Goal: Contribute content: Contribute content

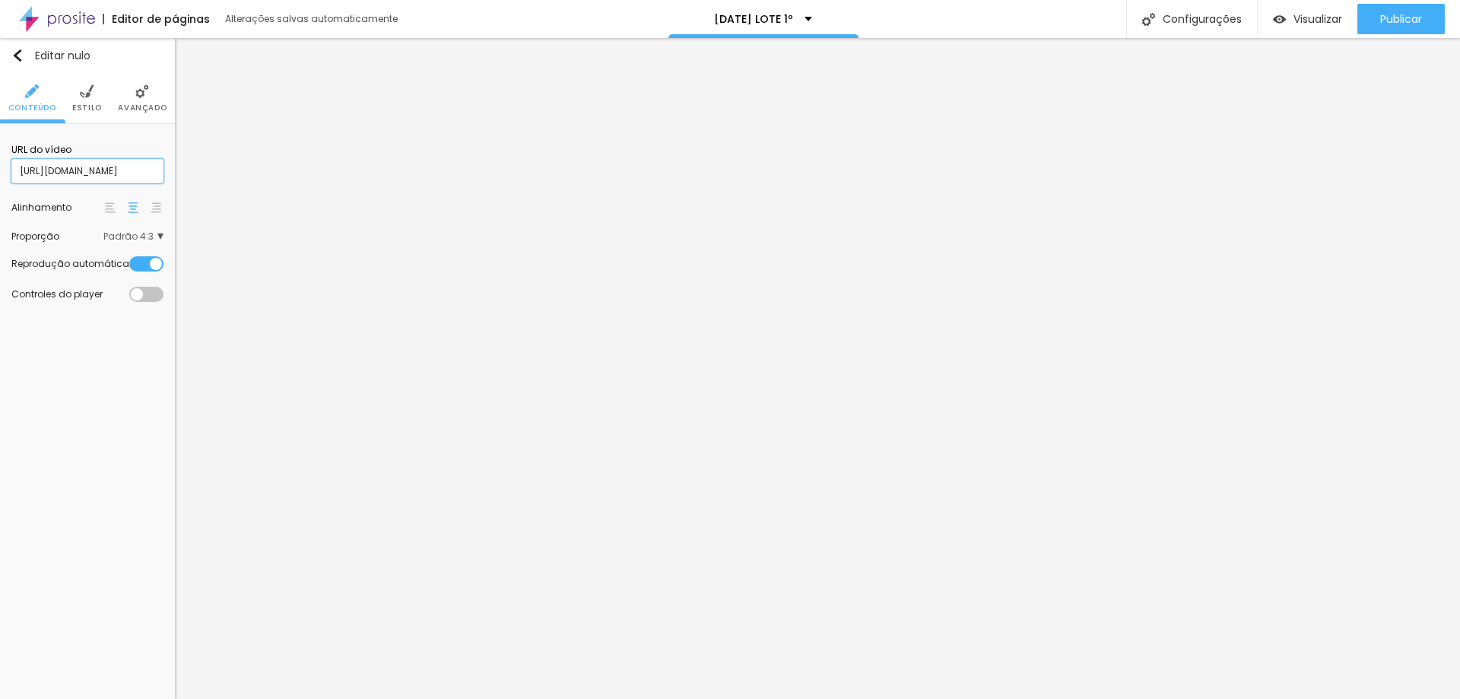
click at [72, 169] on input "https://www.canva.com/design/DAG0Zx2HwnU/RCIGAssXn9p0VJKhvEHJOg/watch?utm_conte…" at bounding box center [87, 171] width 152 height 24
click at [90, 100] on li "Estilo" at bounding box center [87, 98] width 30 height 50
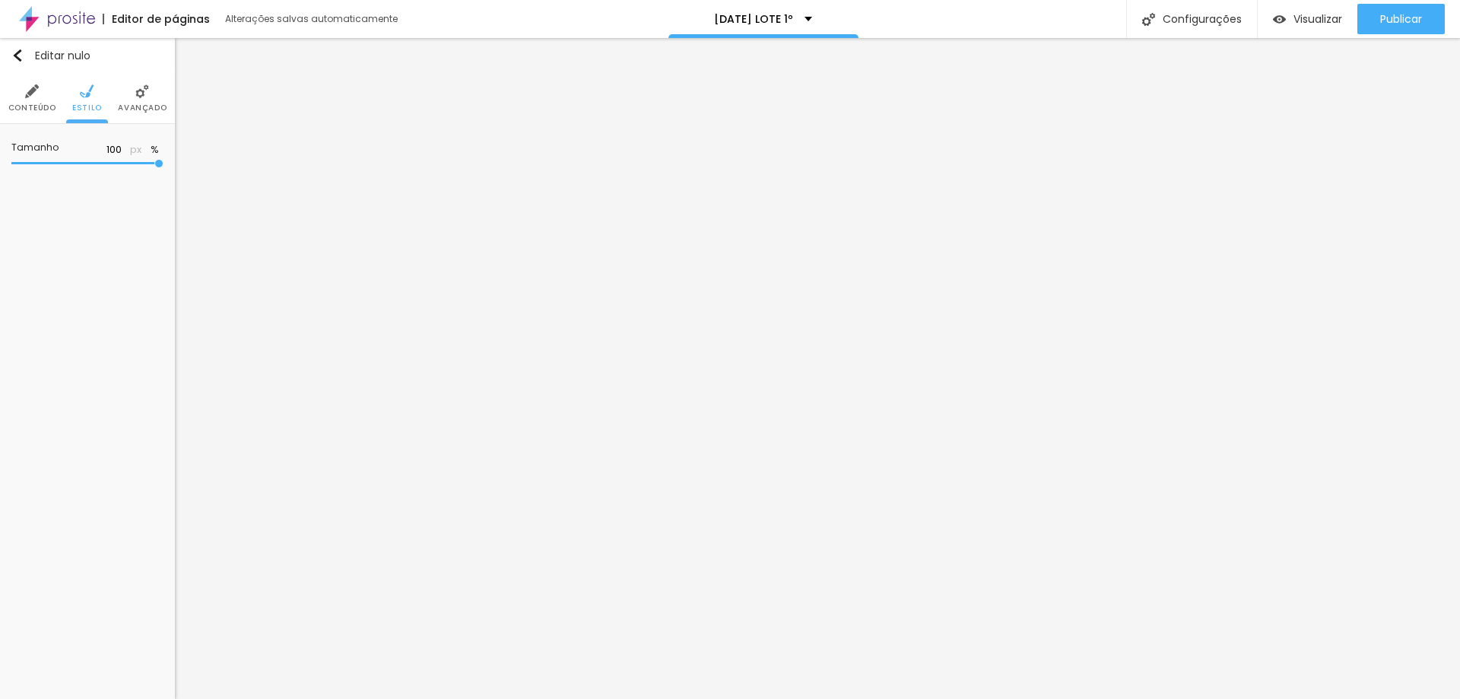
click at [141, 99] on li "Avançado" at bounding box center [142, 98] width 49 height 50
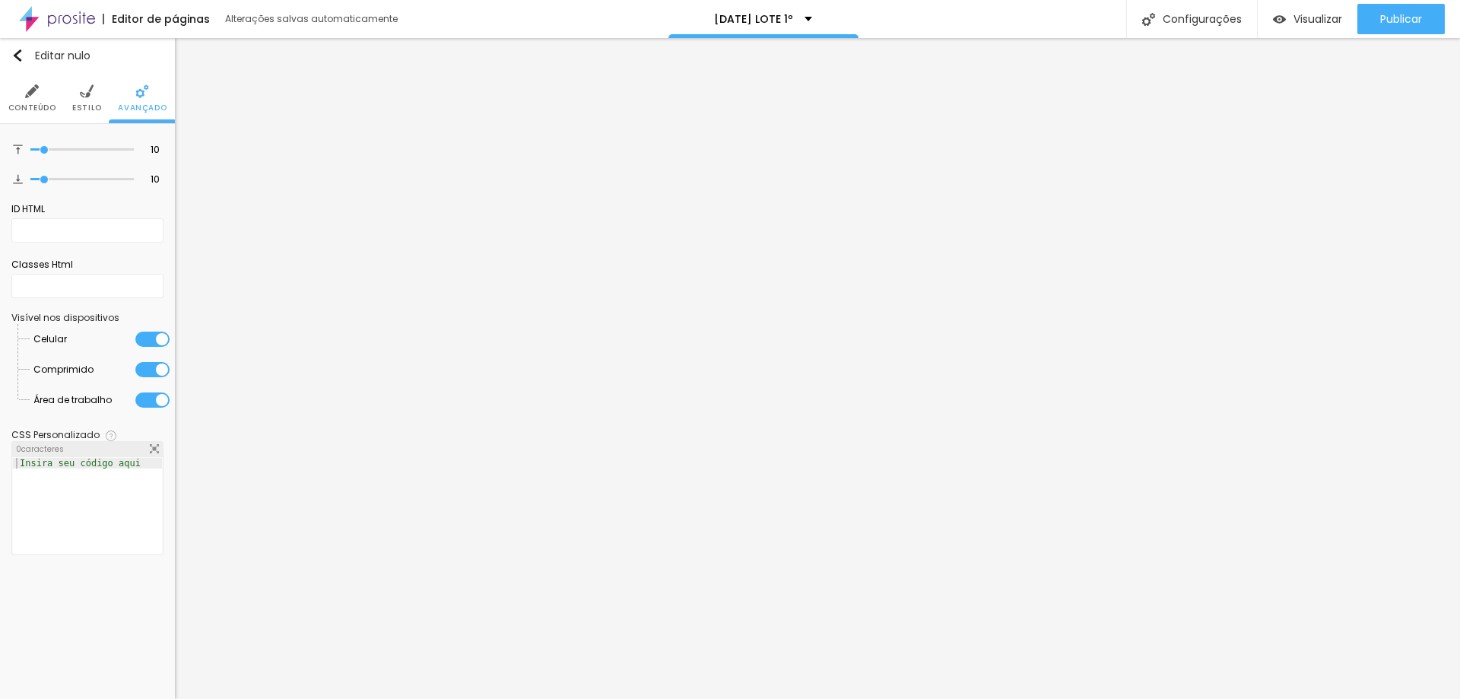
click at [39, 100] on li "Conteúdo" at bounding box center [32, 98] width 48 height 50
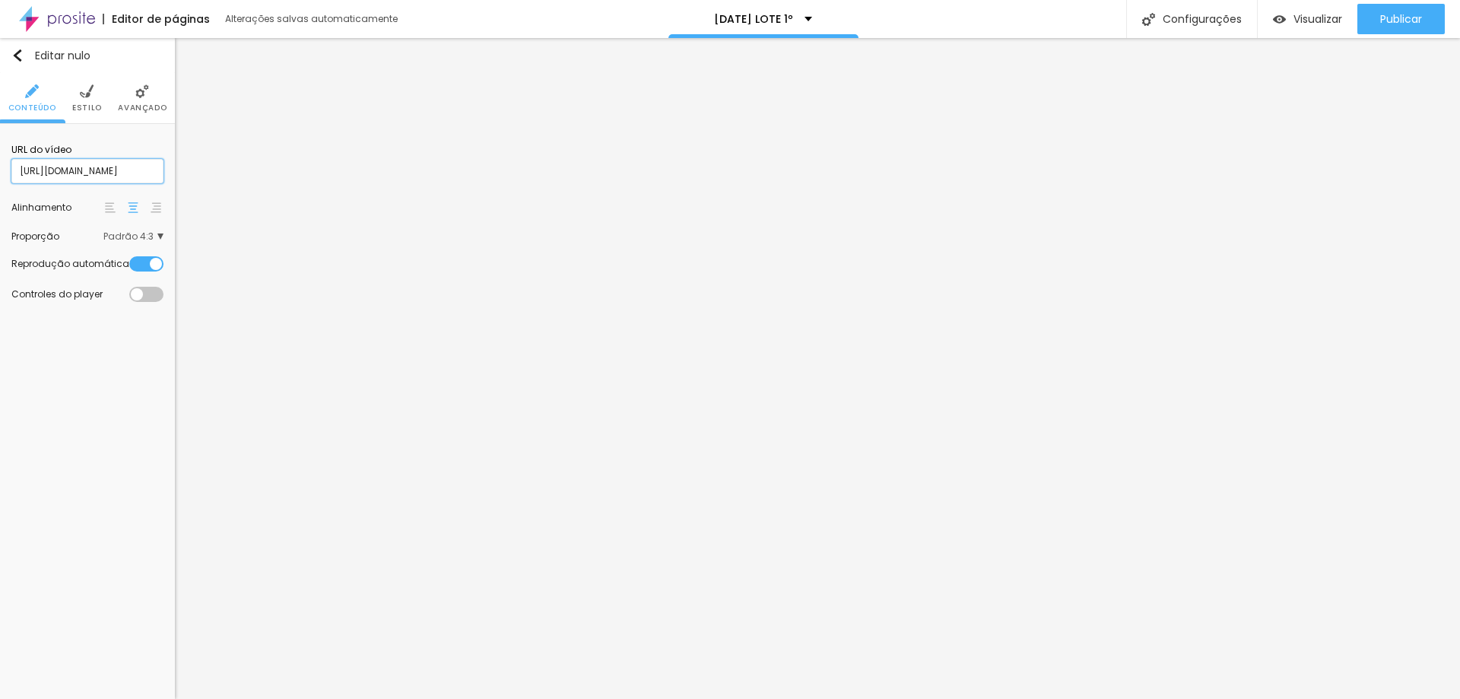
click at [103, 178] on input "https://www.canva.com/design/DAG0Zx2HwnU/RCIGAssXn9p0VJKhvEHJOg/watch?utm_conte…" at bounding box center [87, 171] width 152 height 24
click at [156, 300] on div at bounding box center [146, 294] width 34 height 15
click at [1320, 16] on font "Visualizar" at bounding box center [1317, 18] width 49 height 15
click at [97, 173] on input "https://www.canva.com/design/DAG0Zx2HwnU/RCIGAssXn9p0VJKhvEHJOg/watch?utm_conte…" at bounding box center [87, 171] width 152 height 24
drag, startPoint x: 51, startPoint y: 168, endPoint x: 8, endPoint y: 171, distance: 43.5
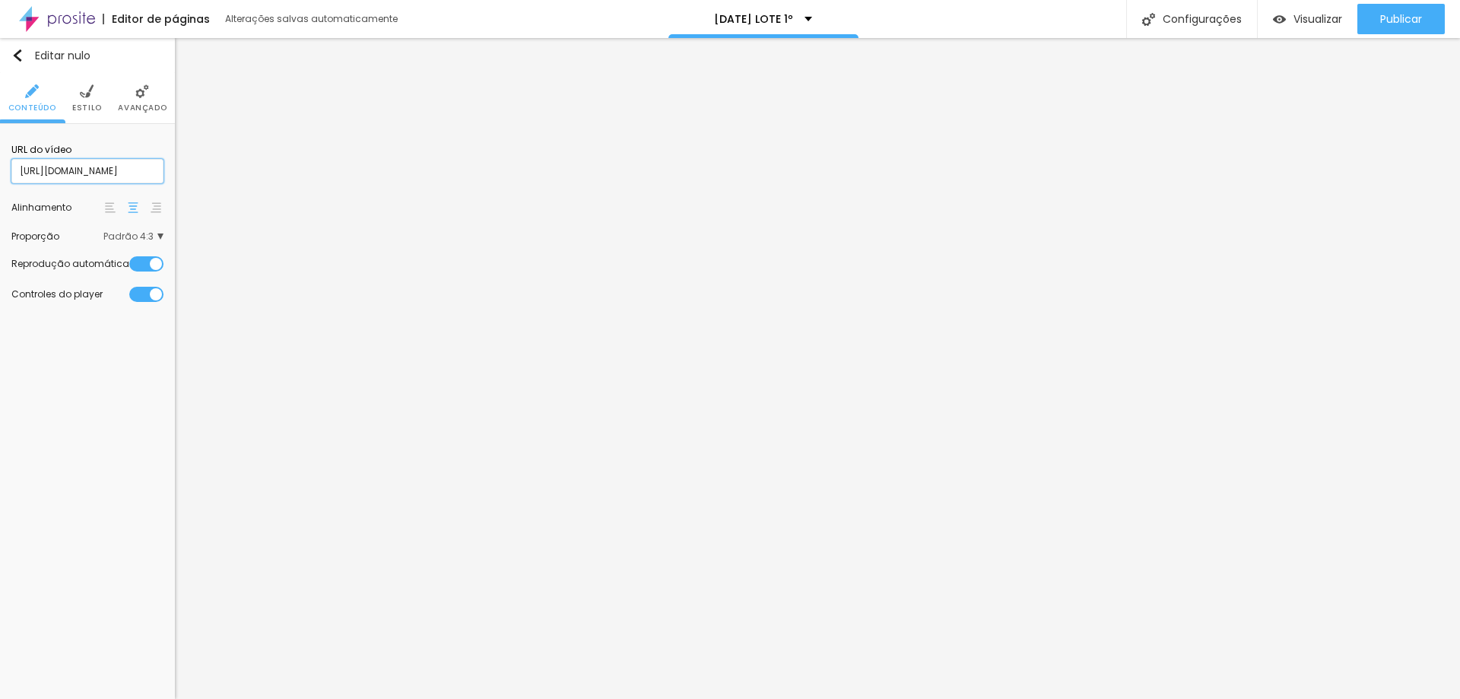
click at [8, 171] on div "URL do vídeo [URL][DOMAIN_NAME] Alinhamento Proporção Padrão 4:3 Ultrawide 21:9…" at bounding box center [87, 222] width 175 height 197
type input "www.canva.com/design/DAG0Zx2HwnU/RCIGAssXn9p0VJKhvEHJOg/watch?utm_content=DAG0Z…"
click at [151, 170] on input "www.canva.com/design/DAG0Zx2HwnU/RCIGAssXn9p0VJKhvEHJOg/watch?utm_content=DAG0Z…" at bounding box center [87, 171] width 152 height 24
click at [154, 170] on input "www.canva.com/design/DAG0Zx2HwnU/RCIGAssXn9p0VJKhvEHJOg/watch?utm_content=DAG0Z…" at bounding box center [87, 171] width 152 height 24
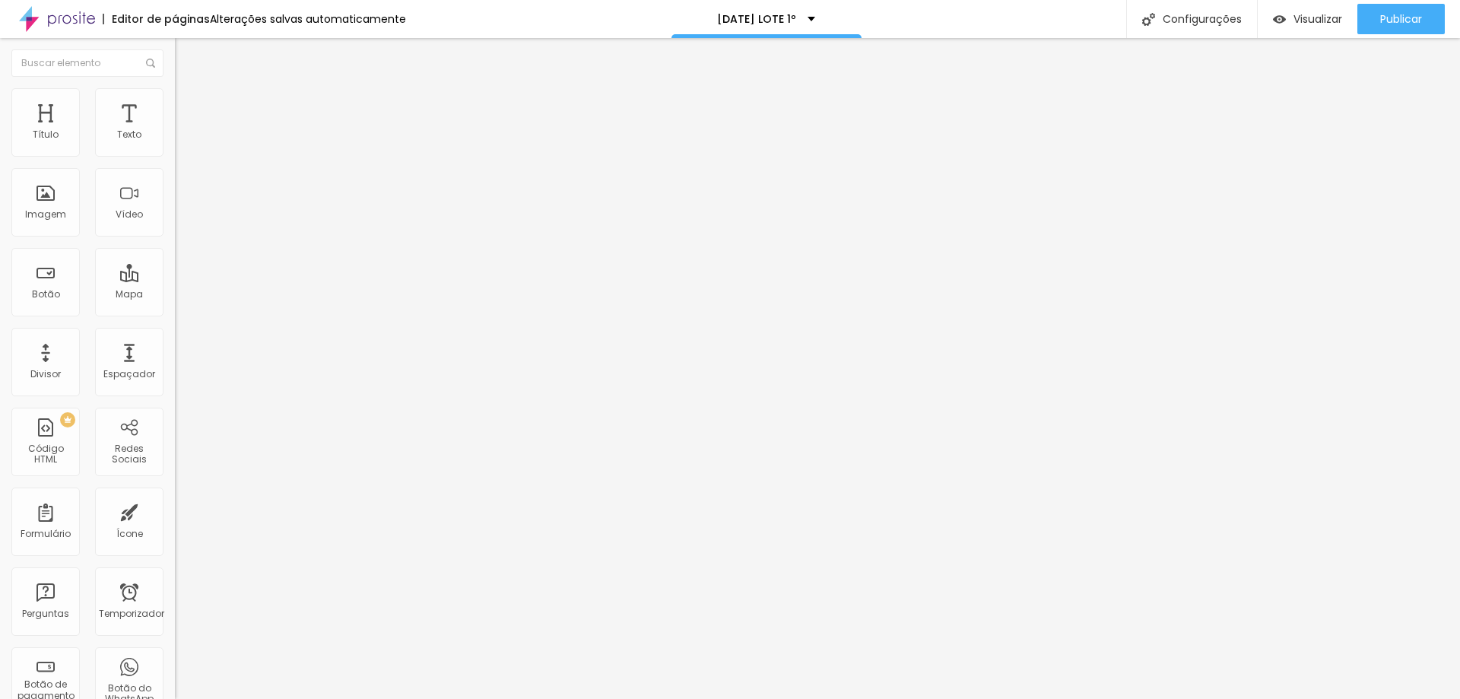
click at [175, 143] on input "text" at bounding box center [266, 135] width 182 height 15
paste input "[URL][DOMAIN_NAME]"
type input "[URL][DOMAIN_NAME]"
click at [175, 286] on div at bounding box center [262, 286] width 175 height 0
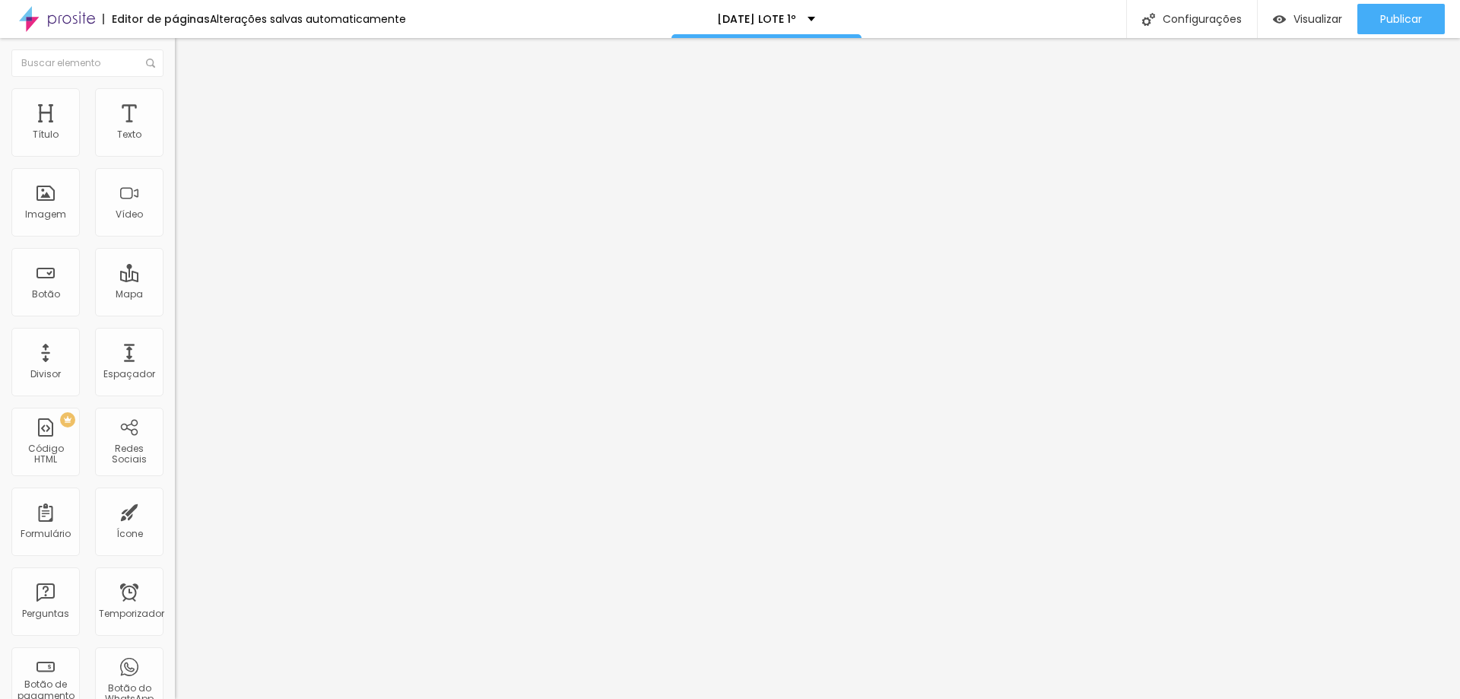
scroll to position [0, 0]
click at [175, 295] on div at bounding box center [262, 295] width 175 height 0
click at [189, 107] on font "Avançado" at bounding box center [214, 113] width 50 height 13
paste input "[URL][DOMAIN_NAME]"
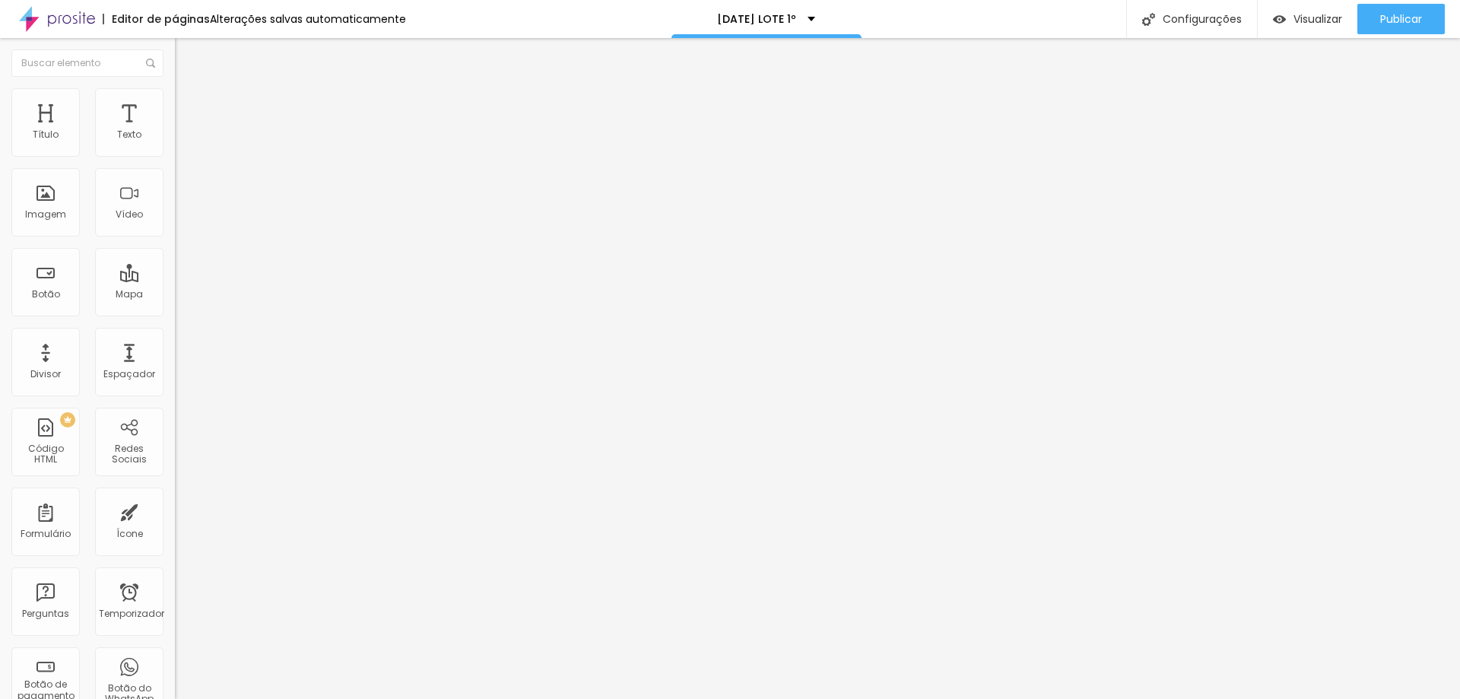
type input "[URL][DOMAIN_NAME]"
click at [175, 108] on ul "Conteúdo Estilo Avançado" at bounding box center [262, 96] width 175 height 46
click at [189, 105] on font "Estilo" at bounding box center [201, 98] width 24 height 13
click at [175, 88] on li "Conteúdo" at bounding box center [262, 80] width 175 height 15
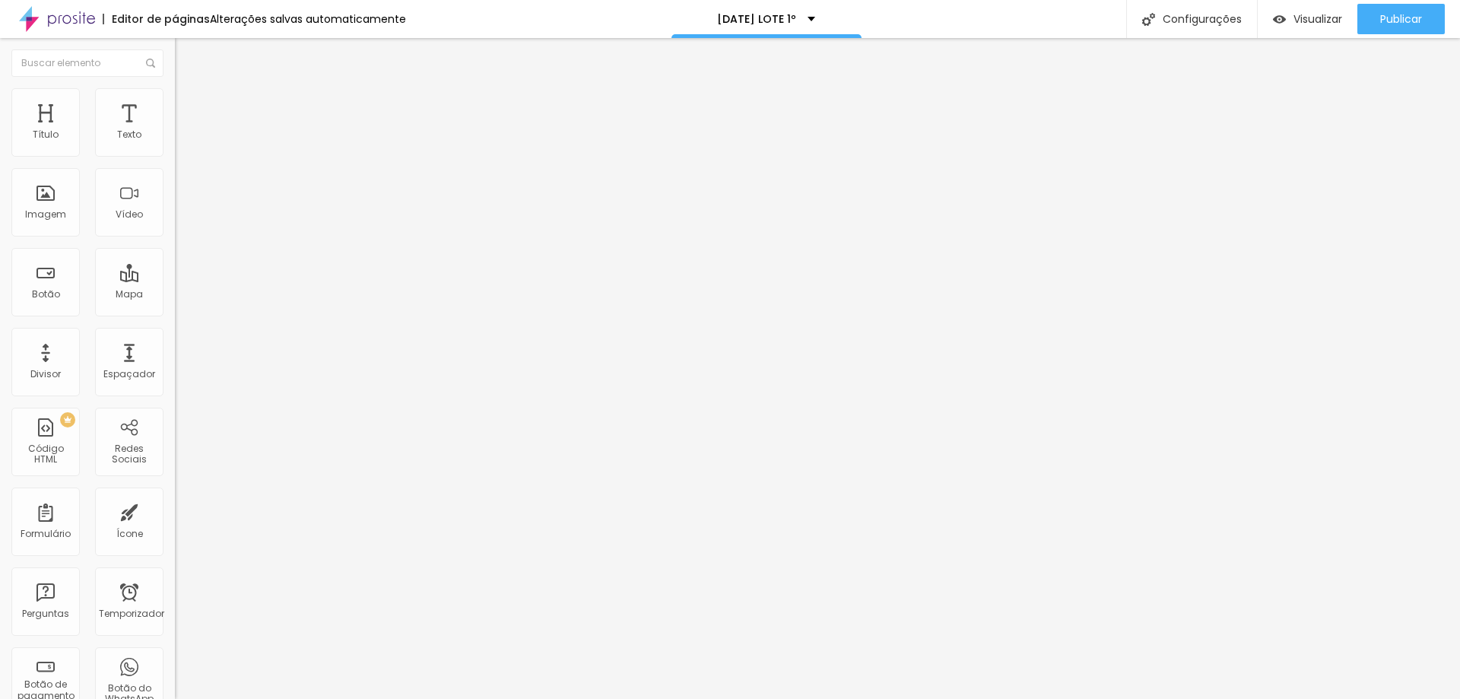
click at [175, 182] on img at bounding box center [180, 176] width 11 height 11
click at [1308, 26] on font "Visualizar" at bounding box center [1317, 18] width 49 height 15
click at [175, 103] on img at bounding box center [182, 110] width 14 height 14
click at [189, 90] on font "Conteúdo" at bounding box center [212, 83] width 47 height 13
click at [175, 143] on input "[URL][DOMAIN_NAME]" at bounding box center [266, 135] width 182 height 15
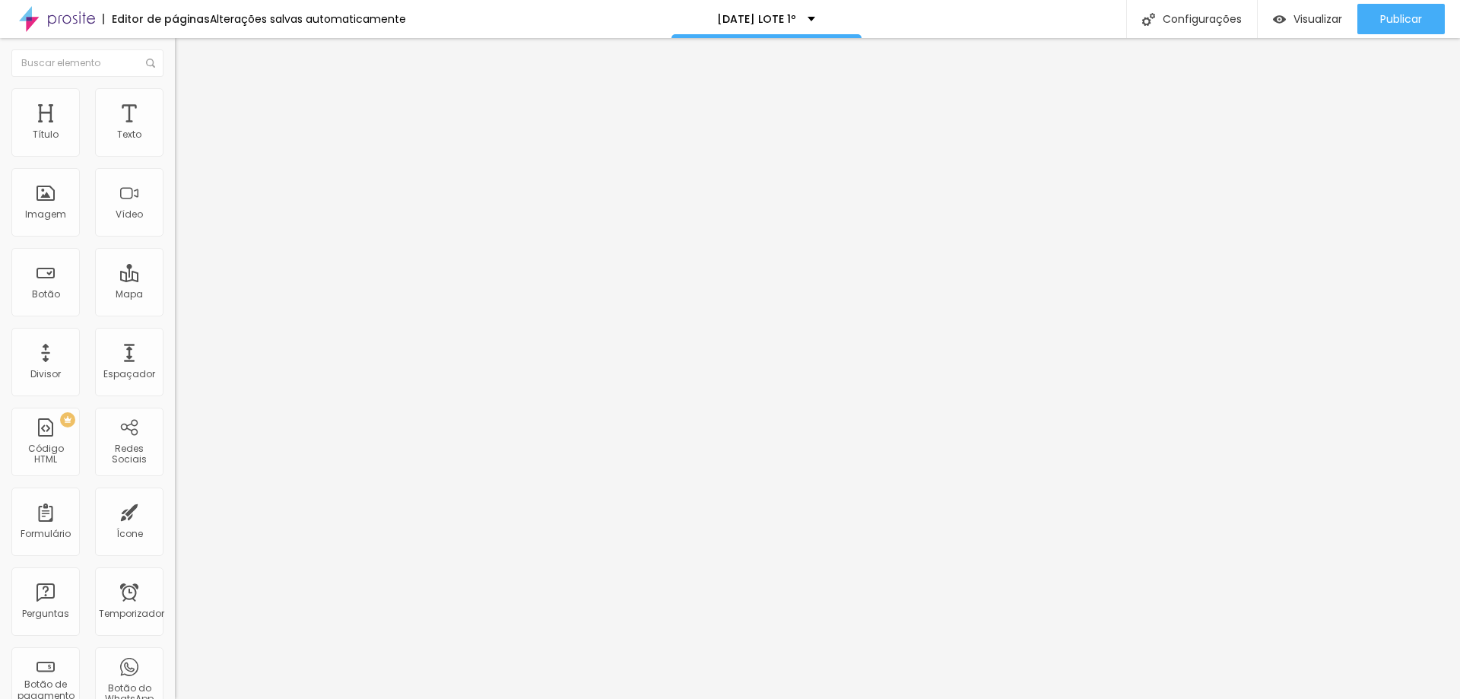
scroll to position [0, 833]
drag, startPoint x: 15, startPoint y: 171, endPoint x: 168, endPoint y: 171, distance: 152.8
click at [175, 171] on div "URL do vídeo [URL][DOMAIN_NAME] Alinhamento Proporção Padrão 4:3 Ultrawide 21:9…" at bounding box center [262, 207] width 175 height 176
paste input "[URL][DOMAIN_NAME]"
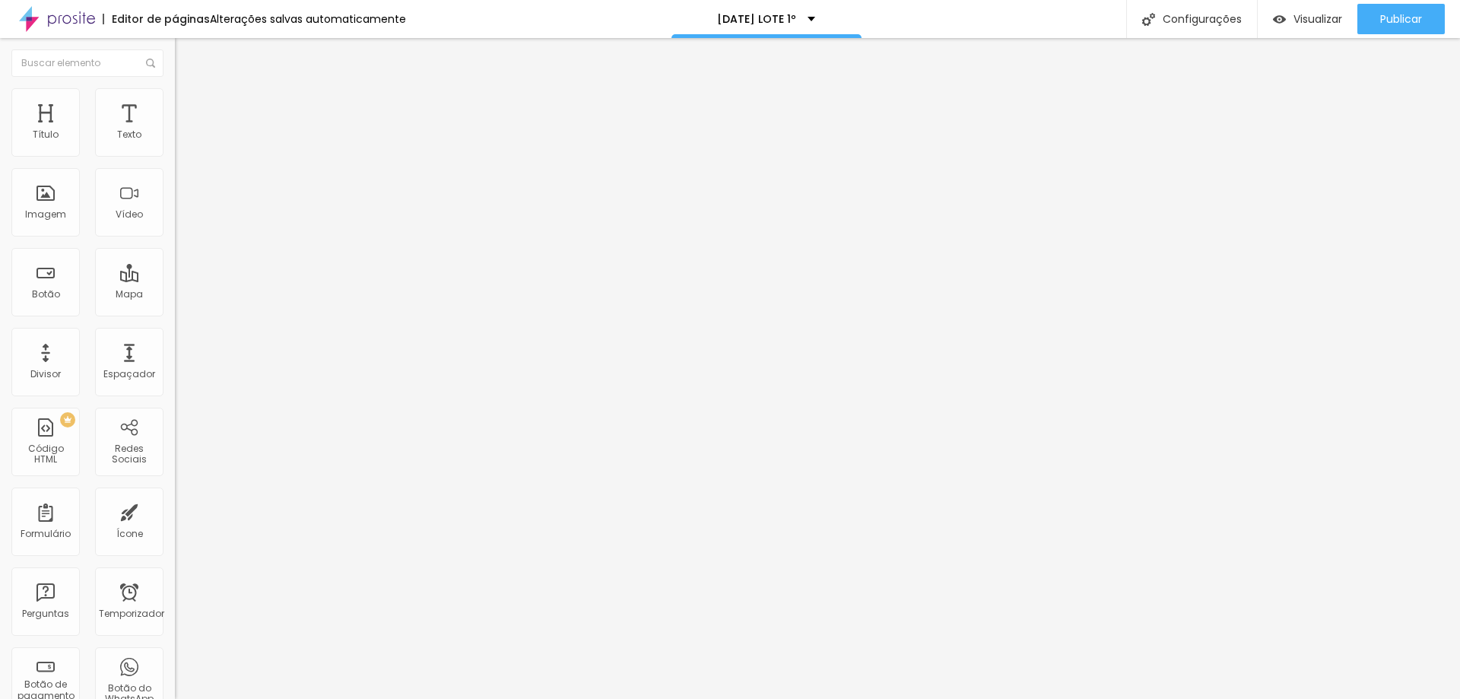
type input "[URL][DOMAIN_NAME]"
drag, startPoint x: 157, startPoint y: 169, endPoint x: 0, endPoint y: 172, distance: 156.7
click at [175, 172] on div "URL do vídeo [URL][DOMAIN_NAME] Alinhamento Proporção Padrão 4:3 Ultrawide 21:9…" at bounding box center [262, 207] width 175 height 176
click at [184, 131] on font "Adicionar imagem" at bounding box center [228, 124] width 89 height 13
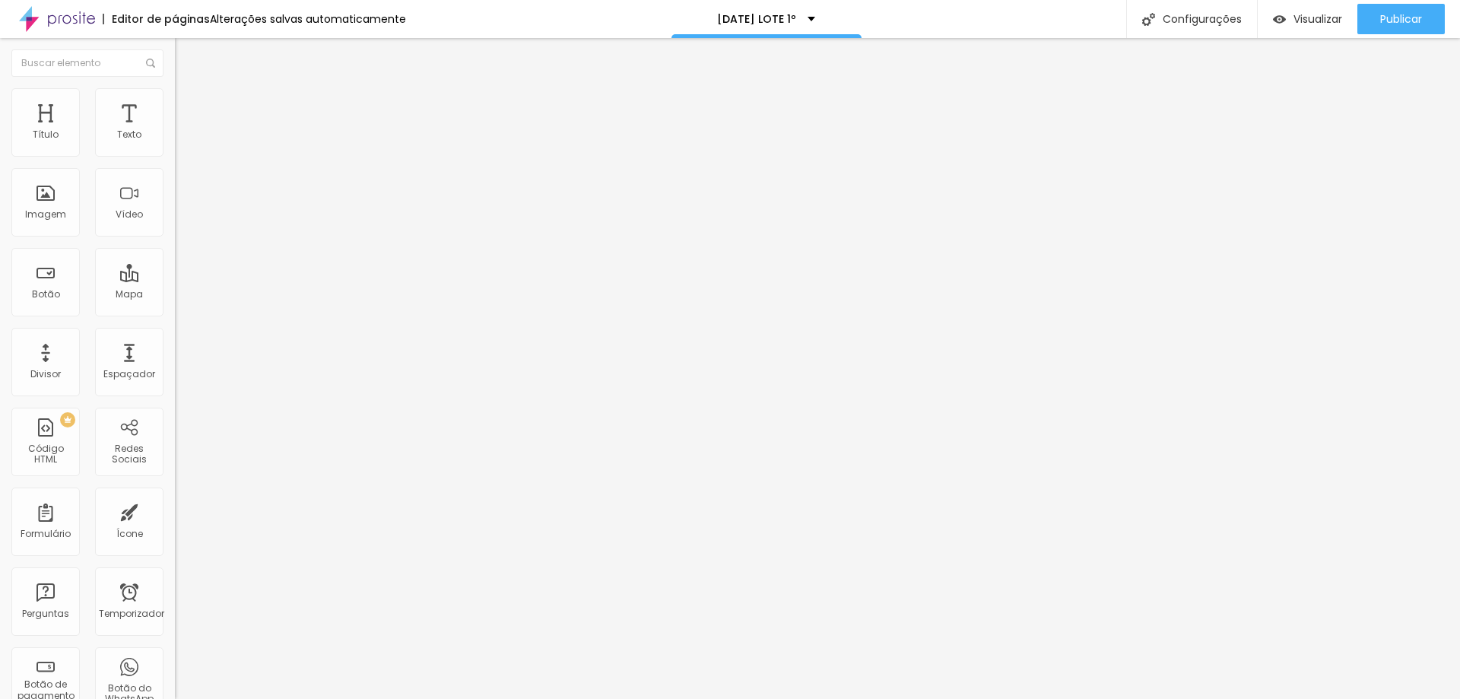
click at [186, 53] on img "button" at bounding box center [192, 55] width 12 height 12
click at [175, 128] on img at bounding box center [179, 123] width 9 height 9
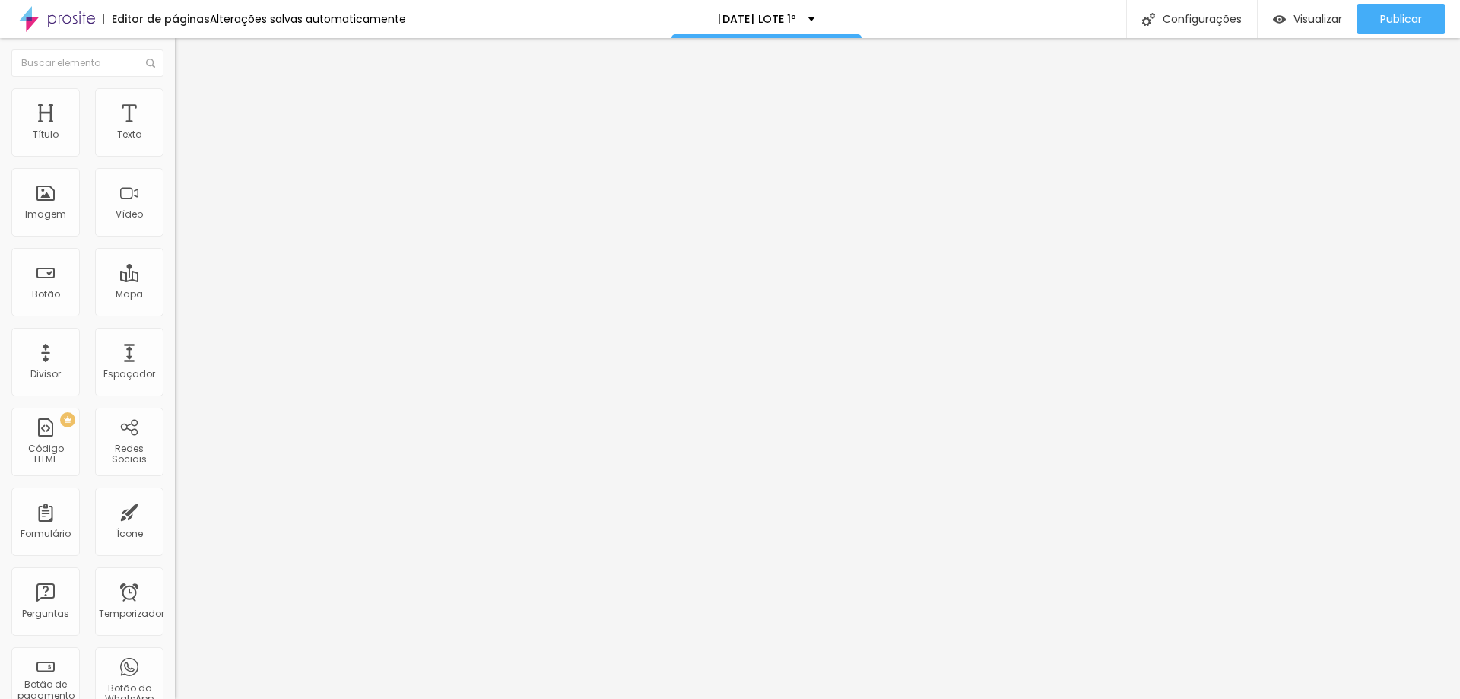
click at [184, 131] on font "Adicionar imagem" at bounding box center [228, 124] width 89 height 13
click at [175, 225] on button "button" at bounding box center [185, 217] width 21 height 16
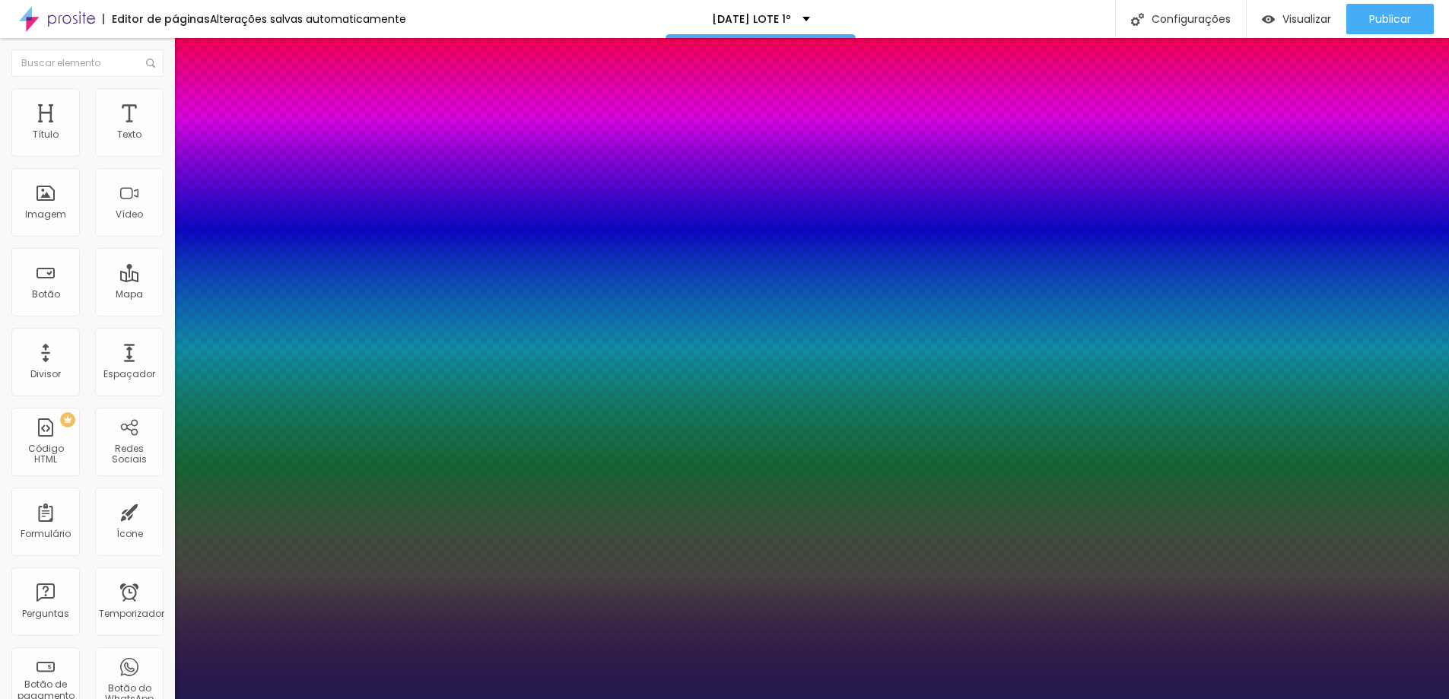
type input "1"
type input "25"
type input "1"
type input "26"
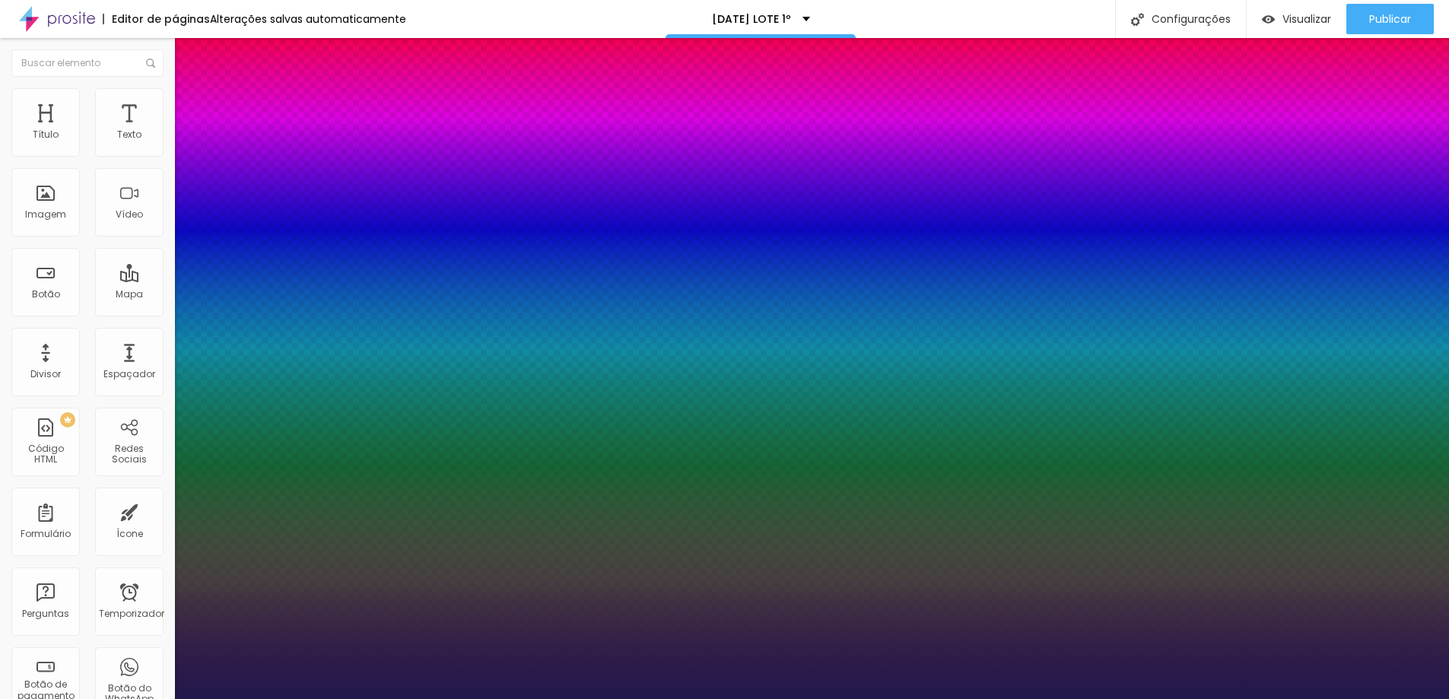
type input "26"
type input "1"
type input "27"
type input "1"
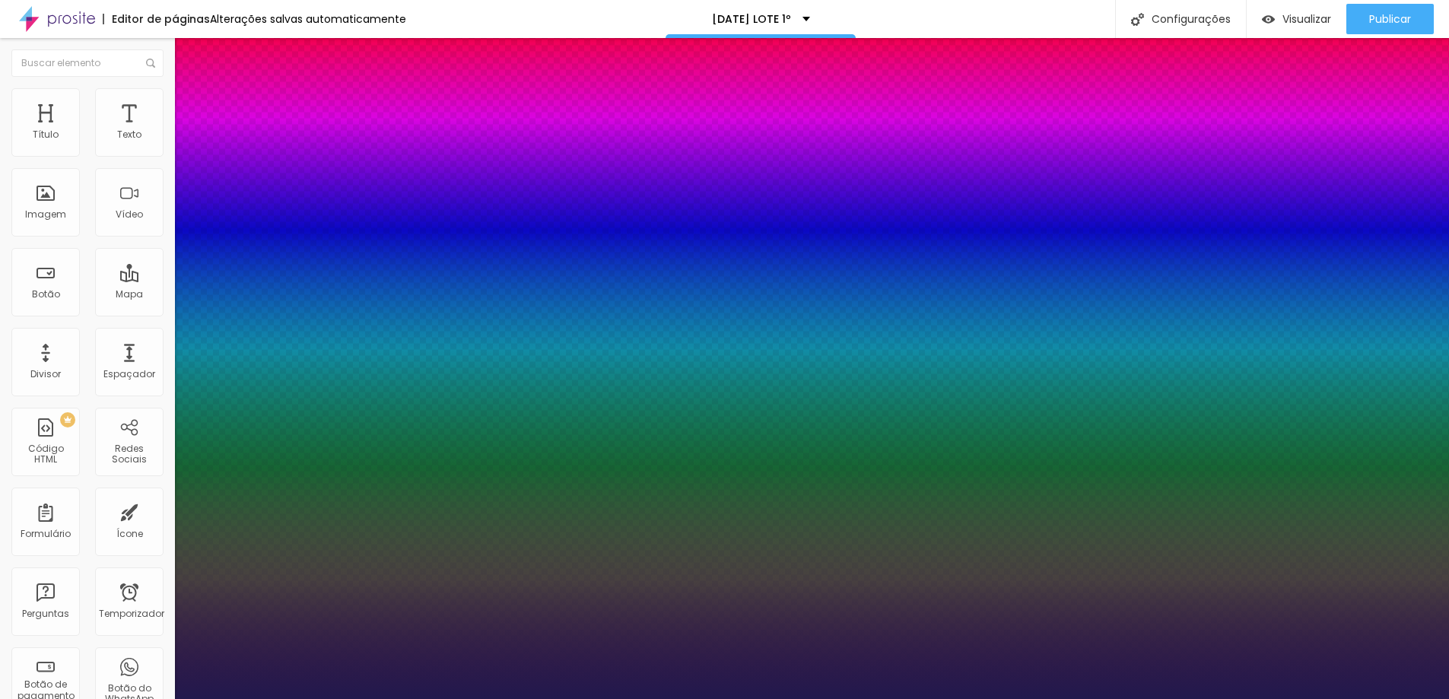
type input "28"
type input "1"
type input "29"
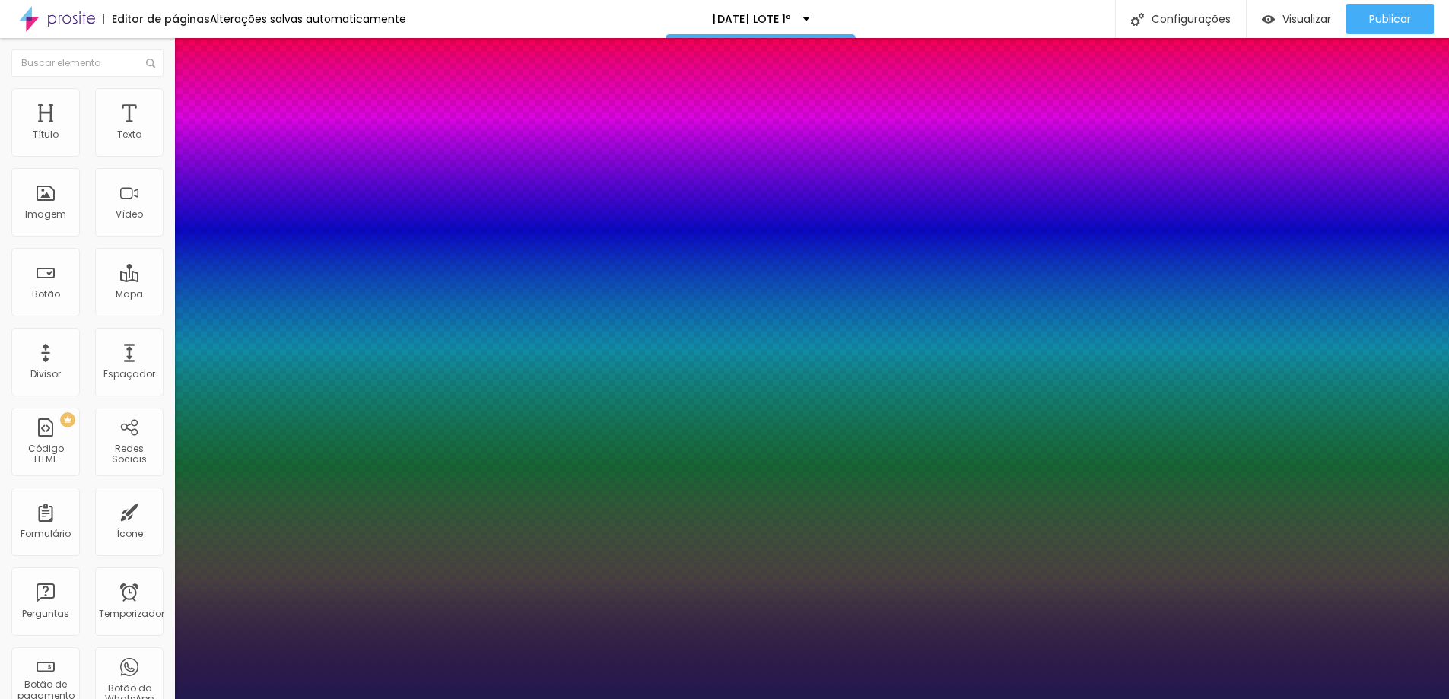
type input "1"
type input "30"
type input "1"
drag, startPoint x: 211, startPoint y: 427, endPoint x: 222, endPoint y: 427, distance: 10.6
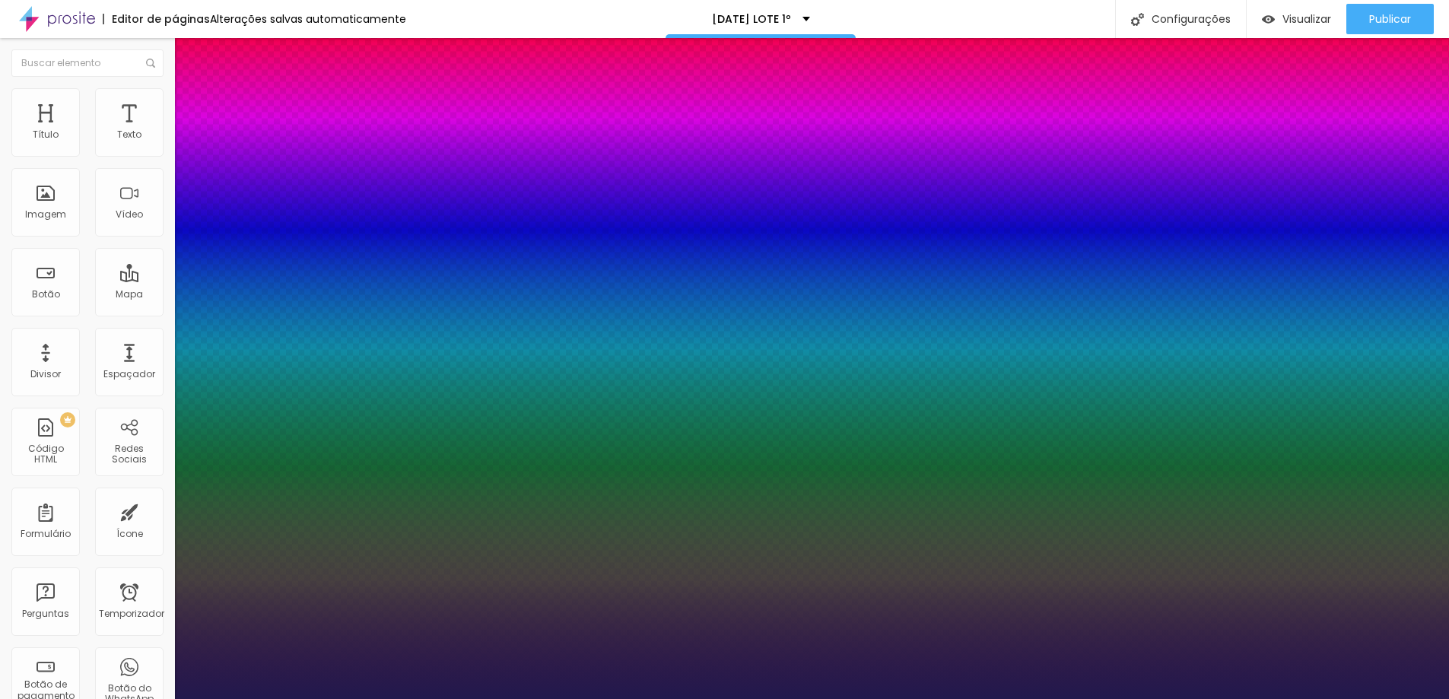
type input "30"
type input "1"
click at [1424, 698] on div at bounding box center [724, 699] width 1449 height 0
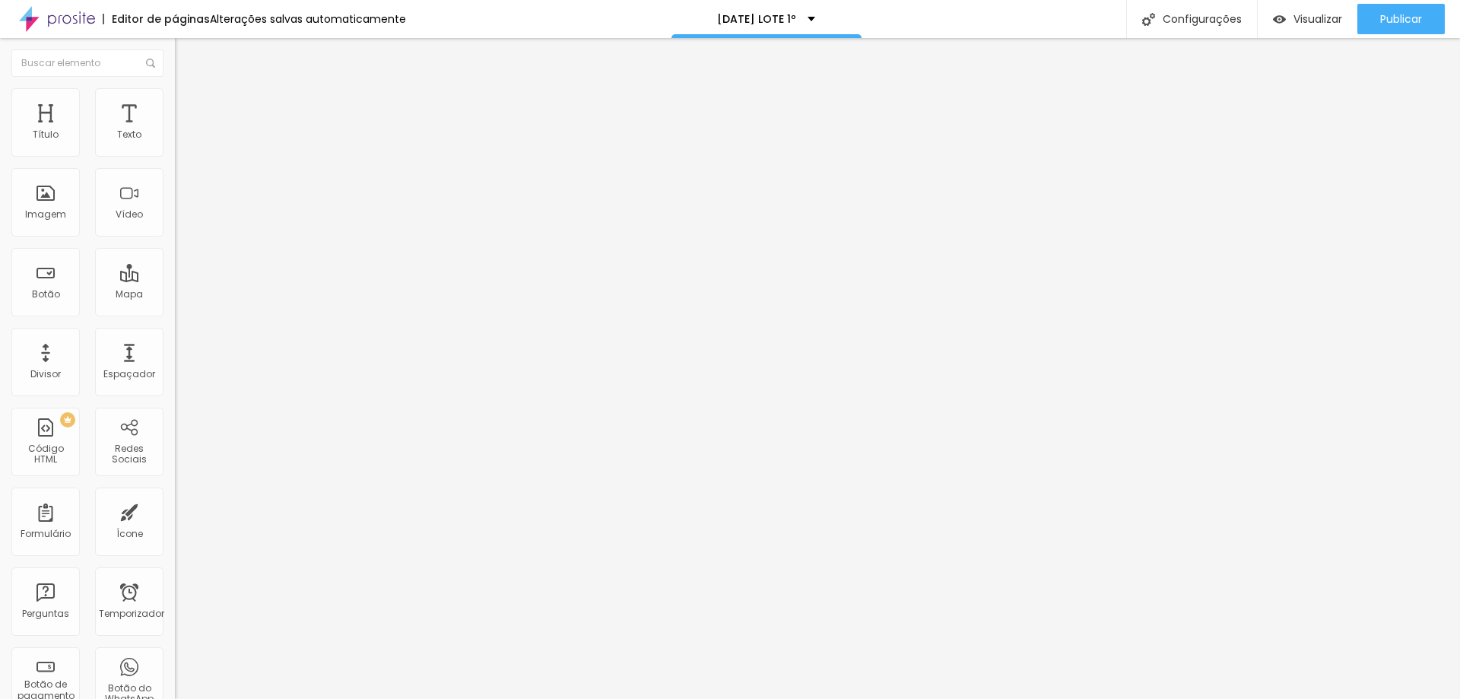
click at [186, 59] on img "button" at bounding box center [192, 55] width 12 height 12
click at [186, 54] on img "button" at bounding box center [192, 55] width 12 height 12
click at [181, 141] on icon "button" at bounding box center [182, 139] width 3 height 3
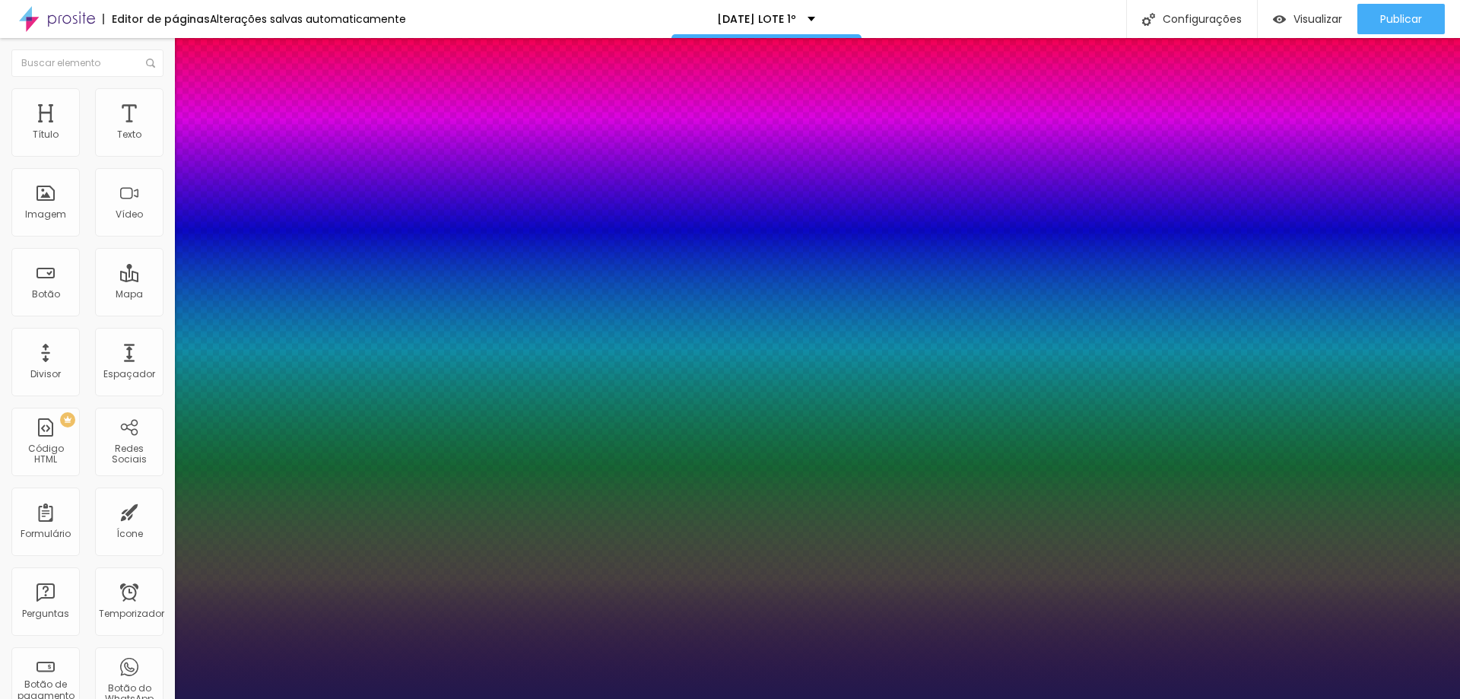
type input "1"
type input "18"
type input "1"
type input "19"
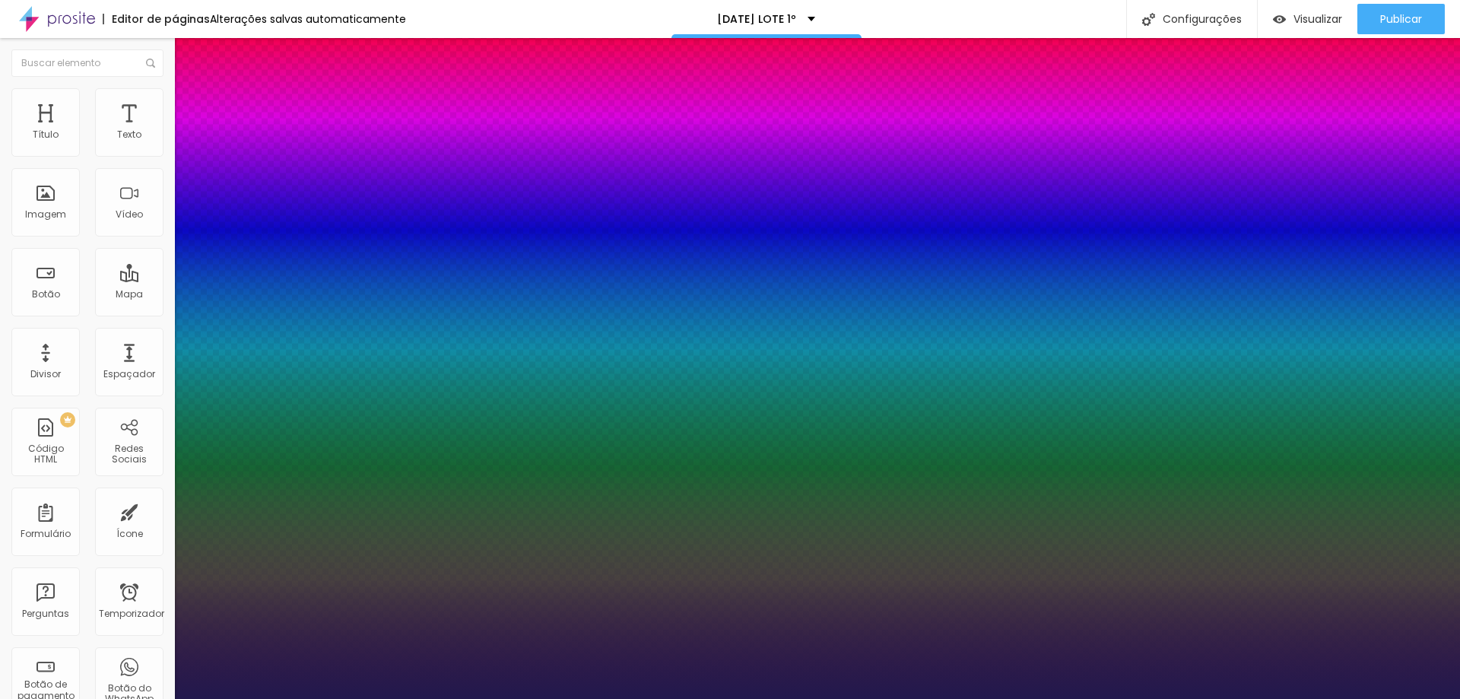
type input "19"
type input "1"
type input "20"
type input "1"
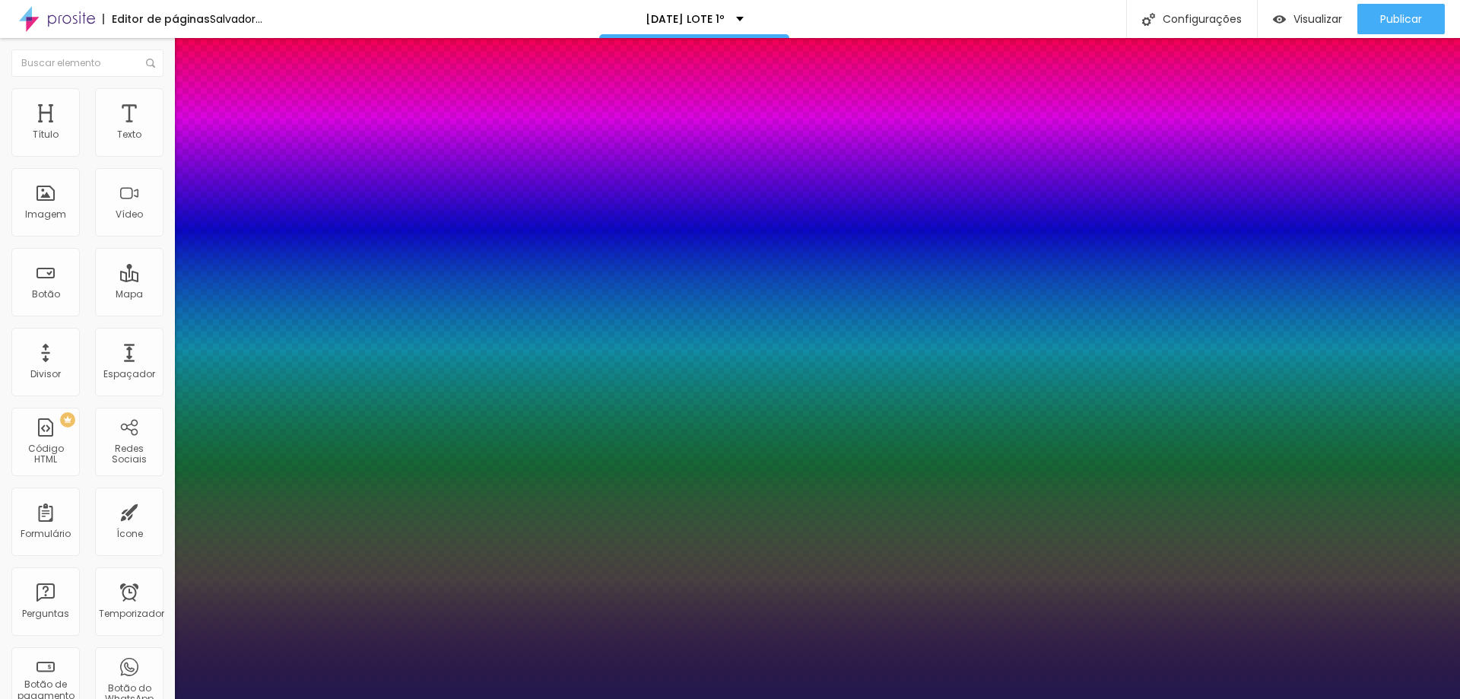
type input "19"
type input "1"
type input "18"
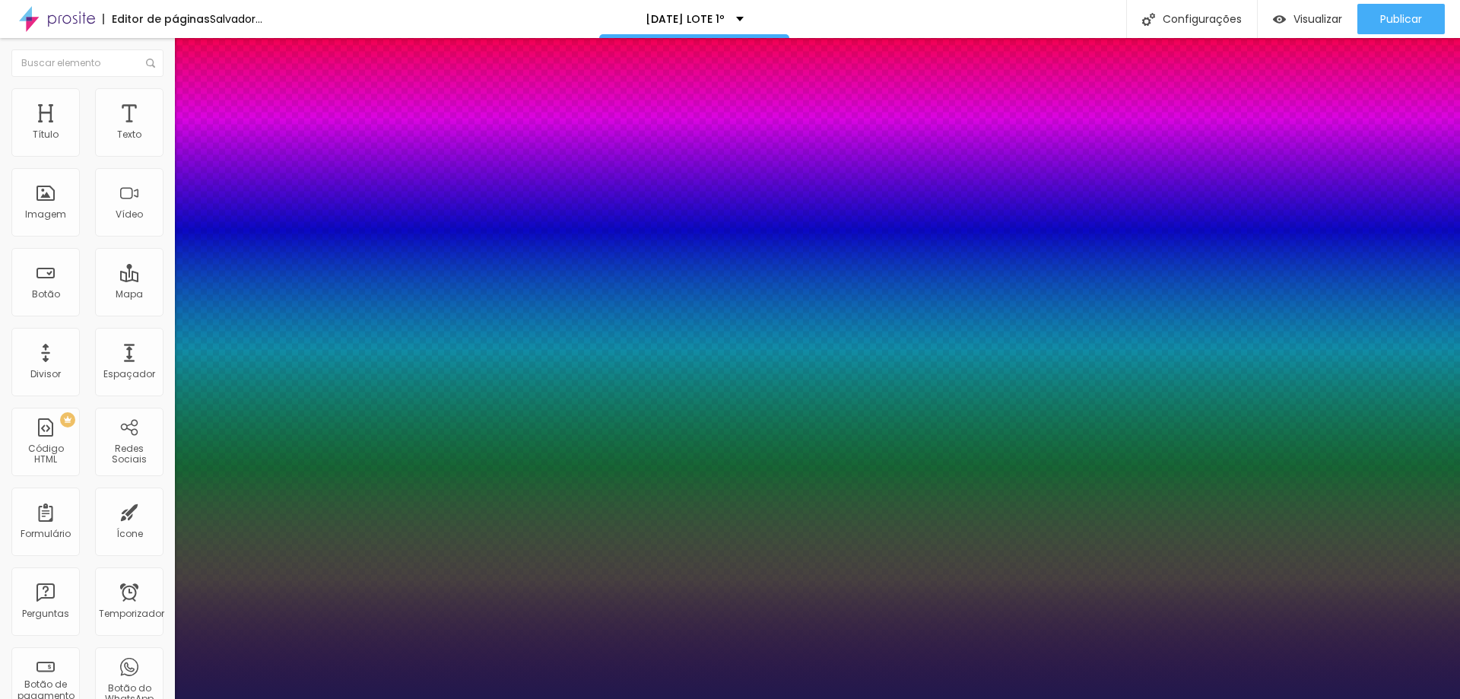
type input "1"
type input "18"
type input "1"
click at [562, 698] on div at bounding box center [730, 699] width 1460 height 0
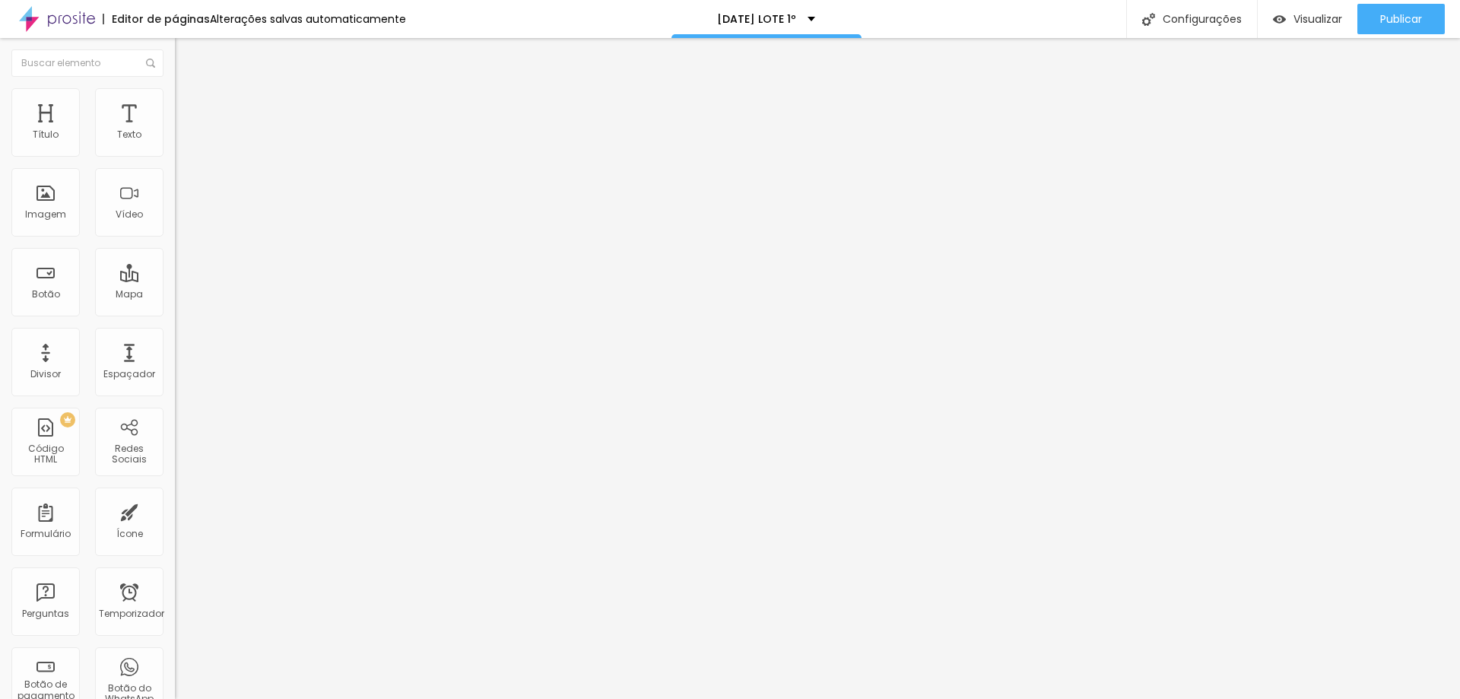
click at [186, 56] on img "button" at bounding box center [192, 55] width 12 height 12
click at [186, 59] on img "button" at bounding box center [192, 55] width 12 height 12
click at [186, 56] on img "button" at bounding box center [192, 55] width 12 height 12
click at [175, 47] on button "Editar nulo" at bounding box center [262, 55] width 175 height 35
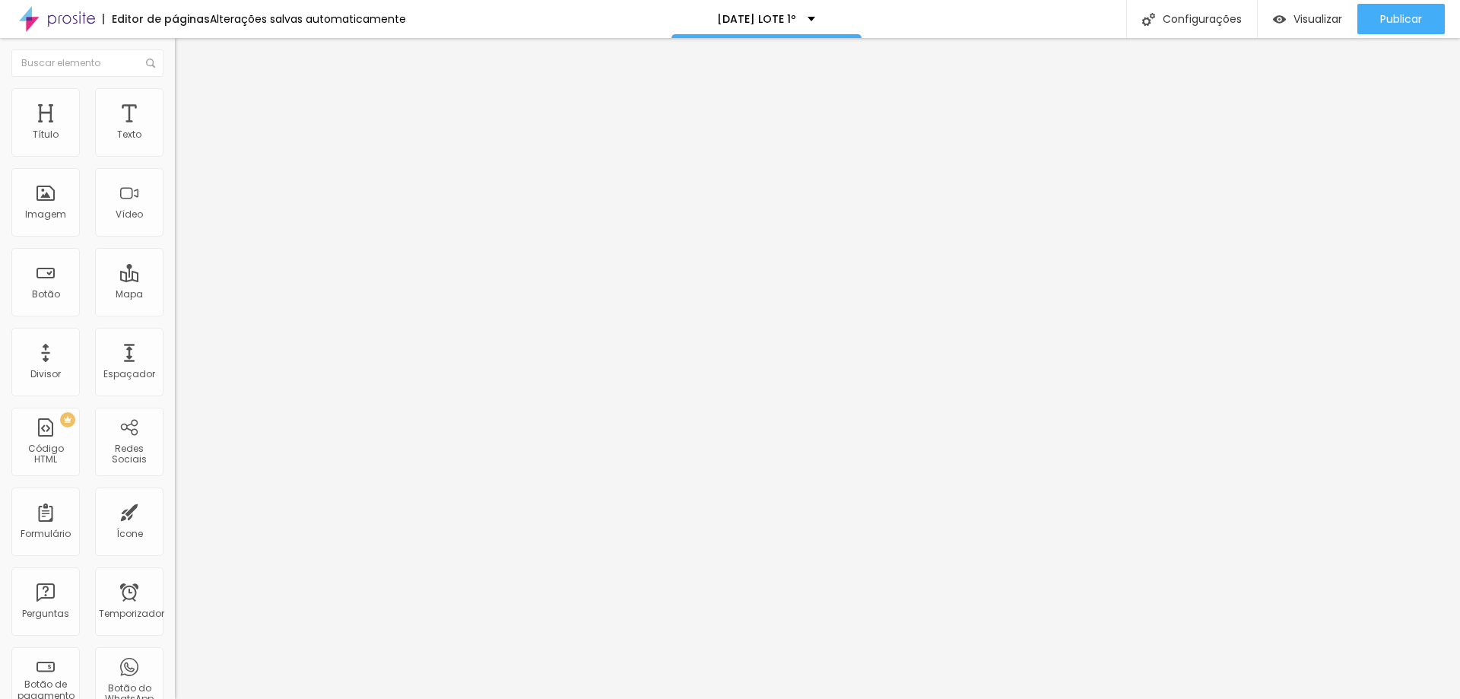
click at [186, 59] on img "button" at bounding box center [192, 55] width 12 height 12
click at [175, 146] on button "button" at bounding box center [185, 138] width 21 height 16
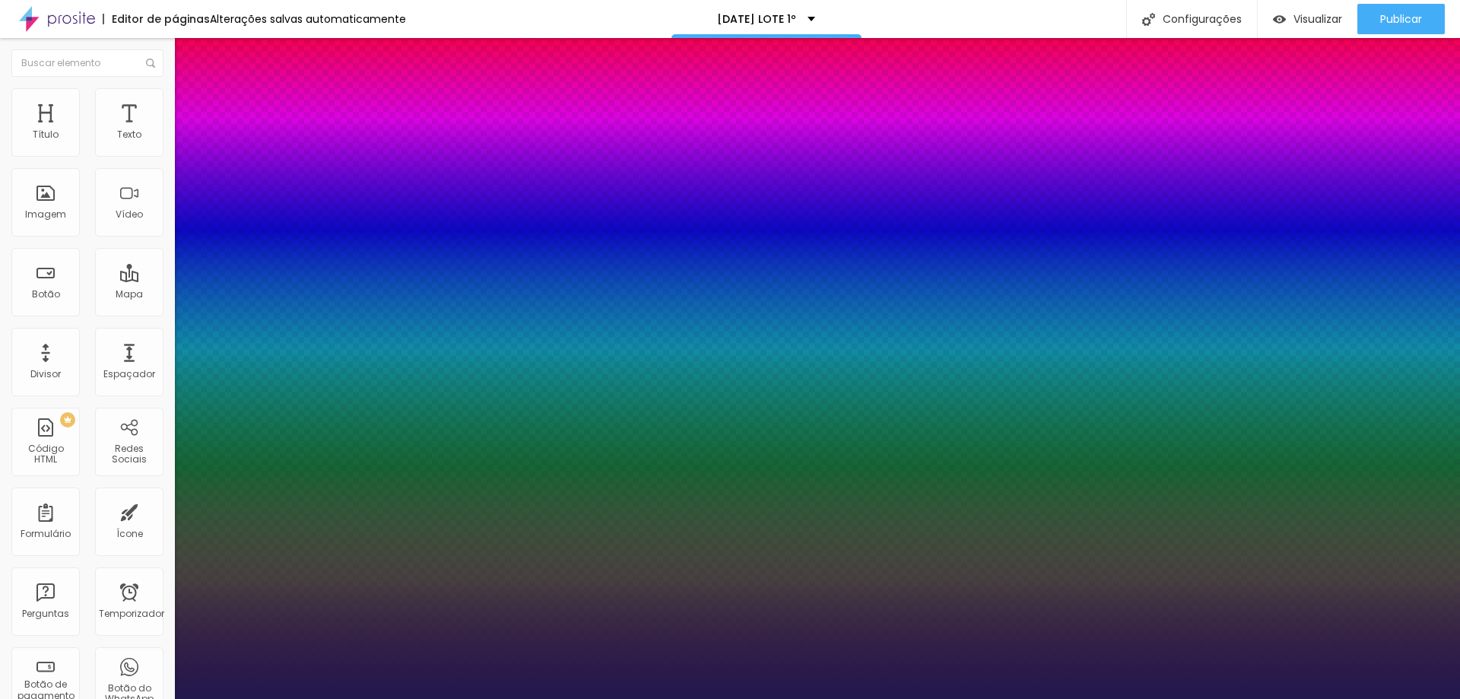
type input "1"
type input "17"
type input "1"
type input "17"
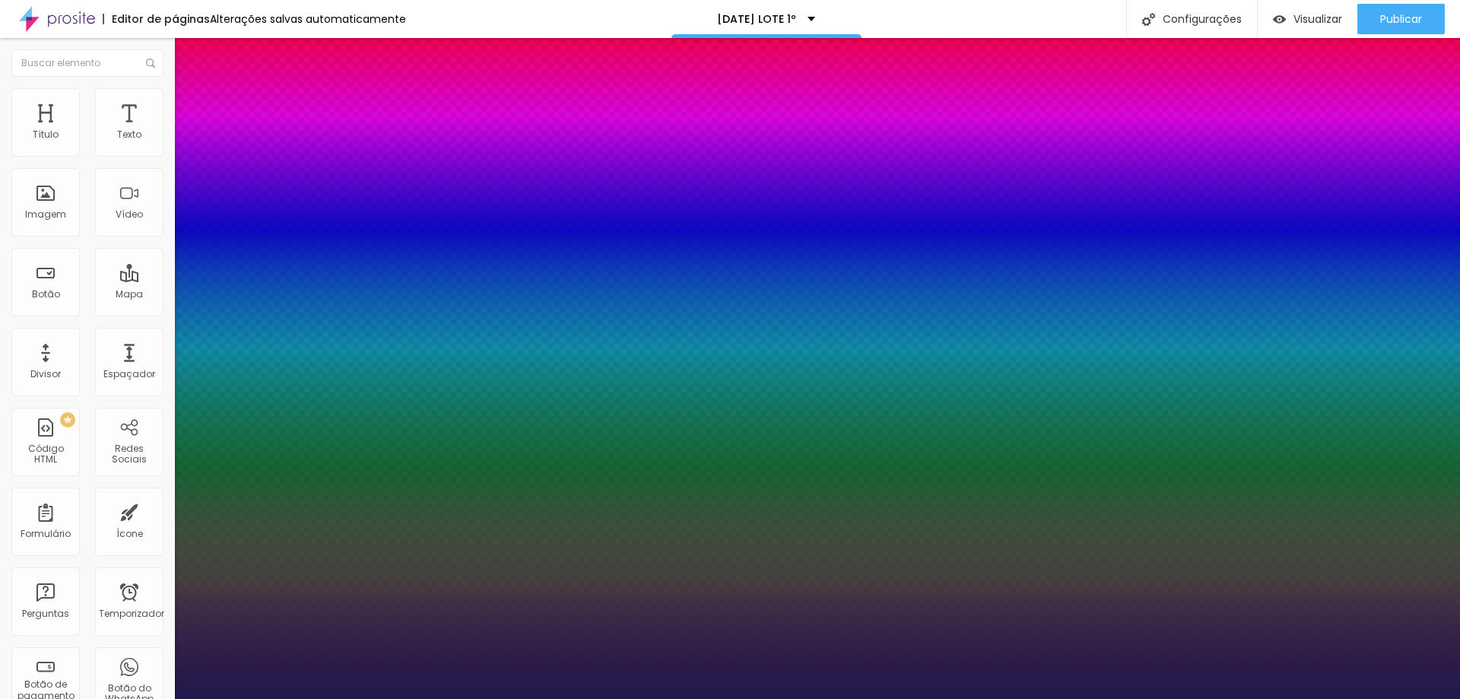
type input "1"
click at [818, 698] on div at bounding box center [730, 699] width 1460 height 0
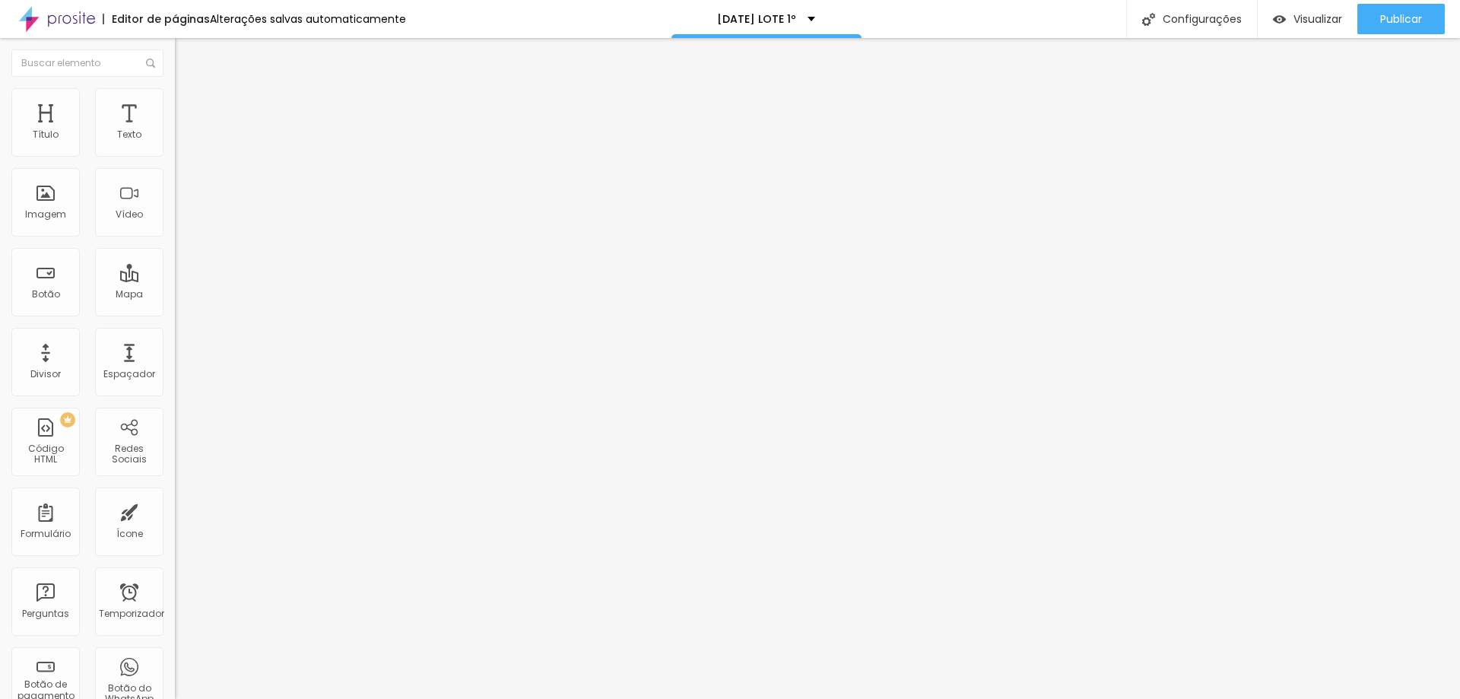
click at [186, 52] on img "button" at bounding box center [192, 55] width 12 height 12
click at [175, 146] on button "button" at bounding box center [185, 138] width 21 height 16
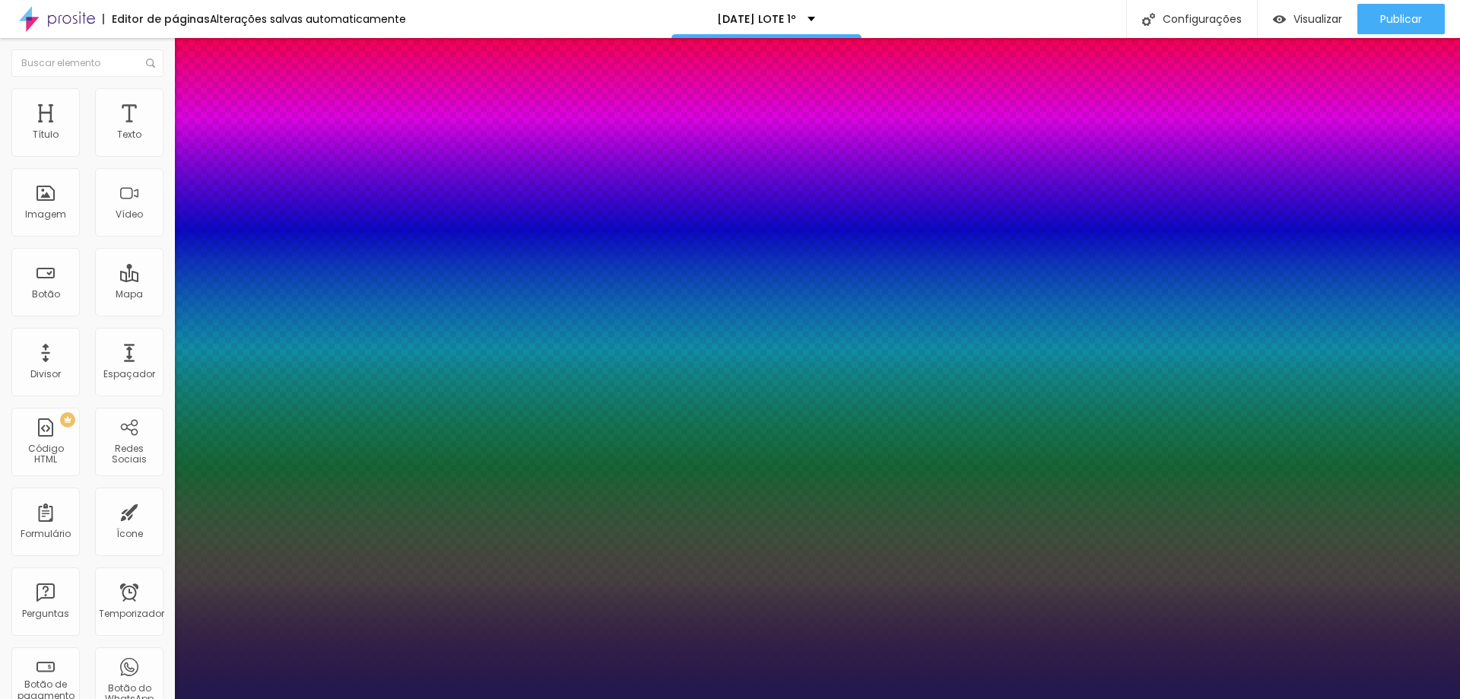
type input "1"
click at [989, 698] on div at bounding box center [730, 699] width 1460 height 0
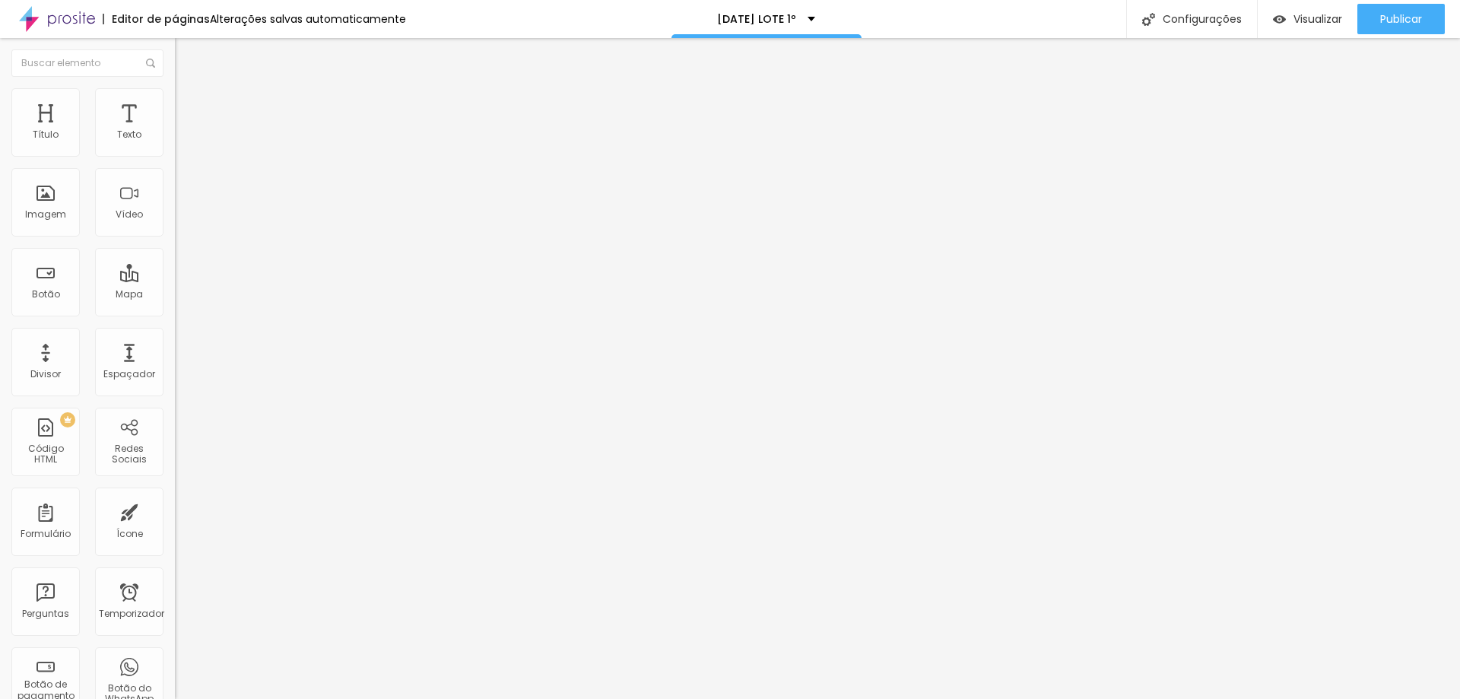
click at [182, 140] on icon "button" at bounding box center [185, 137] width 6 height 6
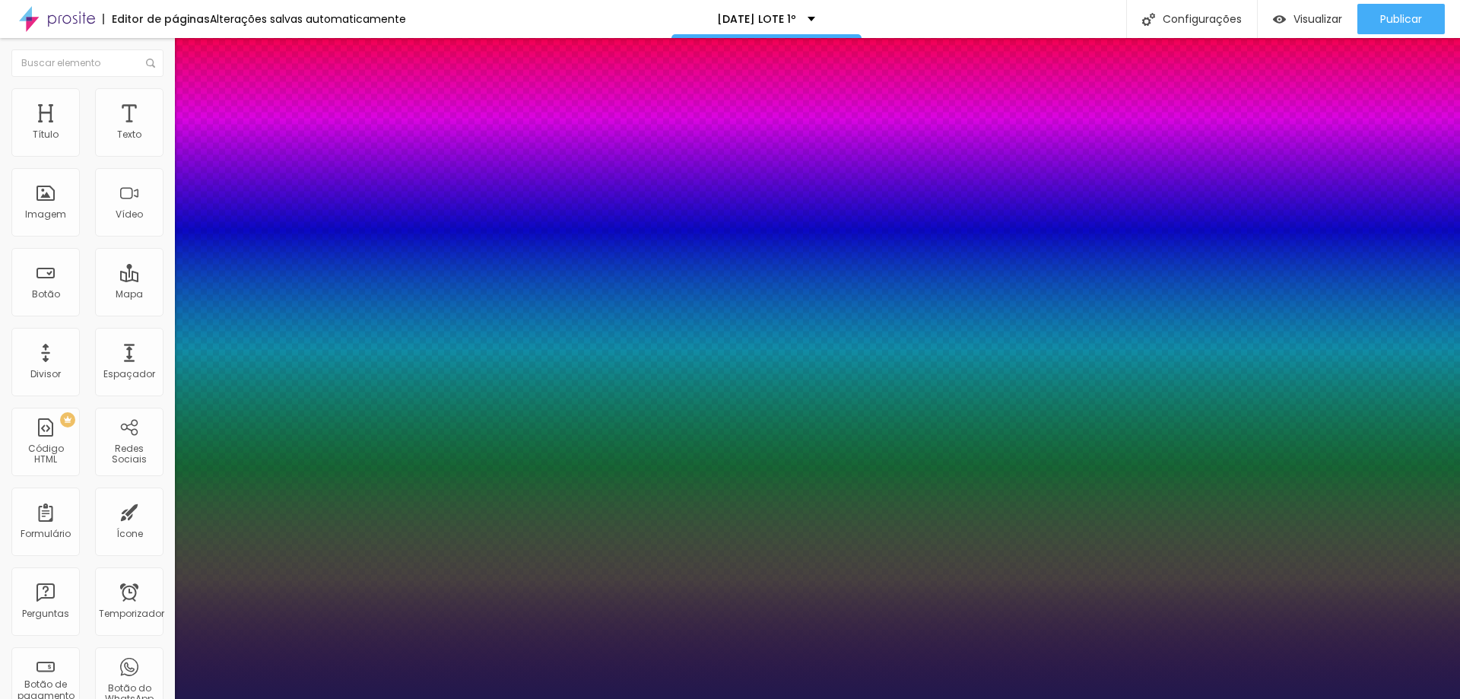
type input "1"
type input "17"
type input "1"
type input "19"
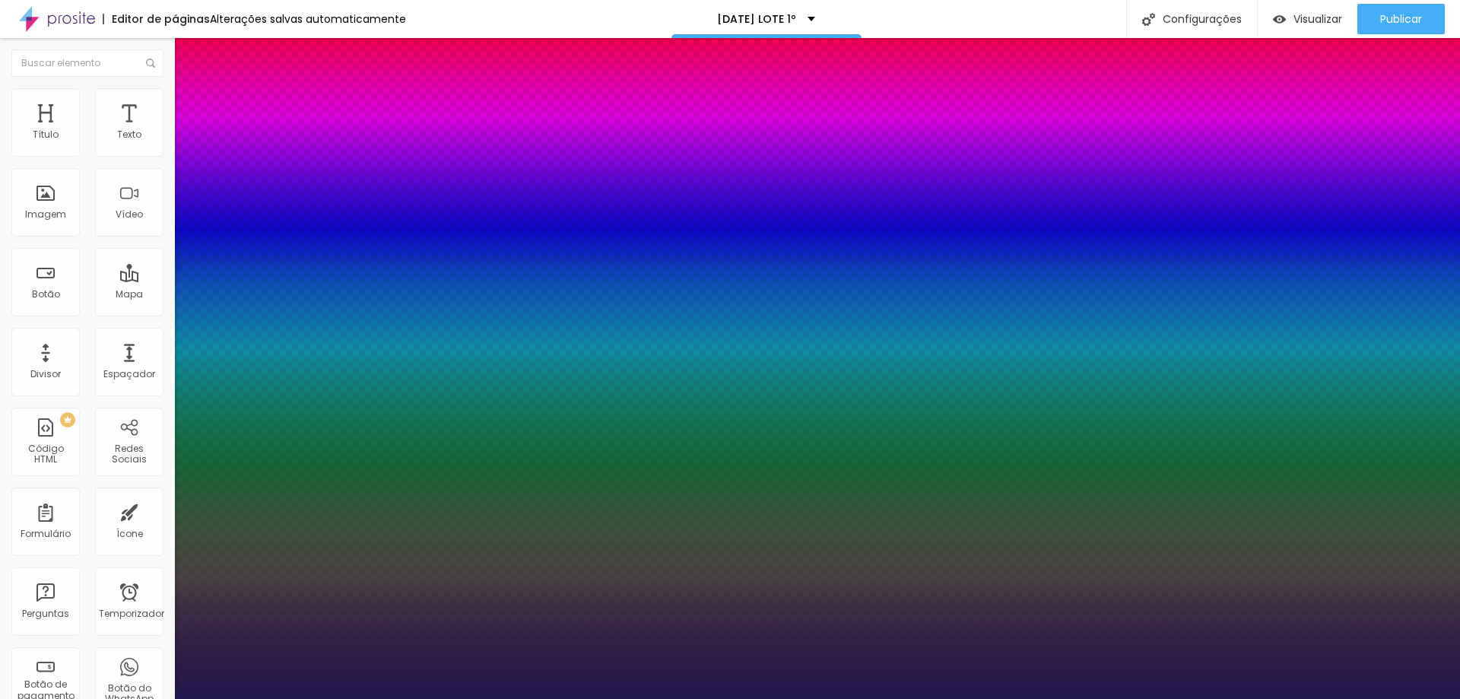
type input "19"
type input "1"
type input "18"
type input "1"
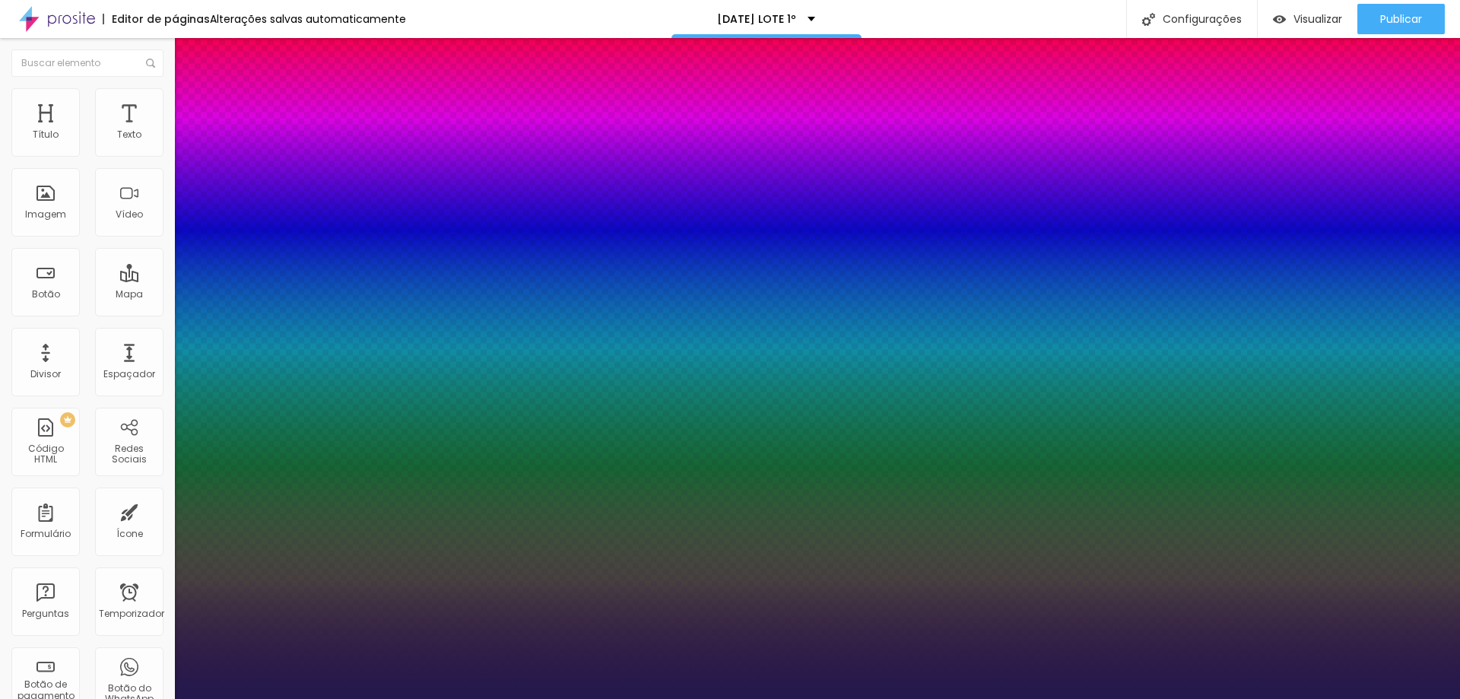
type input "18"
type input "1"
click at [937, 698] on div at bounding box center [730, 699] width 1460 height 0
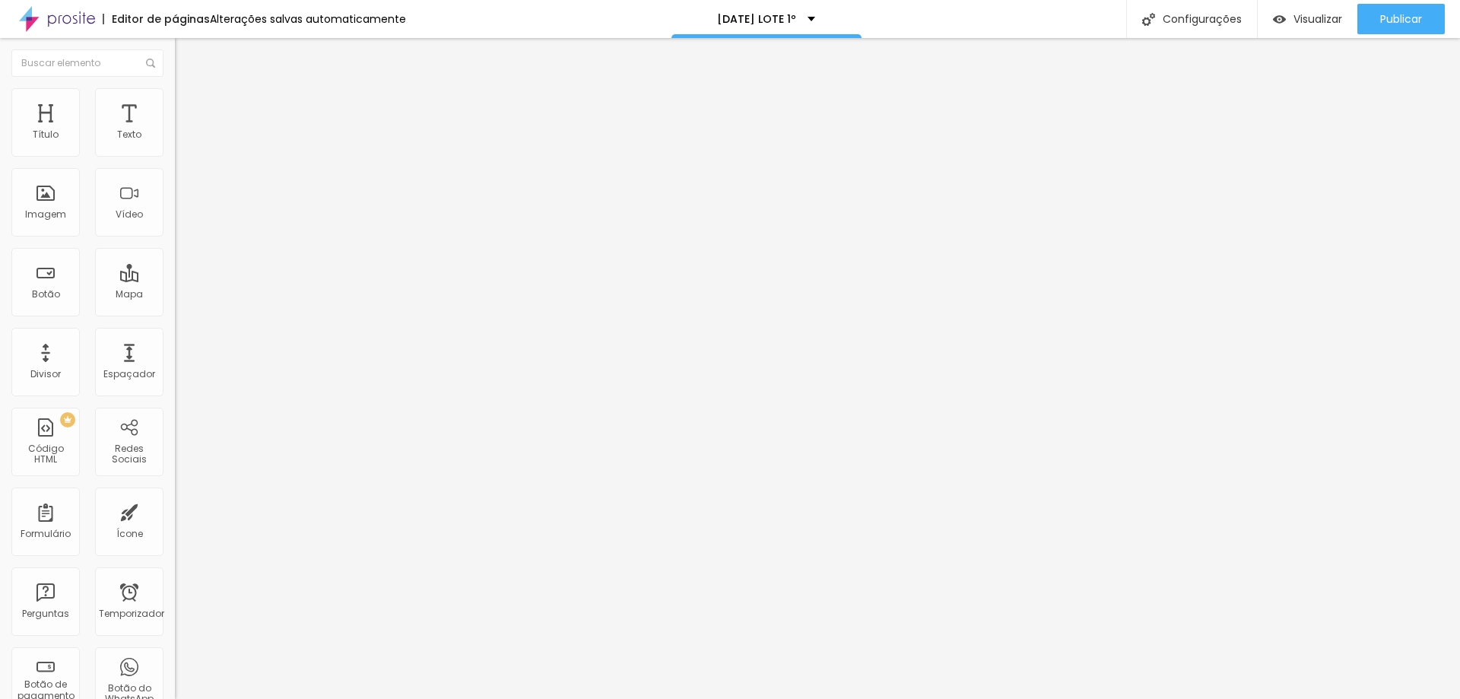
click at [175, 49] on button "Editar nulo" at bounding box center [262, 55] width 175 height 35
click at [186, 57] on img "button" at bounding box center [192, 55] width 12 height 12
click at [175, 146] on button "button" at bounding box center [185, 138] width 21 height 16
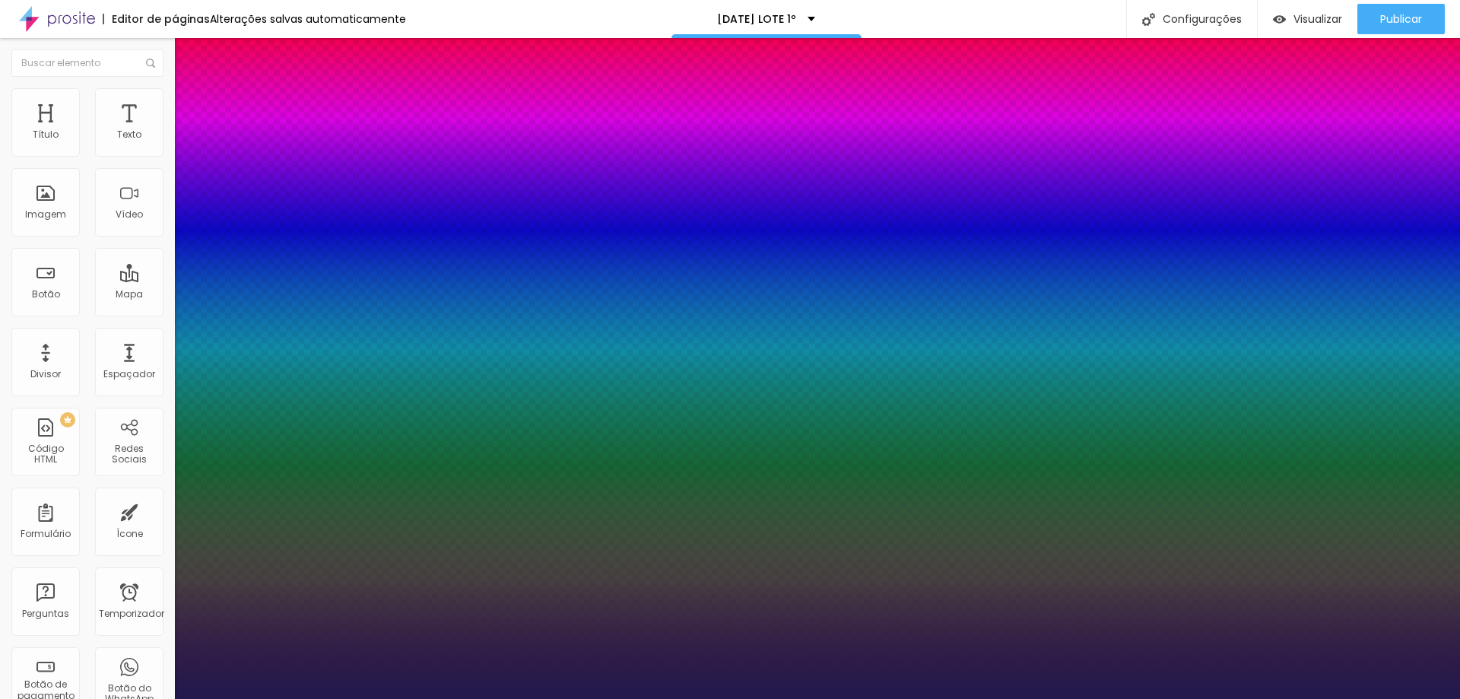
type input "1"
type input "16"
type input "1"
type input "15"
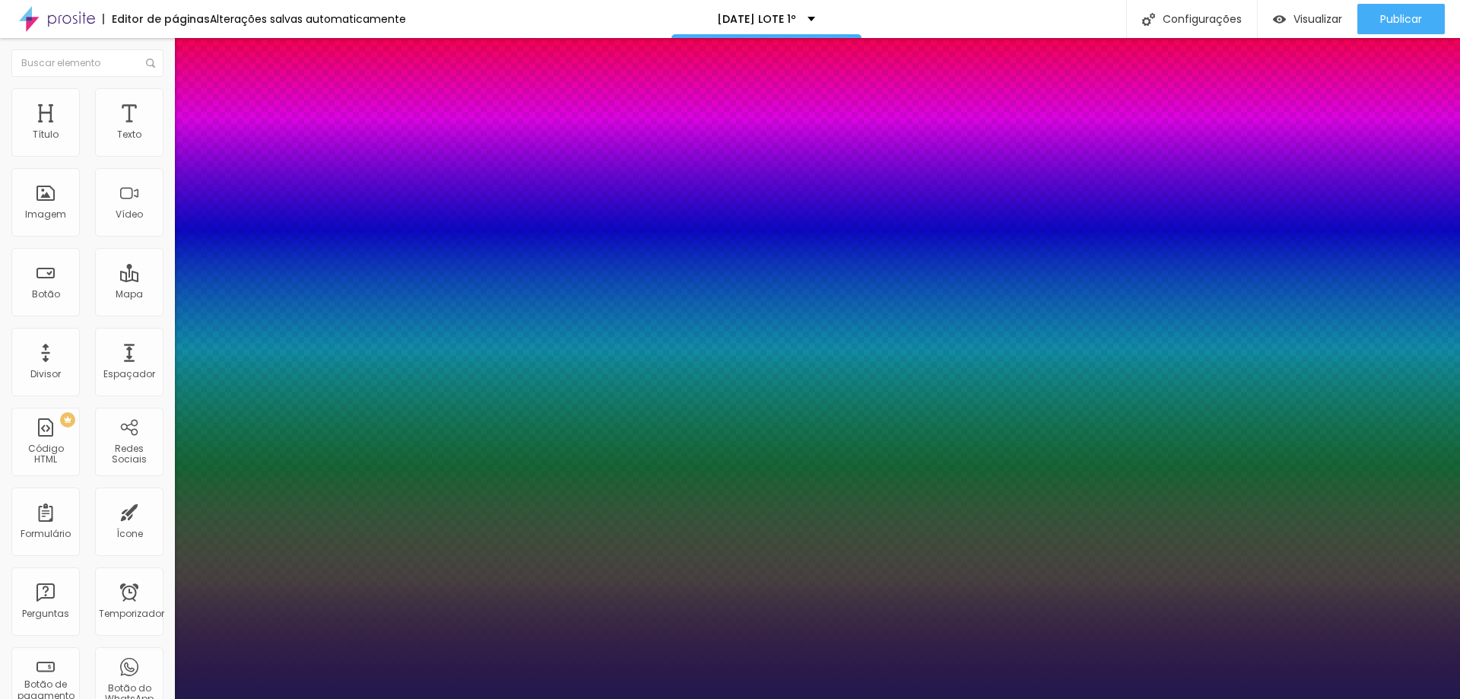
type input "15"
type input "1"
type input "16"
type input "1"
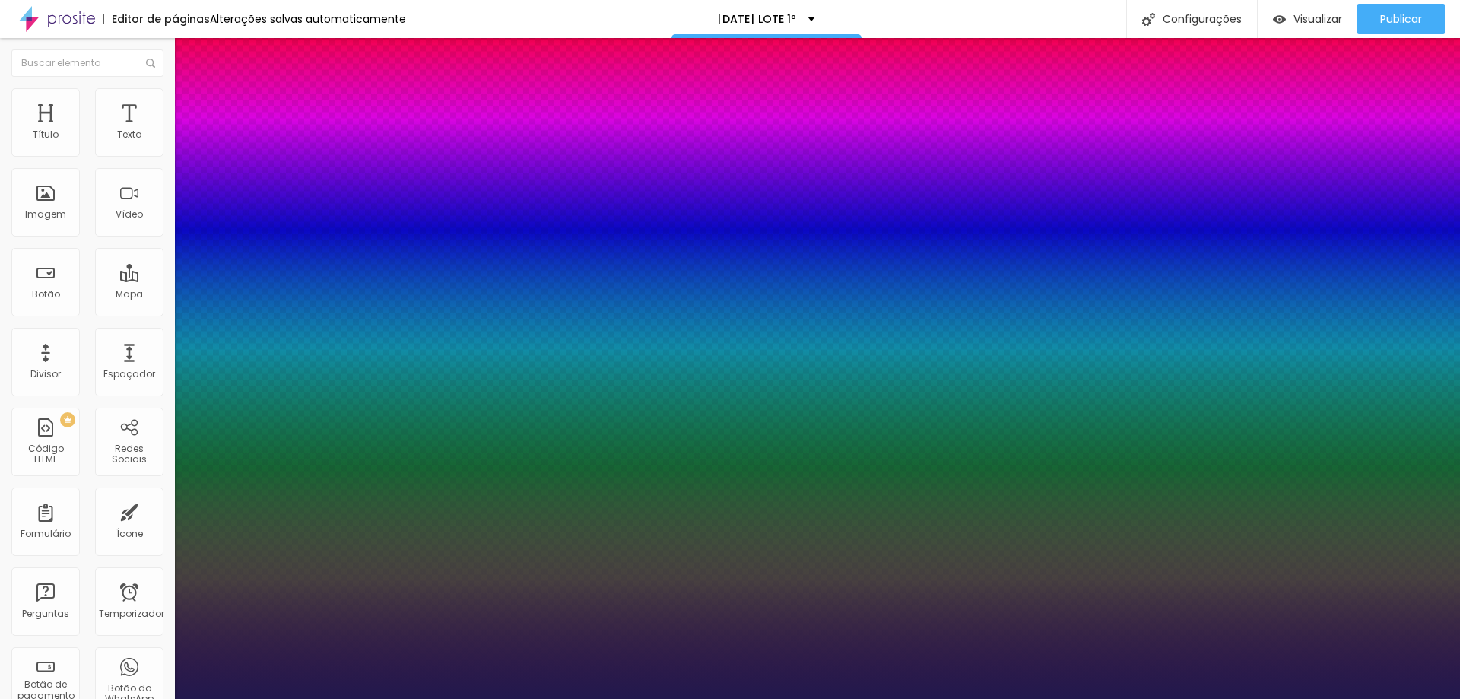
type input "16"
type input "1"
click at [888, 698] on div at bounding box center [730, 699] width 1460 height 0
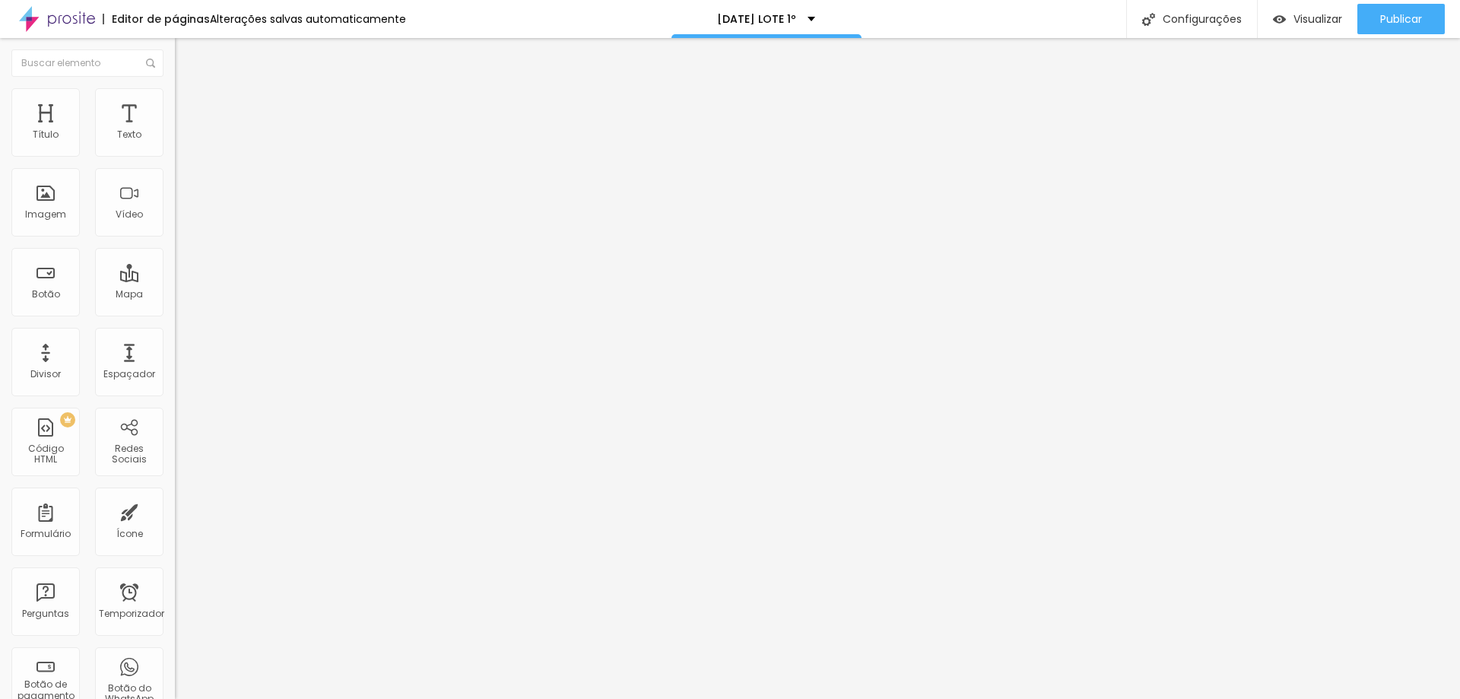
click at [175, 146] on button "button" at bounding box center [185, 138] width 21 height 16
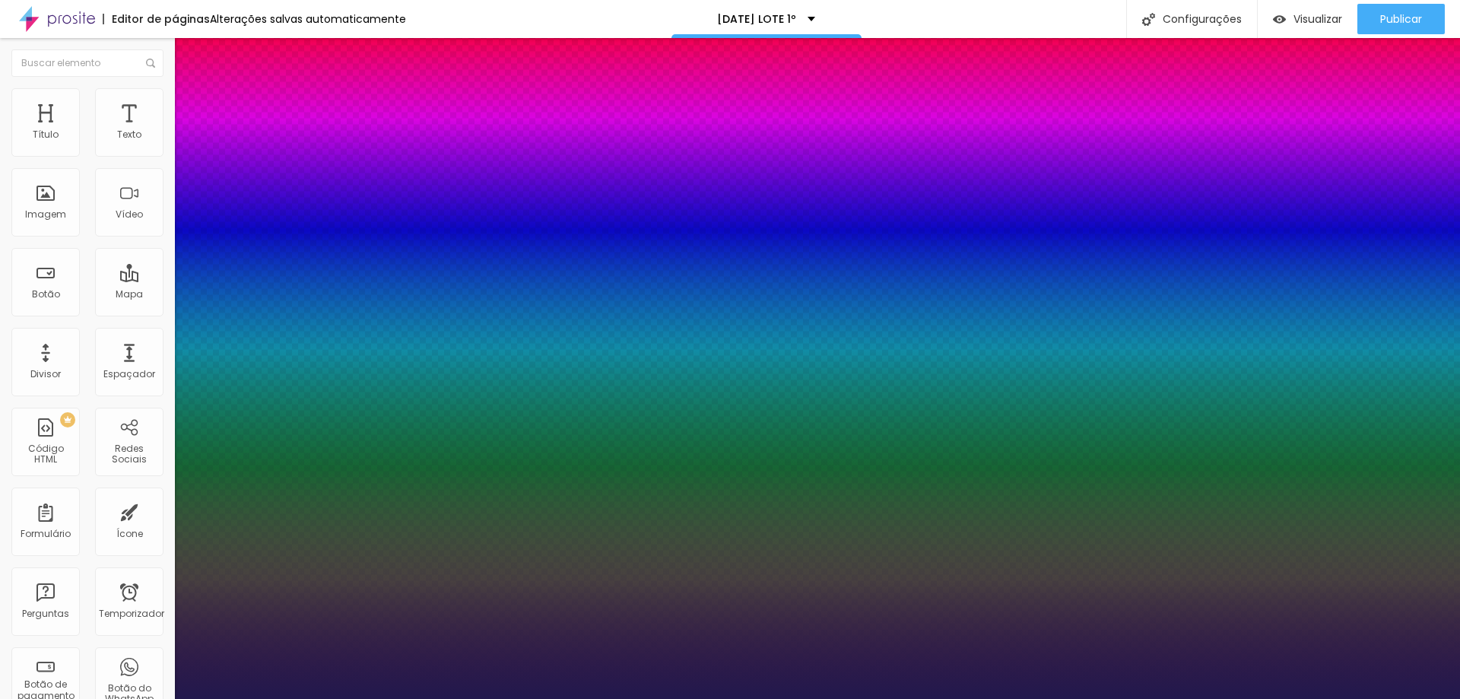
type input "1"
type input "18"
type input "1"
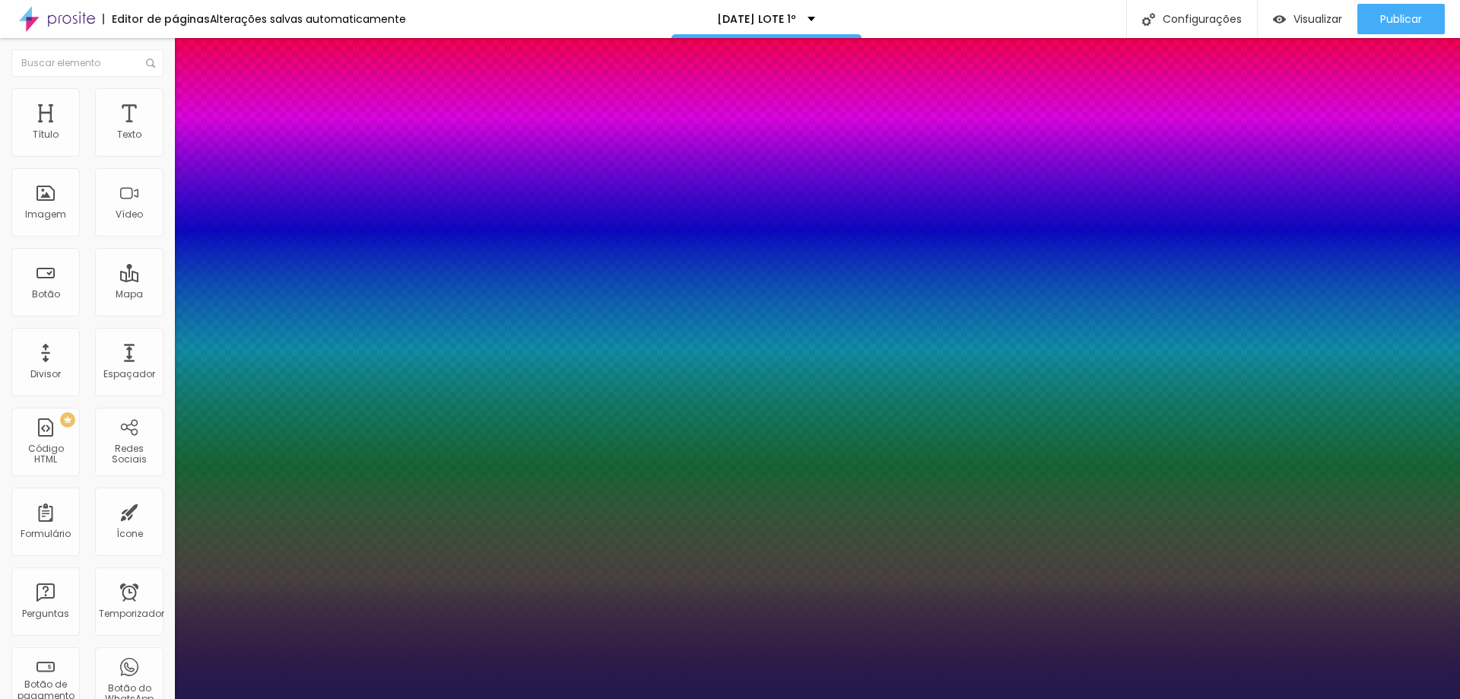
type input "19"
type input "1"
type input "20"
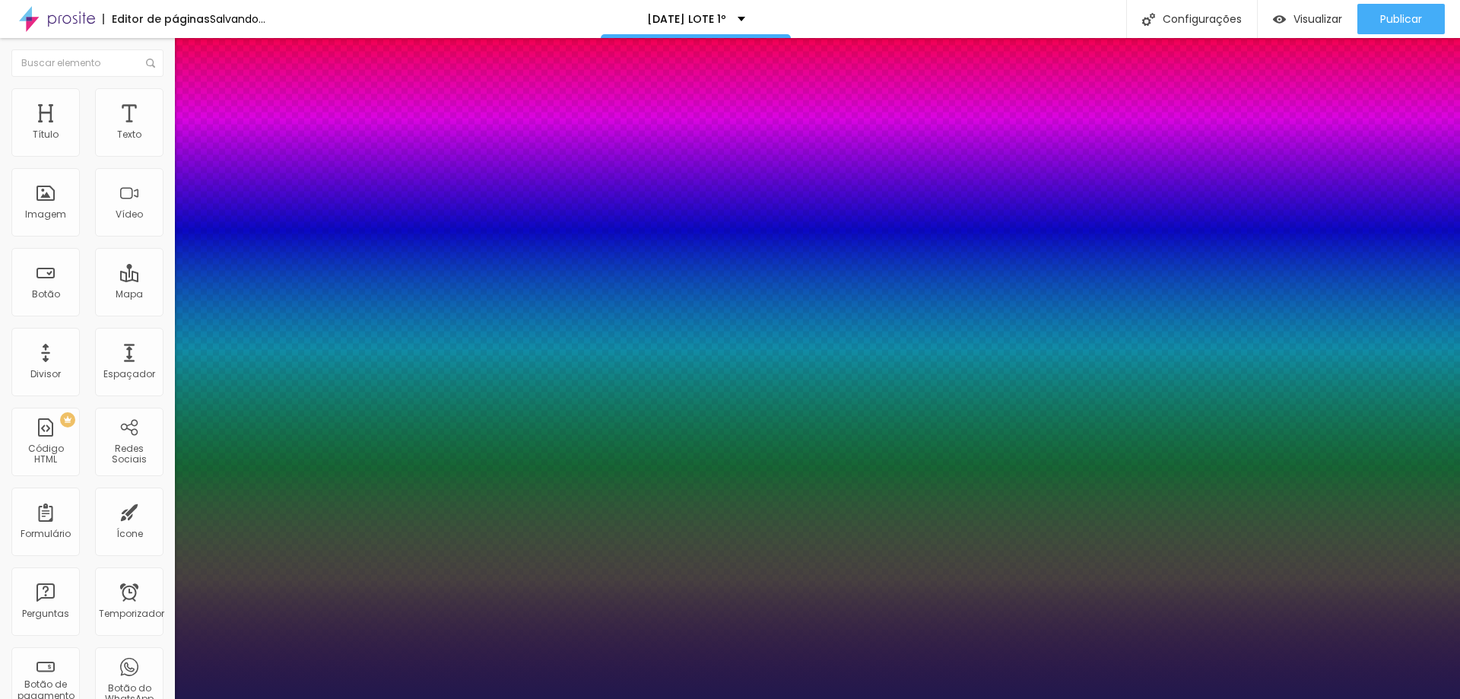
type input "1"
type input "19"
type input "1"
type input "18"
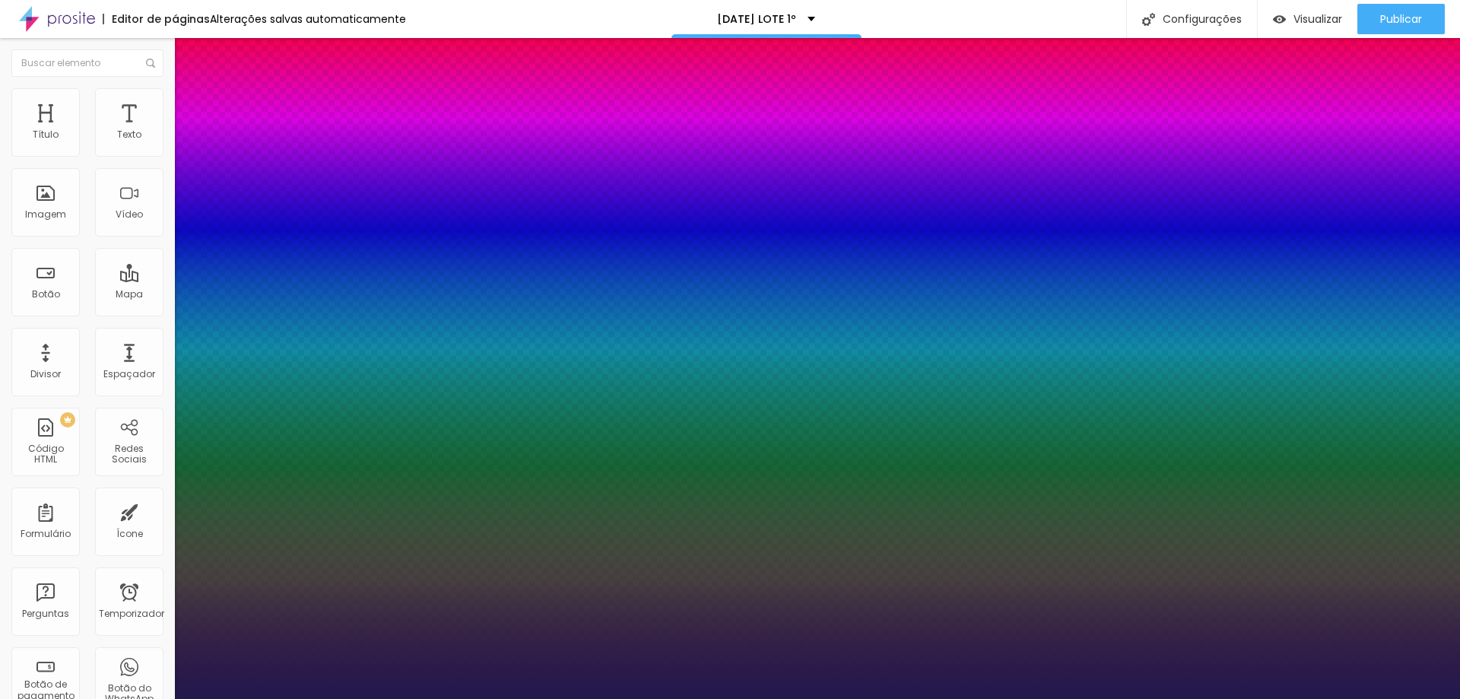
type input "18"
type input "1"
type input "18"
click at [1180, 698] on div at bounding box center [730, 699] width 1460 height 0
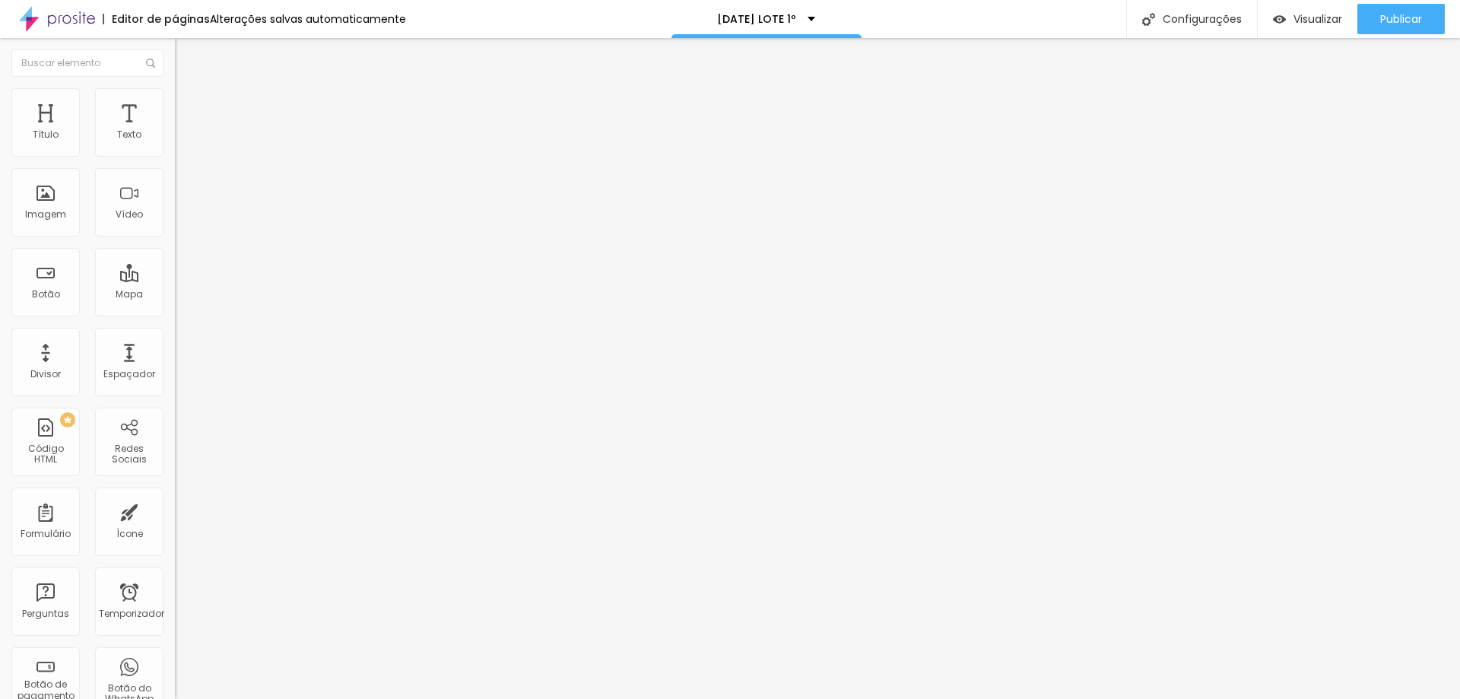
click at [186, 59] on div "Editar nulo" at bounding box center [225, 55] width 79 height 12
click at [181, 125] on icon "button" at bounding box center [186, 120] width 11 height 11
click at [182, 140] on icon "button" at bounding box center [185, 137] width 6 height 6
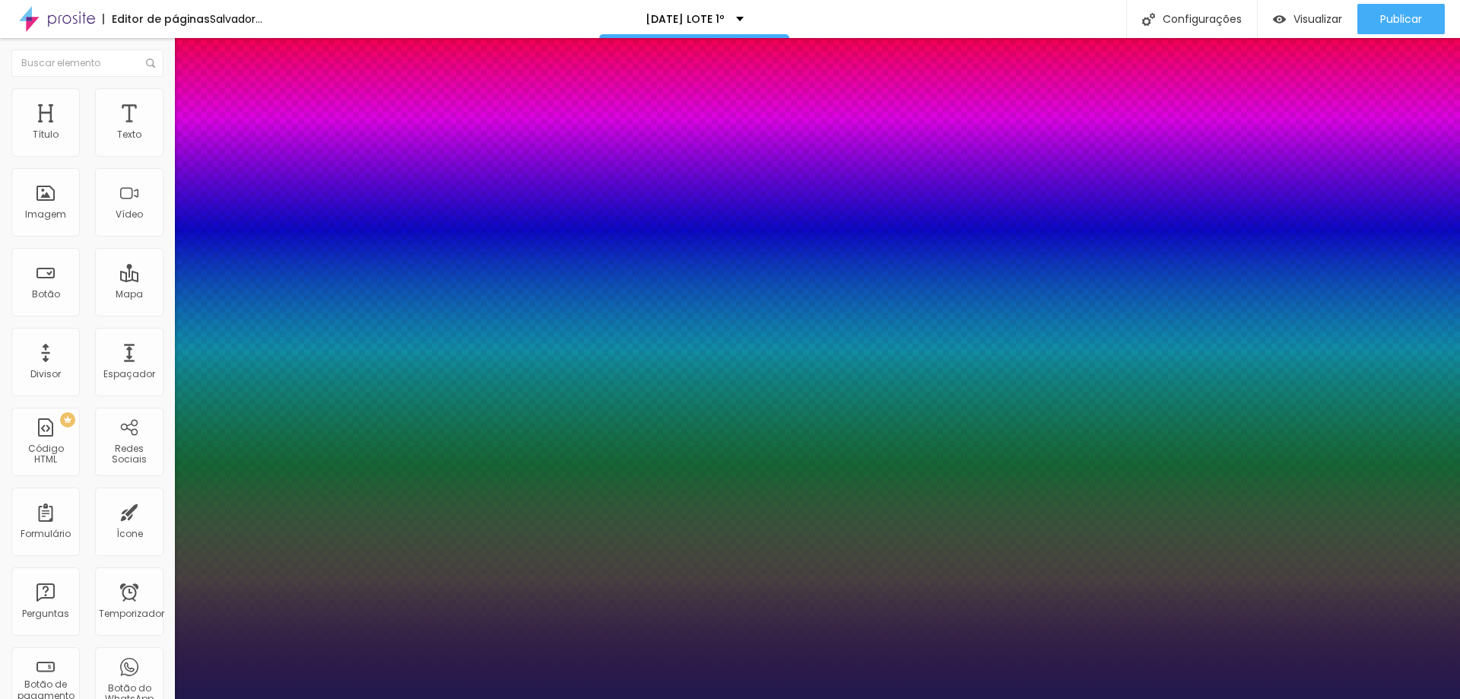
type input "1"
type input "14"
type input "1"
type input "13"
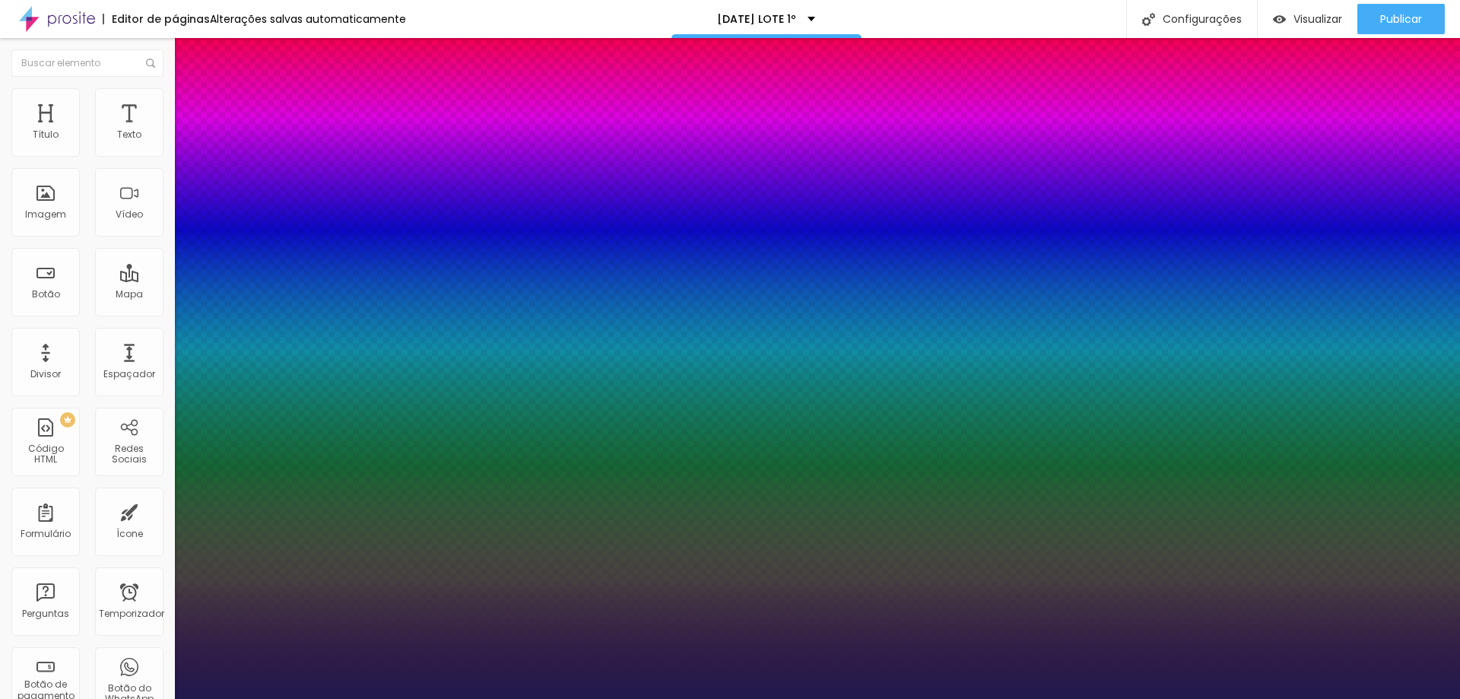
type input "13"
type input "1"
type input "14"
type input "1"
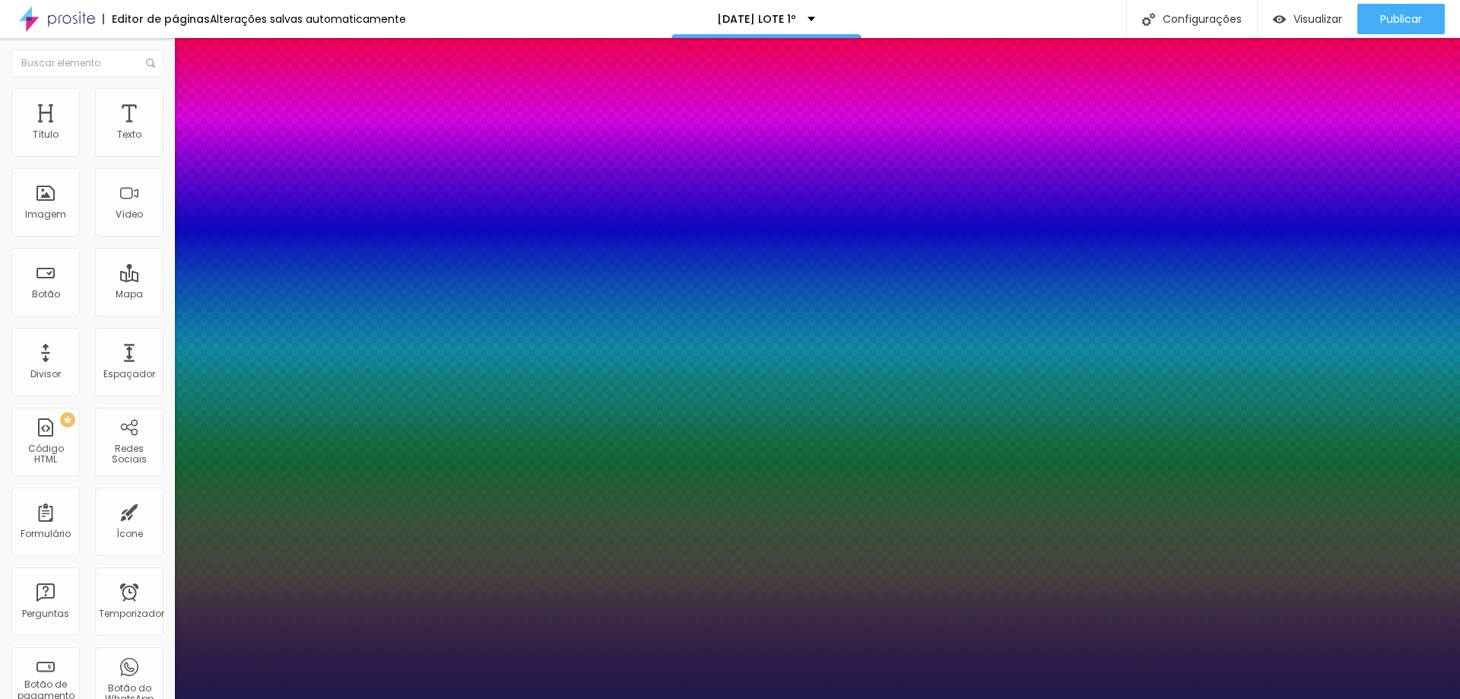
type input "16"
type input "1"
type input "17"
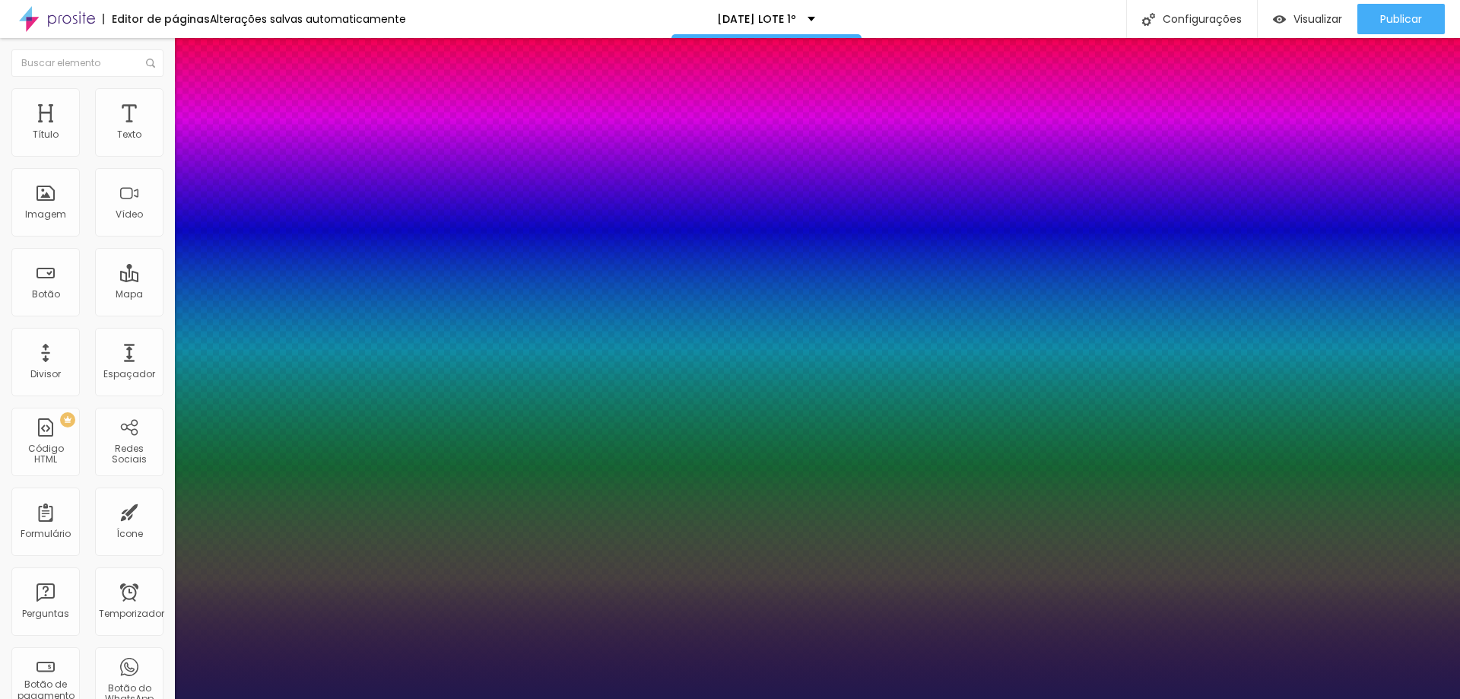
type input "1"
type input "18"
type input "1"
type input "18"
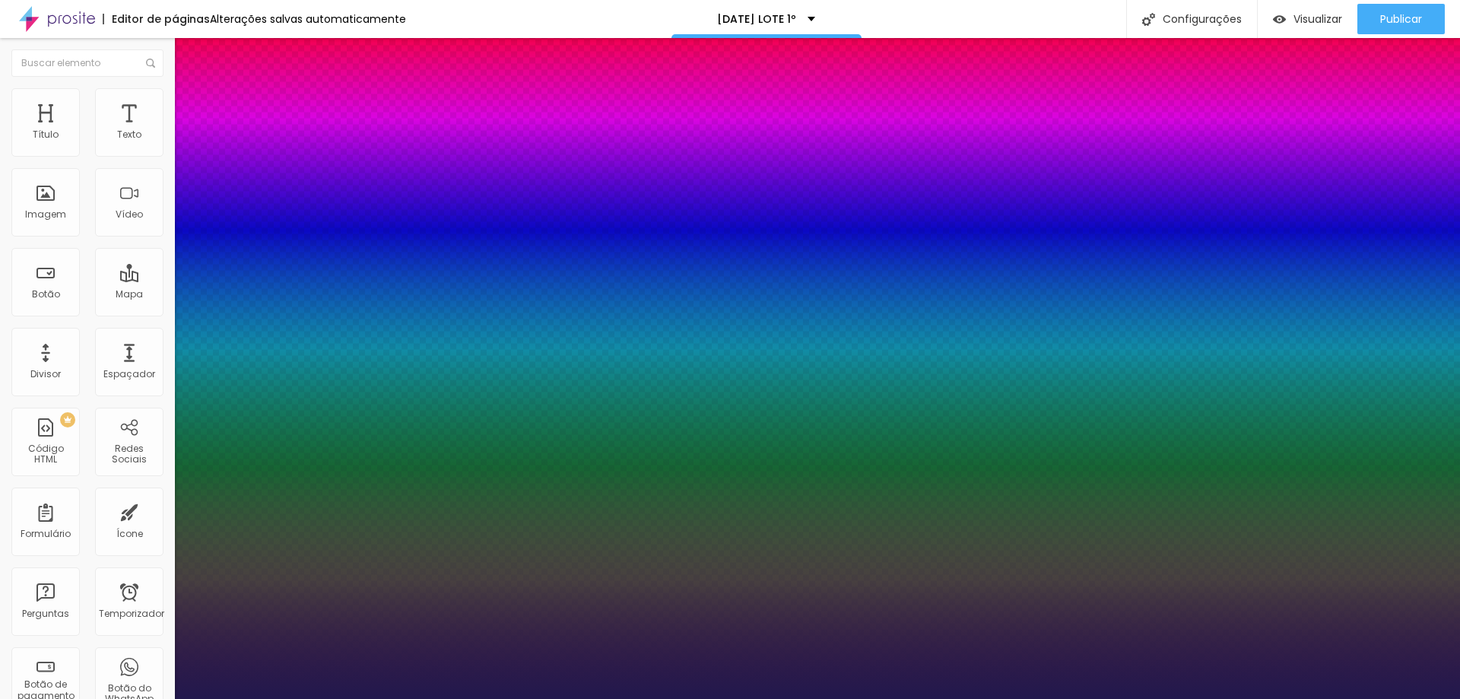
click at [1133, 698] on div at bounding box center [730, 699] width 1460 height 0
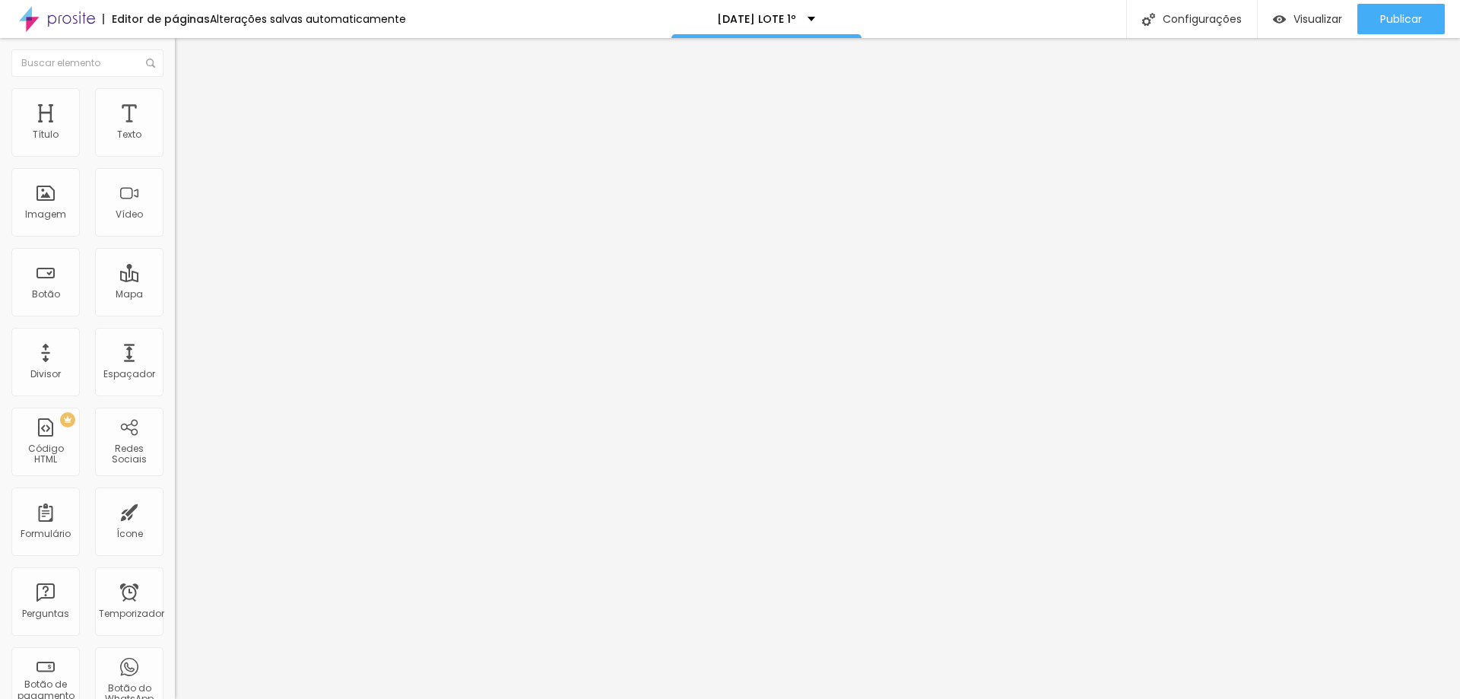
click at [189, 105] on font "Avançado" at bounding box center [214, 98] width 50 height 13
click at [175, 88] on li "Estilo" at bounding box center [262, 80] width 175 height 15
click at [175, 225] on button "button" at bounding box center [185, 217] width 21 height 16
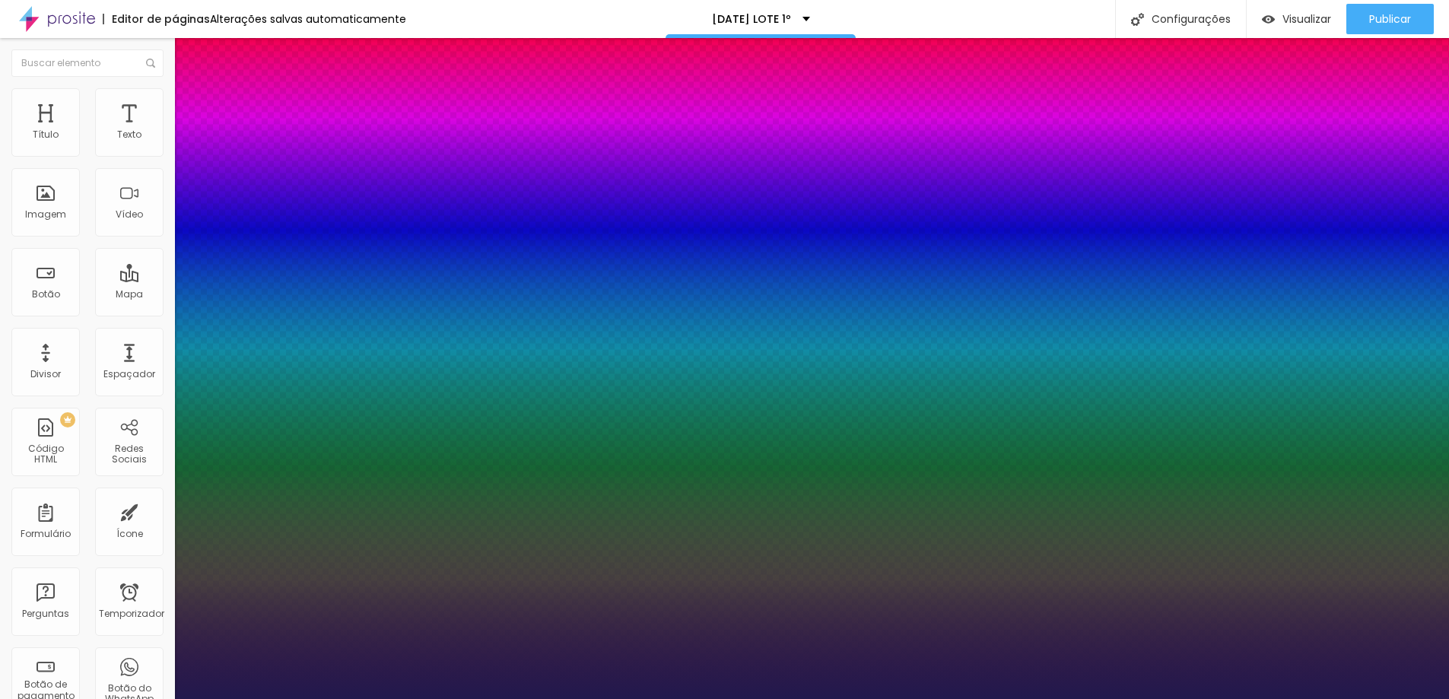
type input "1"
type input "18"
type input "1"
type input "19"
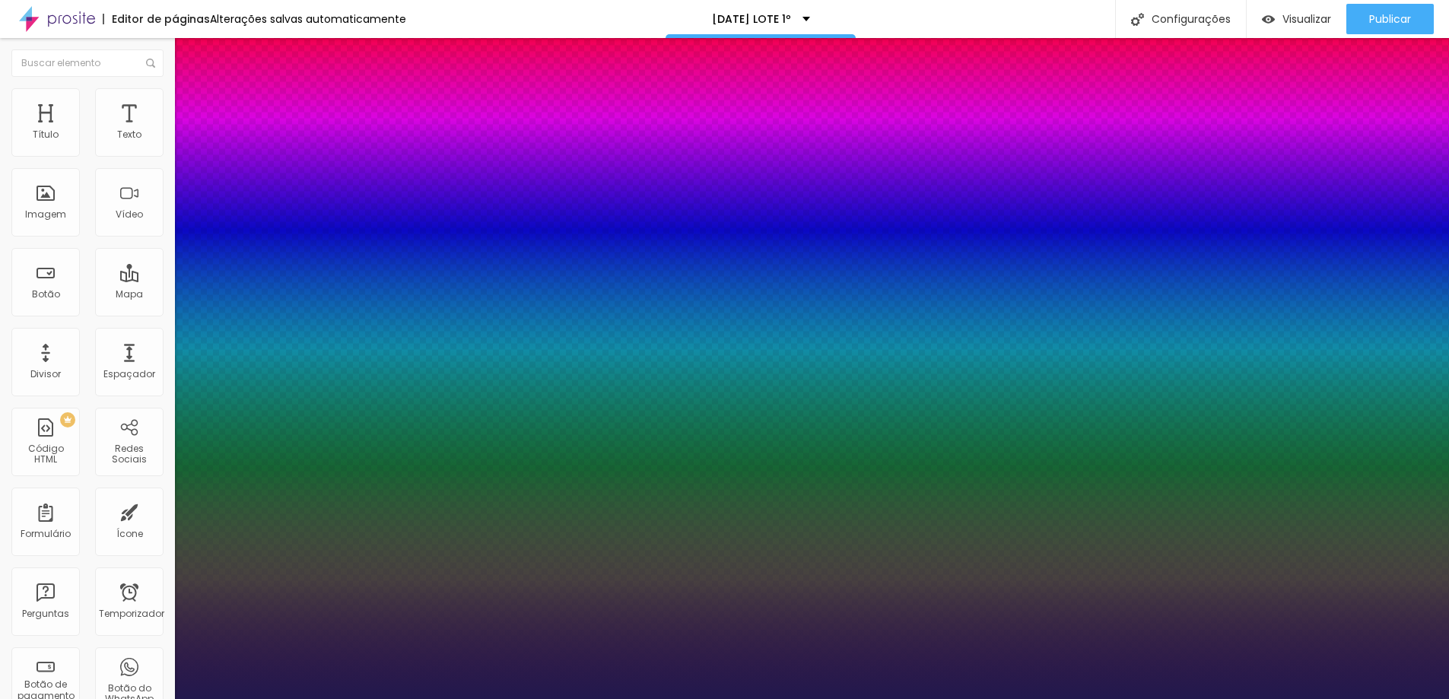
type input "19"
type input "1"
type input "18"
type input "1"
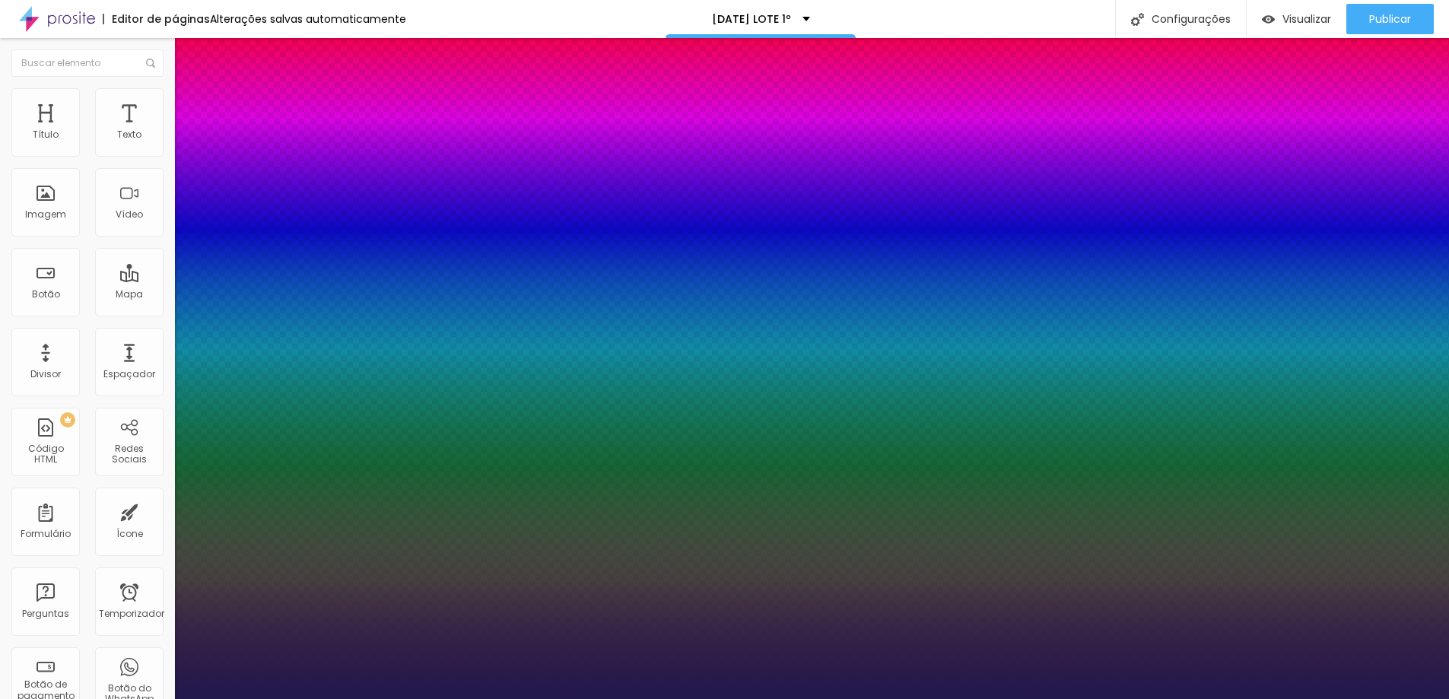
type input "17"
type input "1"
type input "17"
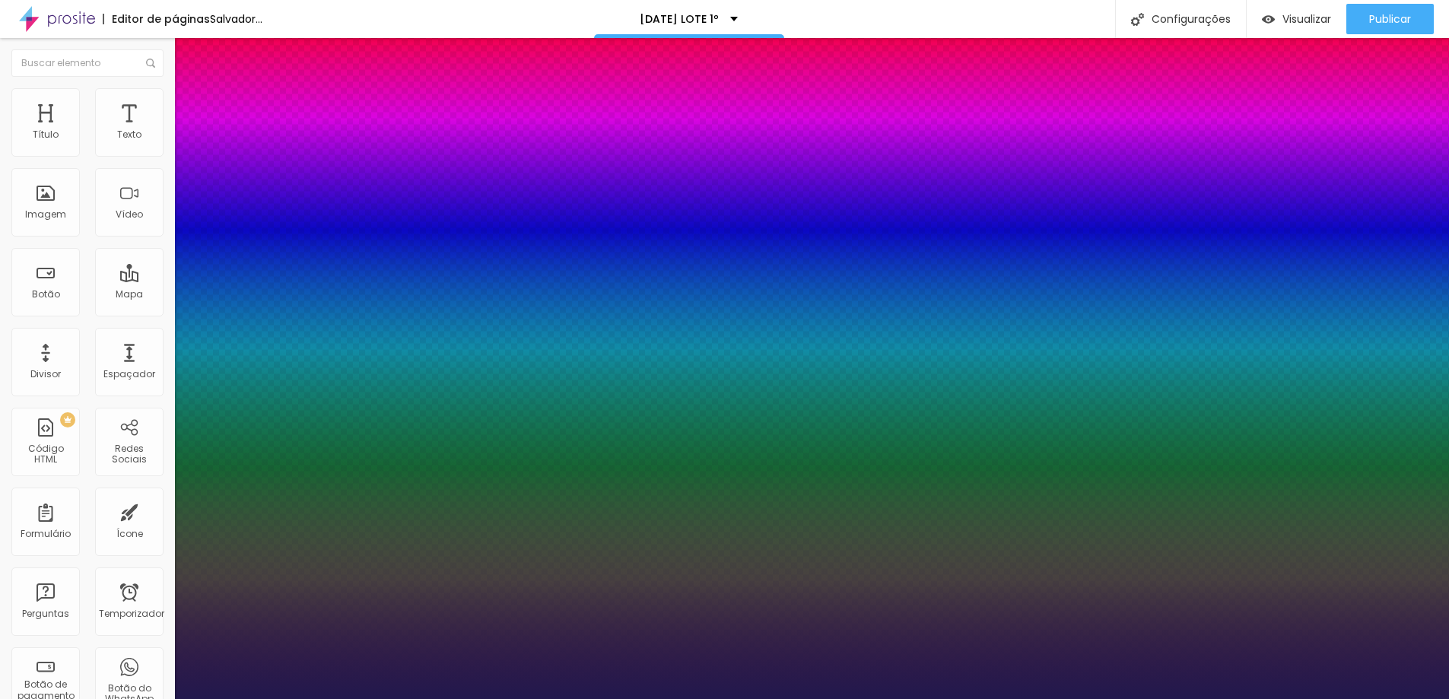
type input "1"
click at [514, 698] on div at bounding box center [724, 699] width 1449 height 0
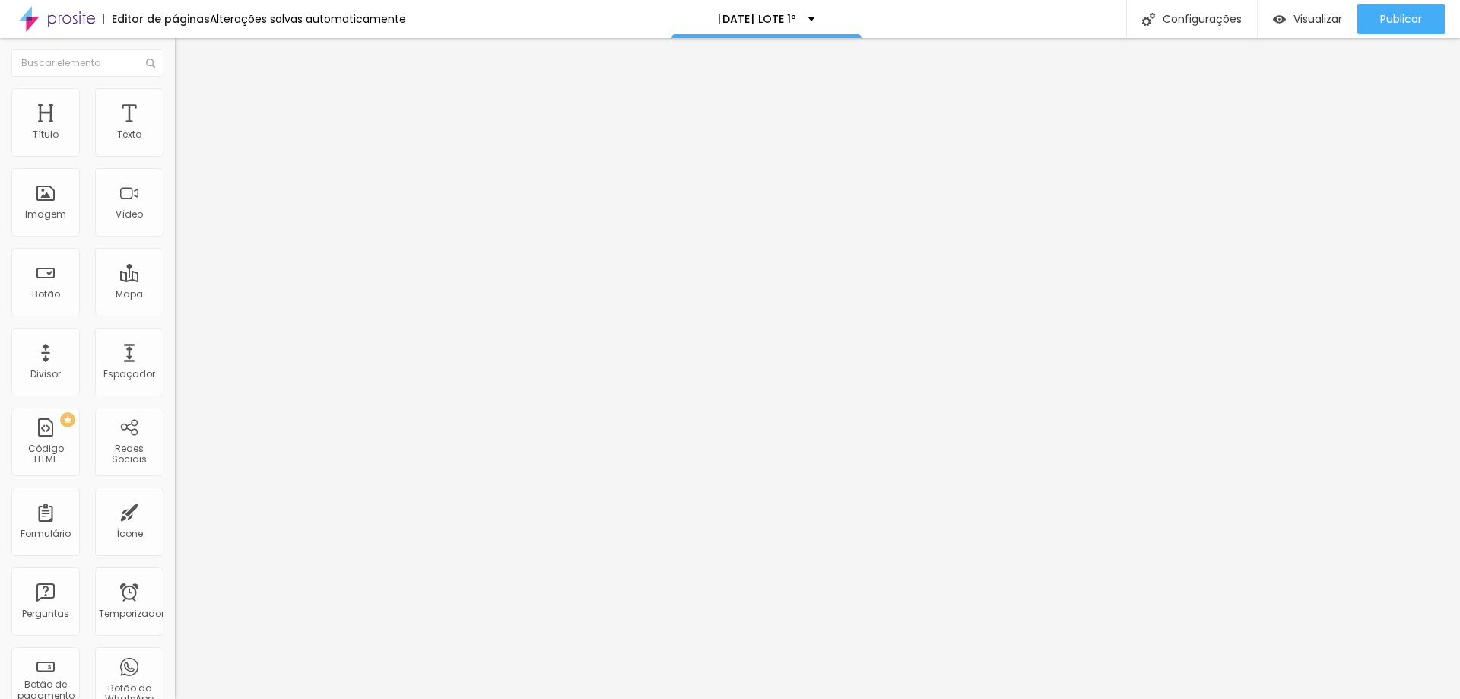
click at [181, 141] on icon "button" at bounding box center [185, 136] width 9 height 9
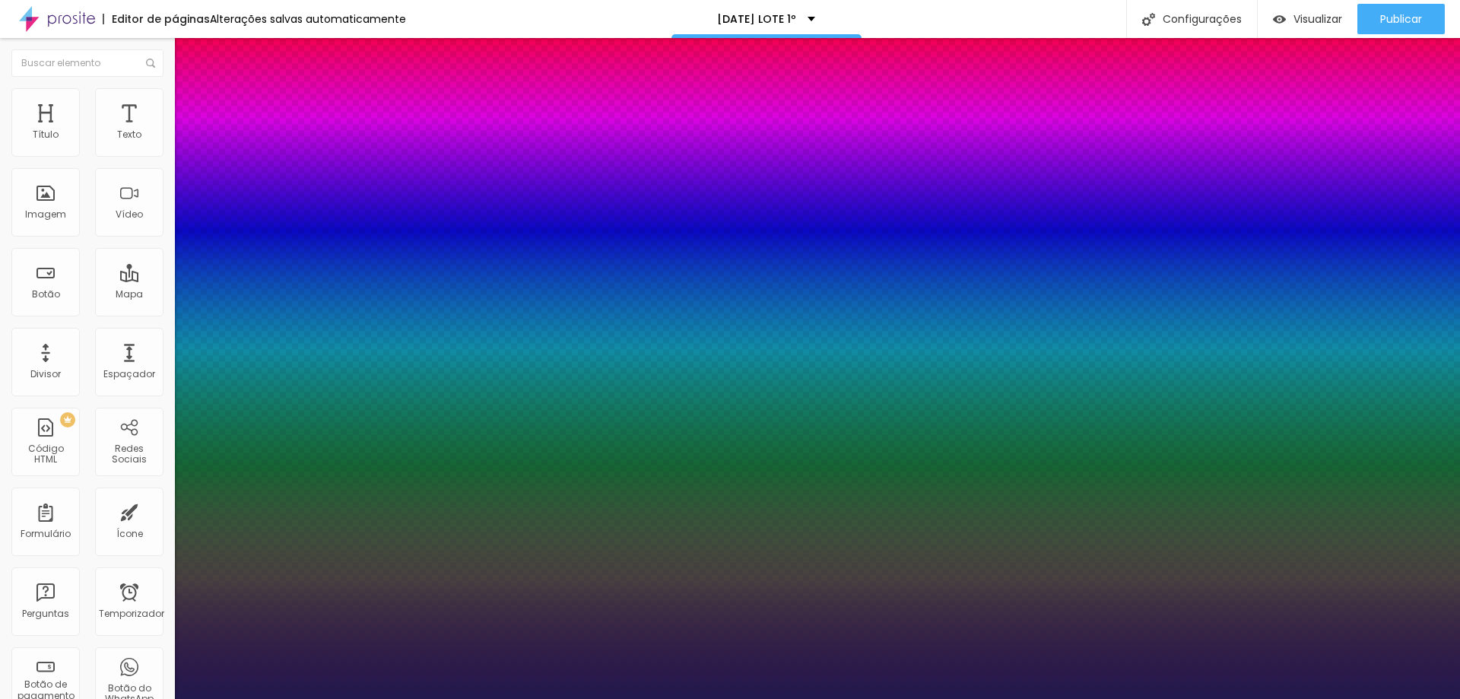
type input "1"
click at [1030, 698] on div at bounding box center [730, 699] width 1460 height 0
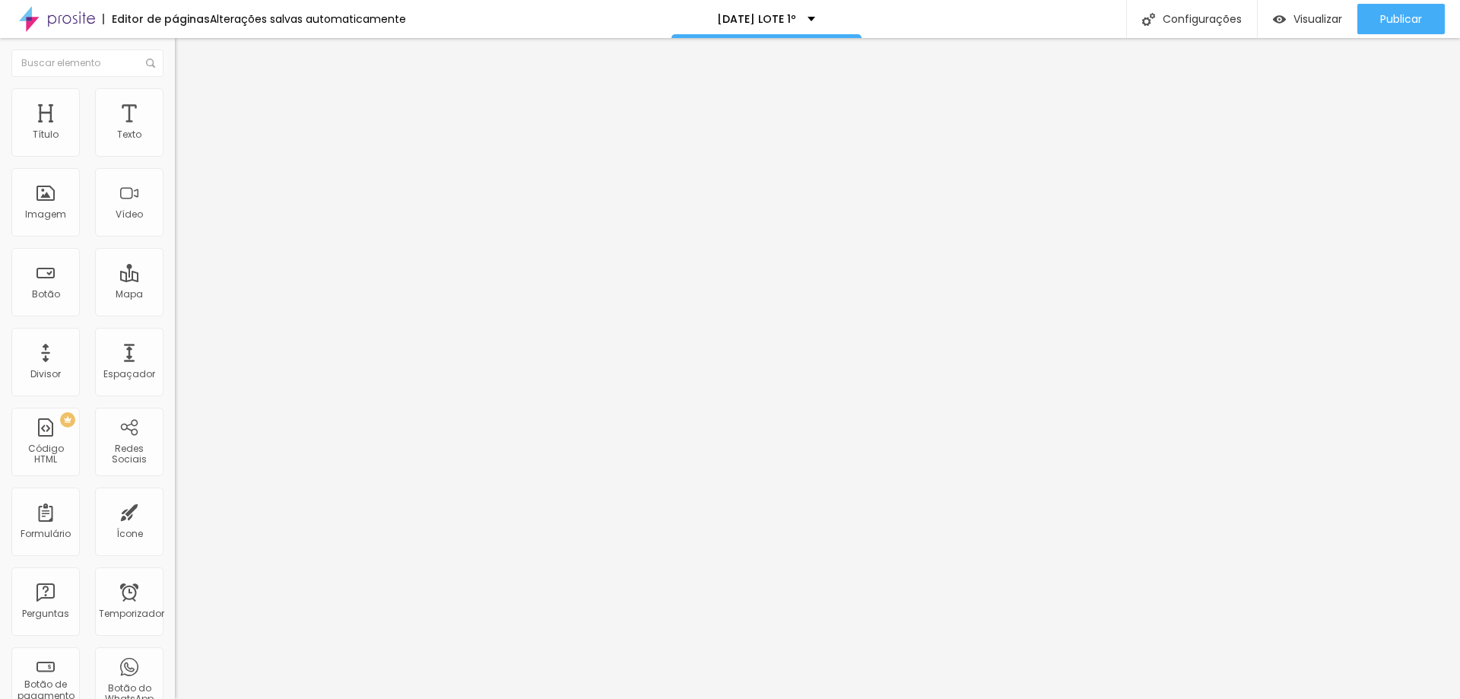
click at [175, 312] on input "https://" at bounding box center [266, 305] width 182 height 15
drag, startPoint x: 54, startPoint y: 306, endPoint x: 15, endPoint y: 313, distance: 39.4
click at [175, 313] on input "https://" at bounding box center [266, 305] width 182 height 15
paste input "[DOMAIN_NAME][URL]"
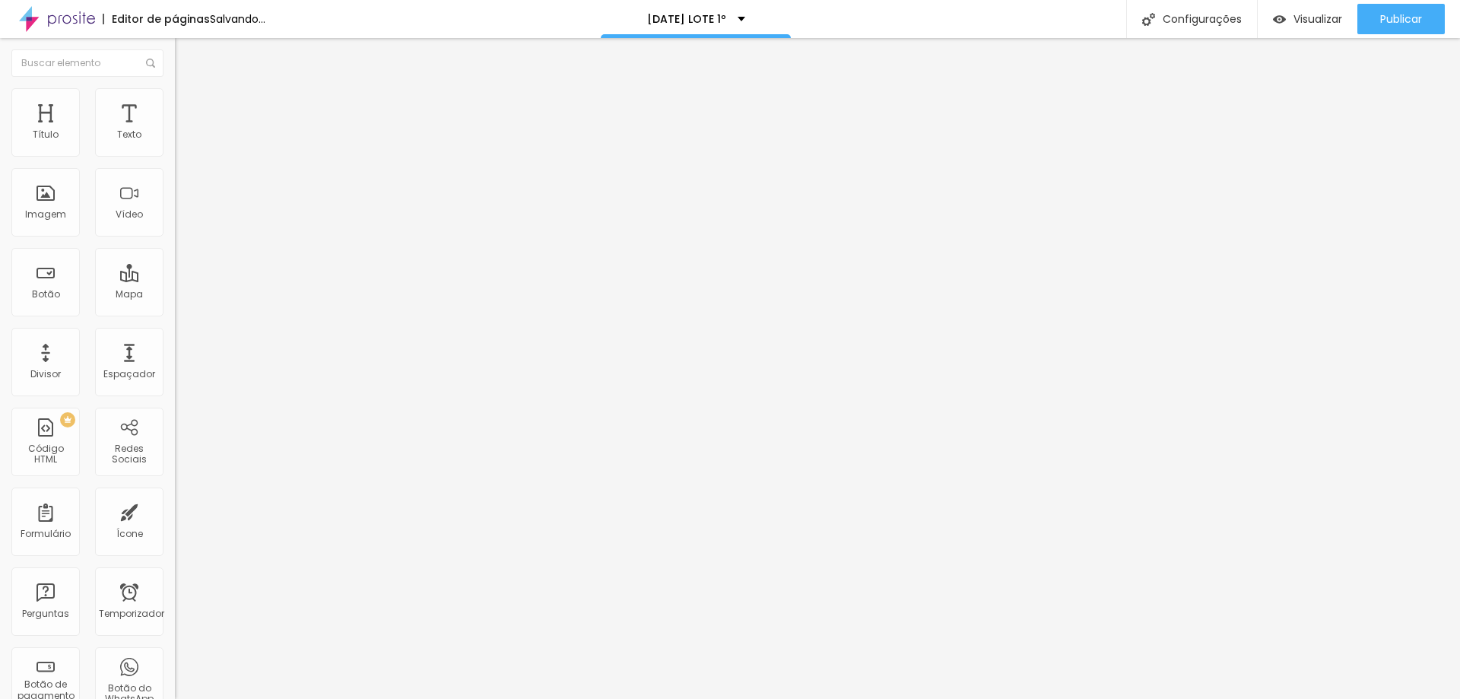
type input "[URL][DOMAIN_NAME]"
drag, startPoint x: 72, startPoint y: 174, endPoint x: 0, endPoint y: 170, distance: 72.4
click at [175, 170] on div "Texto Click me Alinhamento Tamanho Normal Pequeno Normal Grande Link URL [URL][…" at bounding box center [262, 229] width 175 height 221
type input "q"
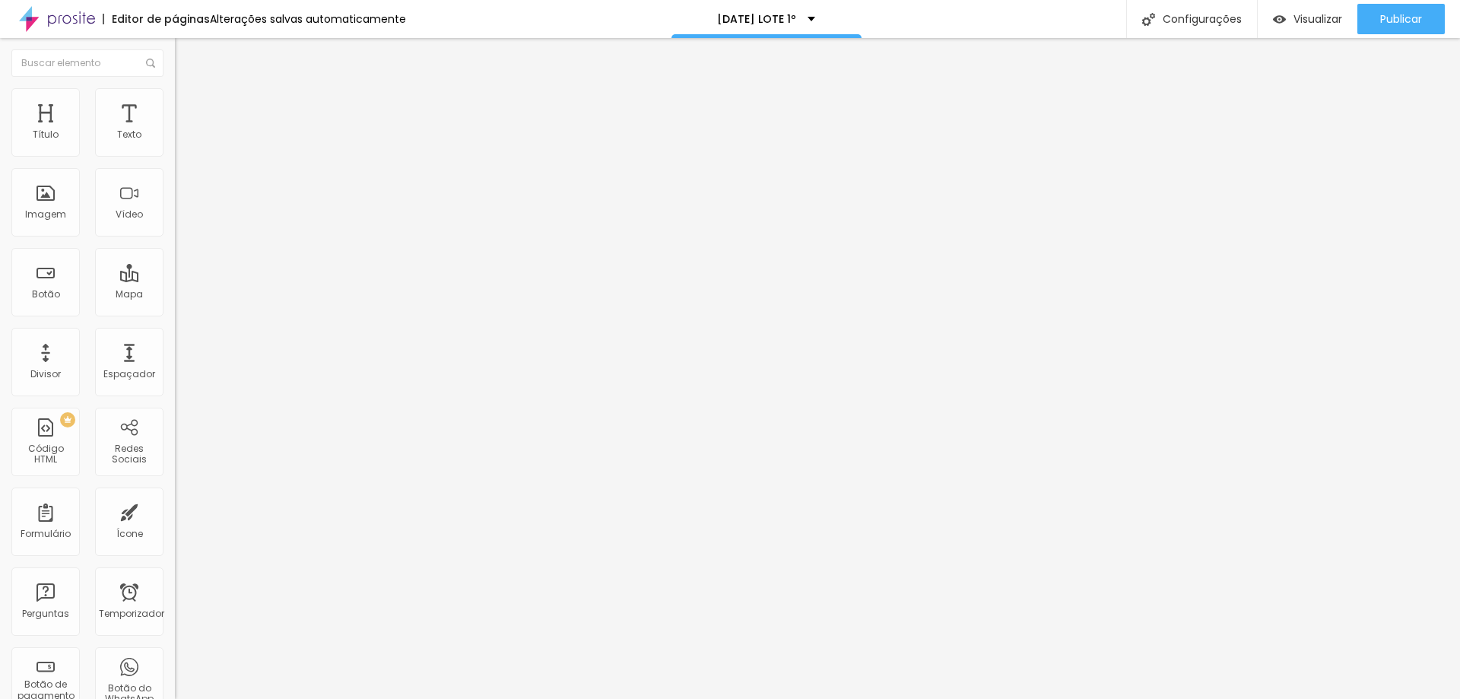
type input "QUERO ESSE"
click at [175, 332] on div at bounding box center [262, 332] width 175 height 0
drag, startPoint x: 77, startPoint y: 172, endPoint x: 0, endPoint y: 168, distance: 76.9
click at [175, 168] on div "Texto Click me Alinhamento [GEOGRAPHIC_DATA] Link URL https:// Abrir em uma nov…" at bounding box center [262, 229] width 175 height 221
type input "q"
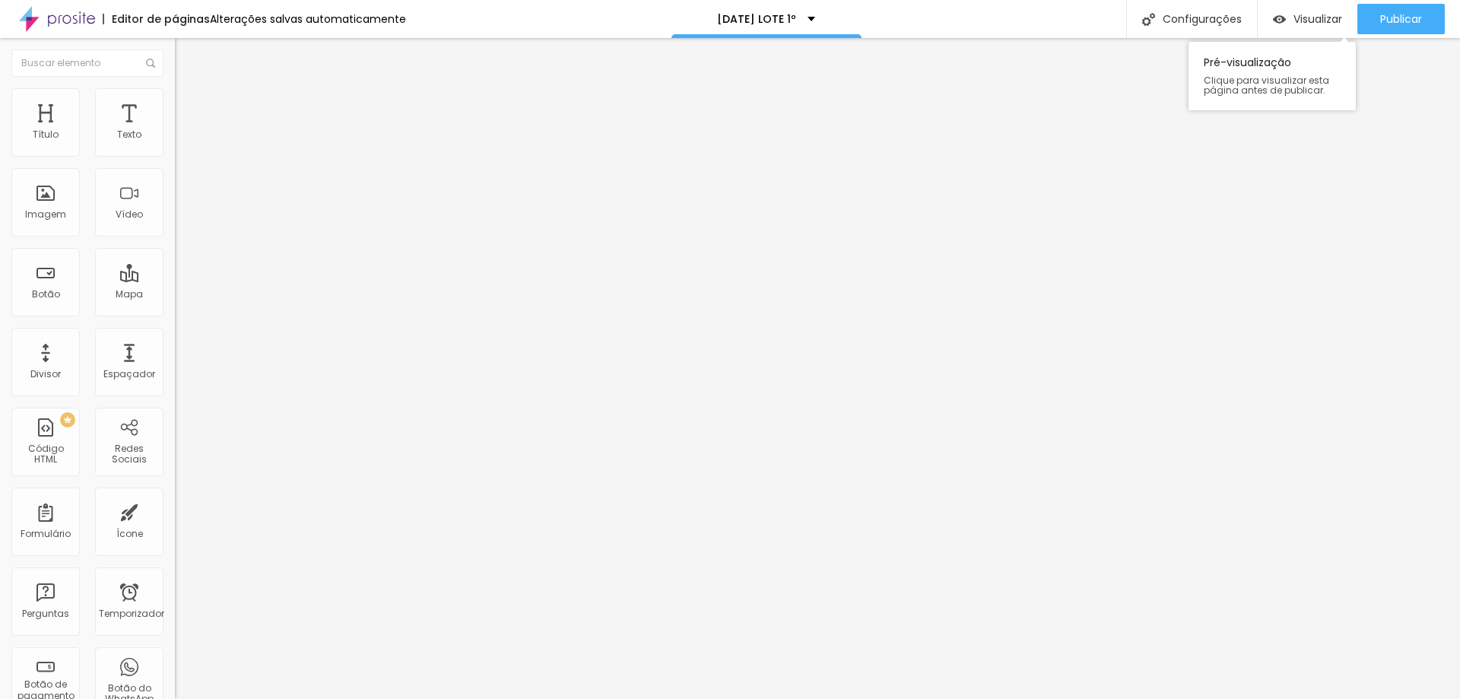
type input "QUERO ESSE"
drag, startPoint x: 59, startPoint y: 318, endPoint x: 17, endPoint y: 316, distance: 42.6
click at [175, 313] on input "https://" at bounding box center [266, 305] width 182 height 15
paste input "[DOMAIN_NAME][URL]"
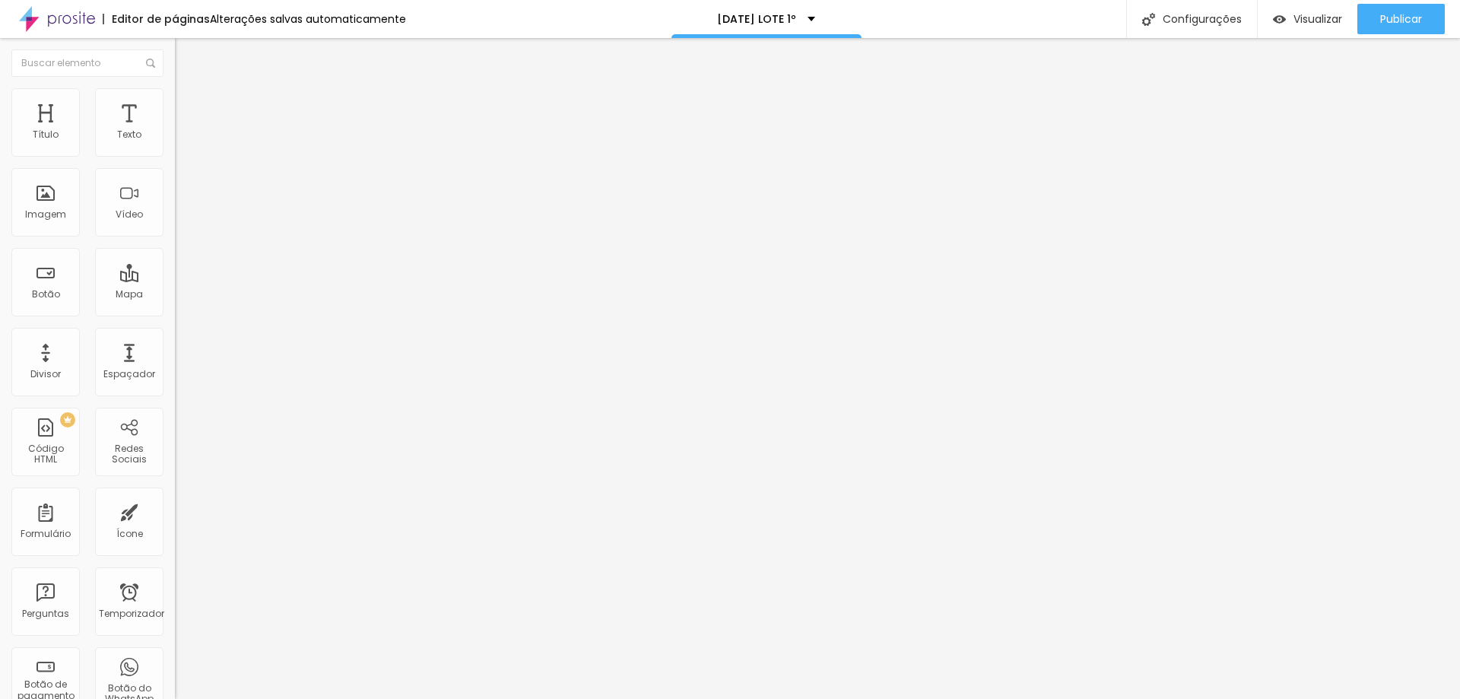
type input "[URL][DOMAIN_NAME]"
click at [175, 332] on div at bounding box center [262, 332] width 175 height 0
click at [189, 107] on font "Avançado" at bounding box center [214, 113] width 50 height 13
click at [189, 105] on font "Estilo" at bounding box center [201, 98] width 24 height 13
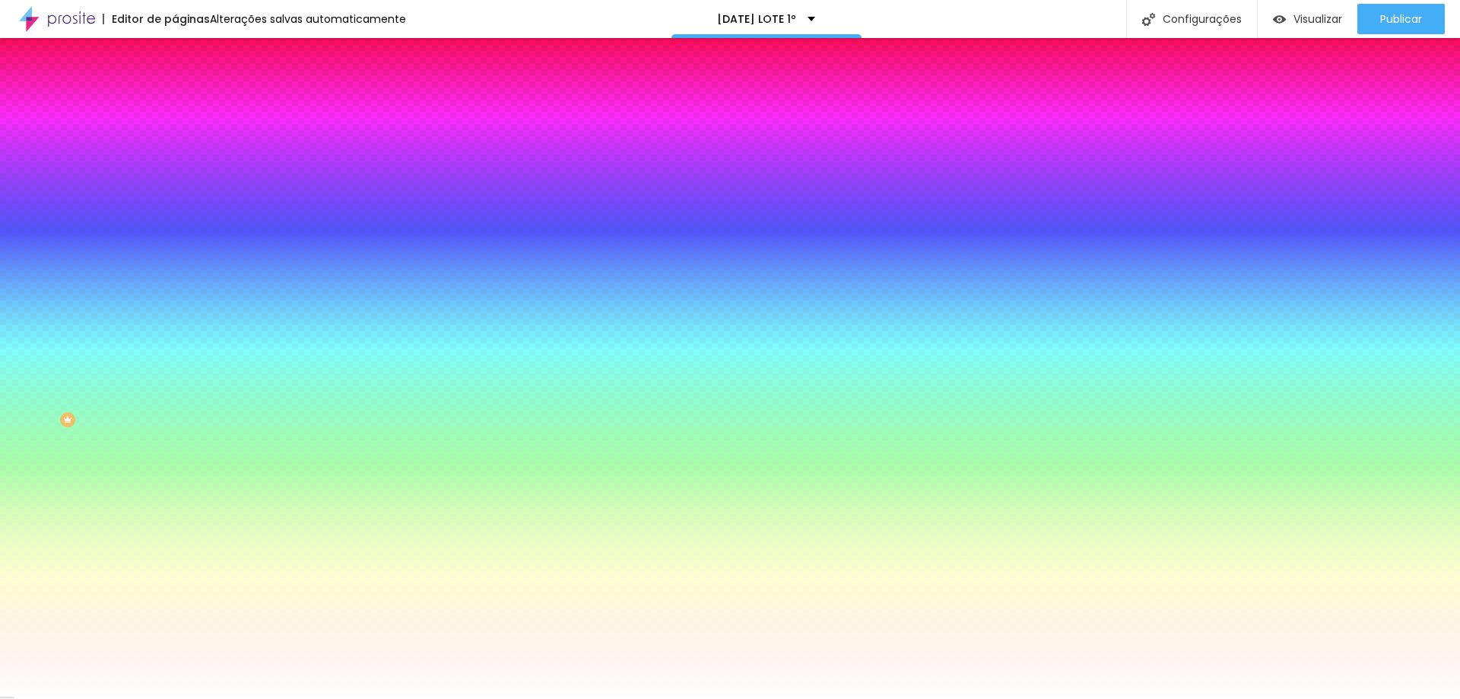
click at [175, 145] on div at bounding box center [262, 145] width 175 height 0
click at [151, 286] on div at bounding box center [730, 349] width 1460 height 699
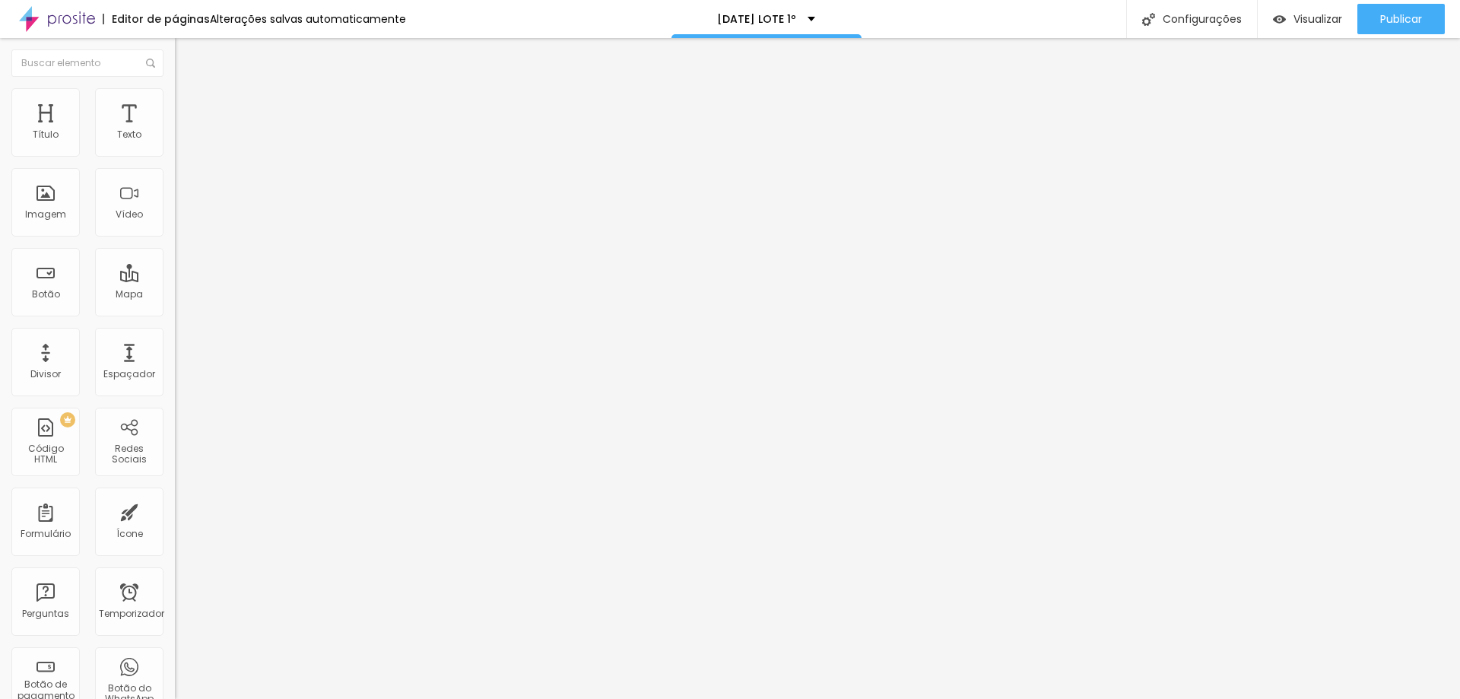
click at [186, 59] on img "button" at bounding box center [192, 55] width 12 height 12
click at [1303, 17] on font "Visualizar" at bounding box center [1317, 18] width 49 height 15
click at [1389, 25] on font "Publicar" at bounding box center [1401, 18] width 42 height 15
click at [793, 19] on div "[DATE] LOTE 1º" at bounding box center [766, 19] width 98 height 11
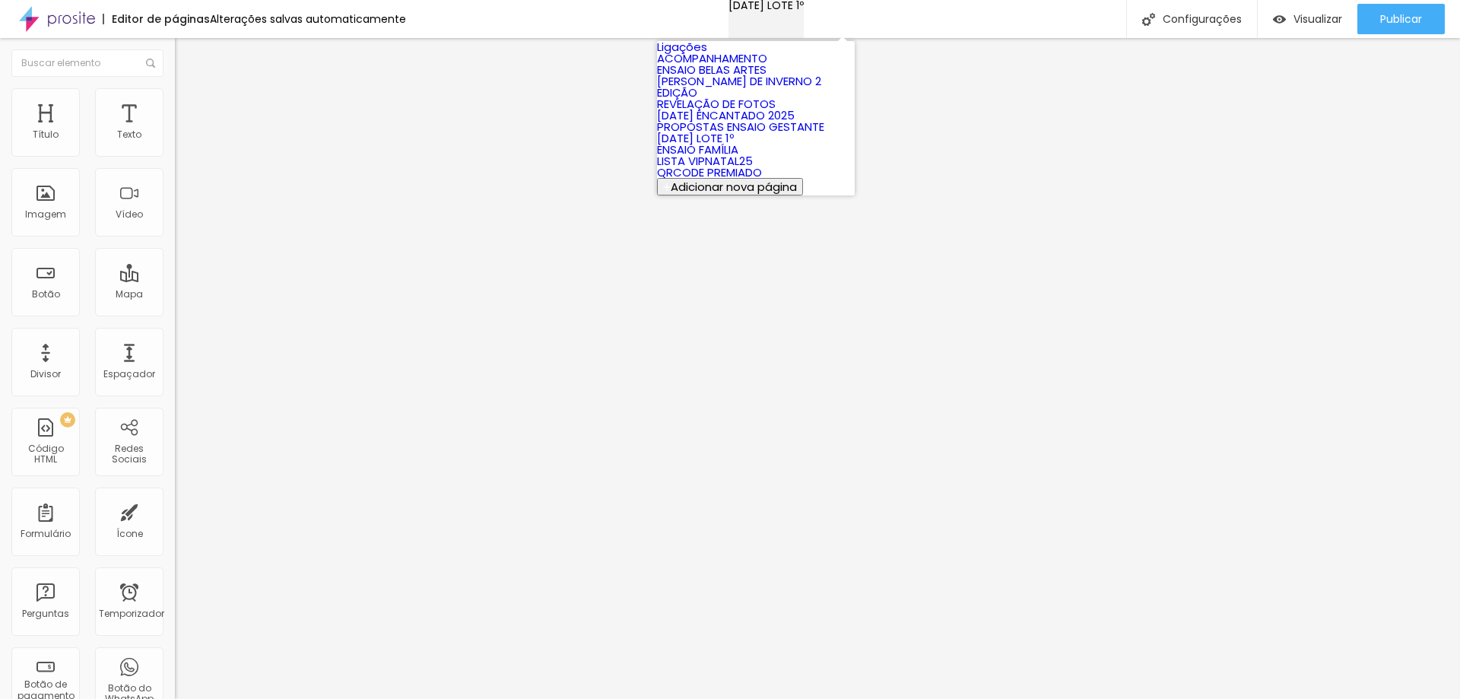
click at [766, 13] on font "[DATE] LOTE 1º" at bounding box center [765, 5] width 75 height 15
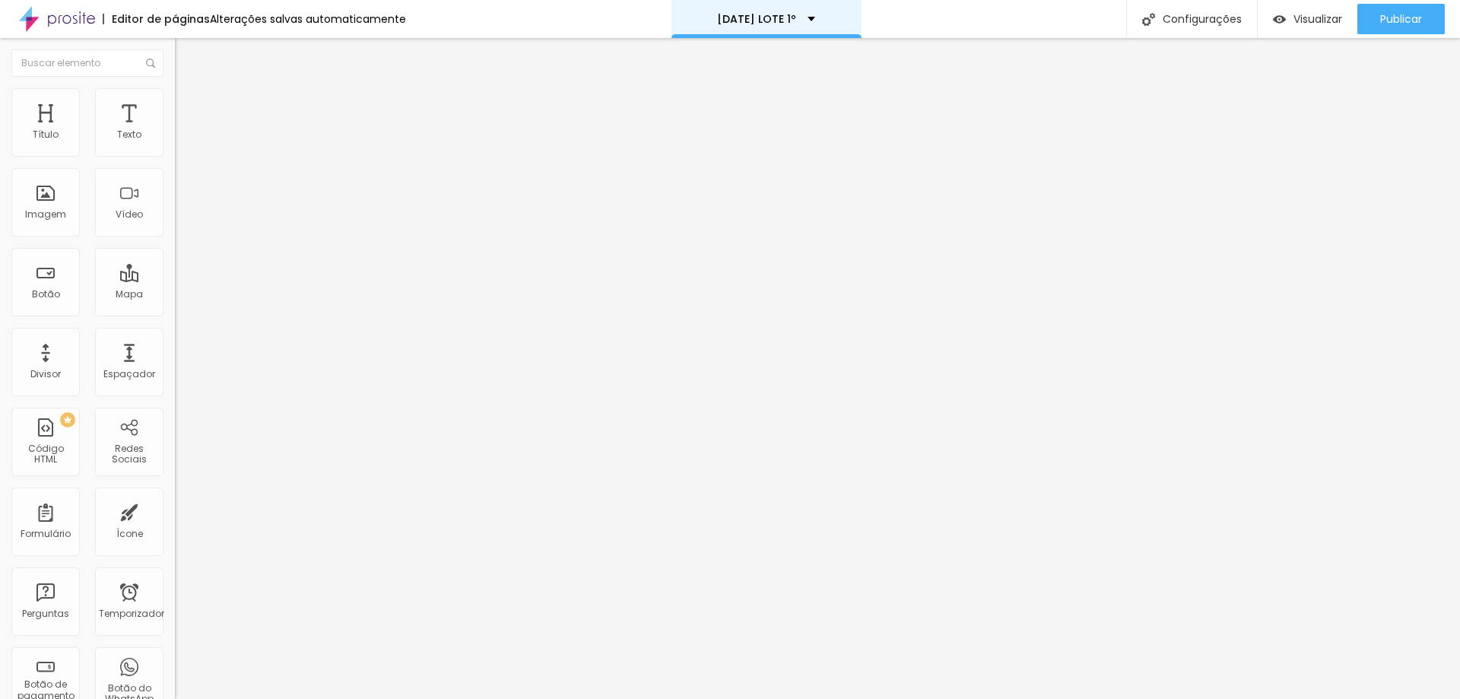
click at [766, 17] on font "[DATE] LOTE 1º" at bounding box center [756, 18] width 79 height 15
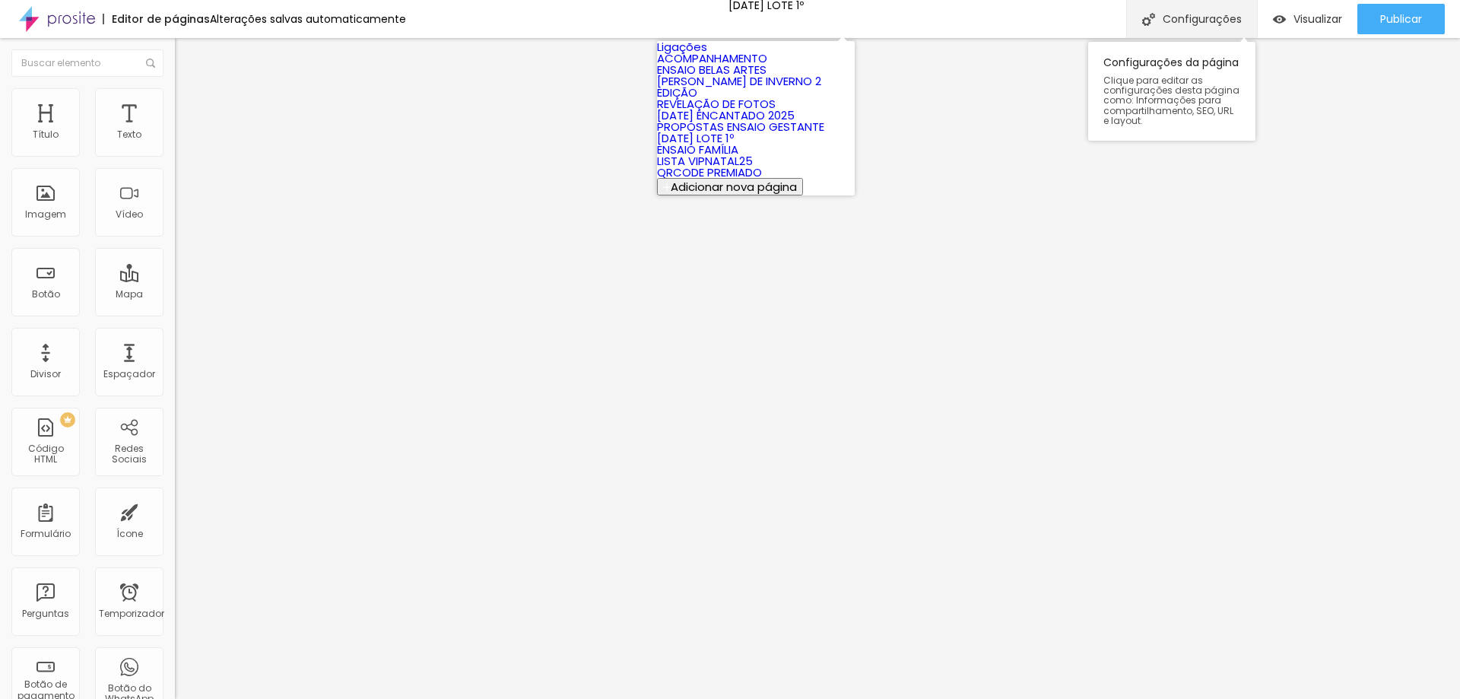
click at [1205, 24] on font "Configurações" at bounding box center [1202, 18] width 79 height 15
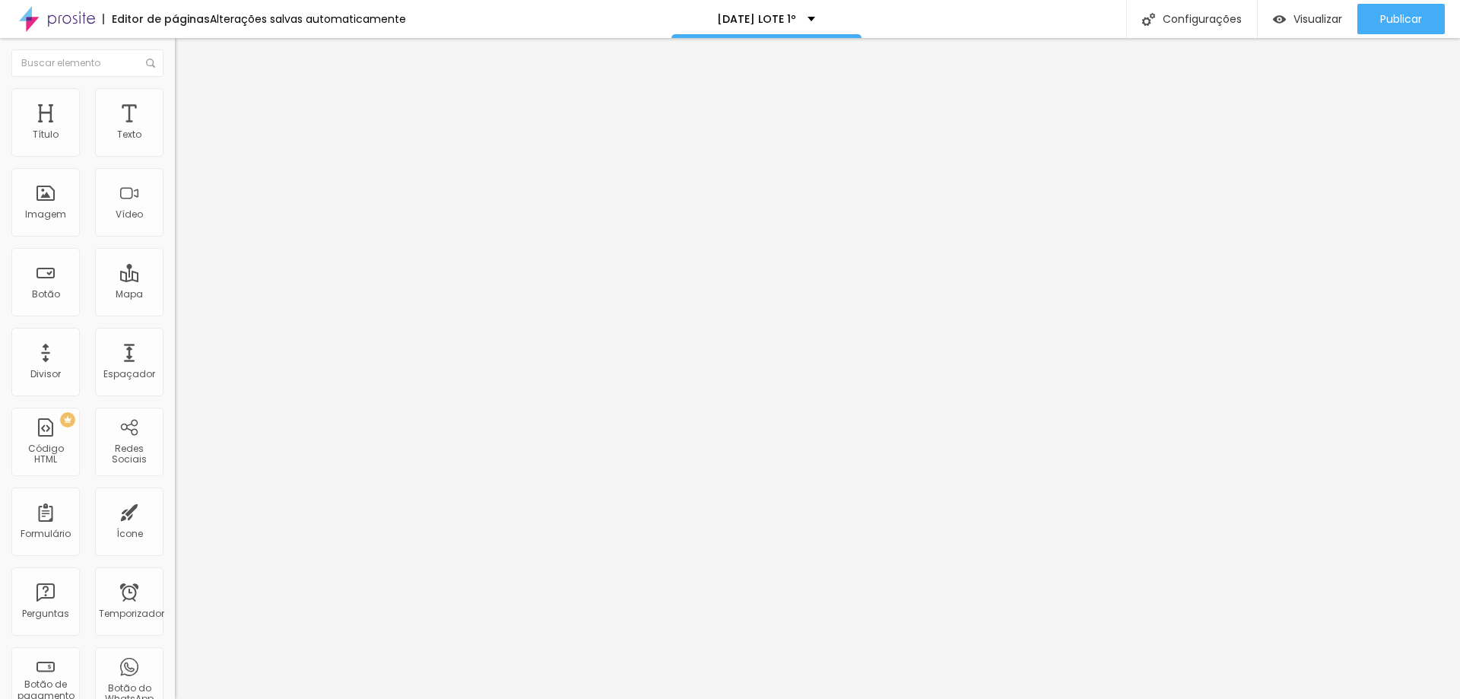
drag, startPoint x: 679, startPoint y: 178, endPoint x: 578, endPoint y: 176, distance: 101.1
type input "p"
type input "PROPOSTAS [DATE] ENCANTADO 2025"
drag, startPoint x: 619, startPoint y: 255, endPoint x: 666, endPoint y: 255, distance: 47.1
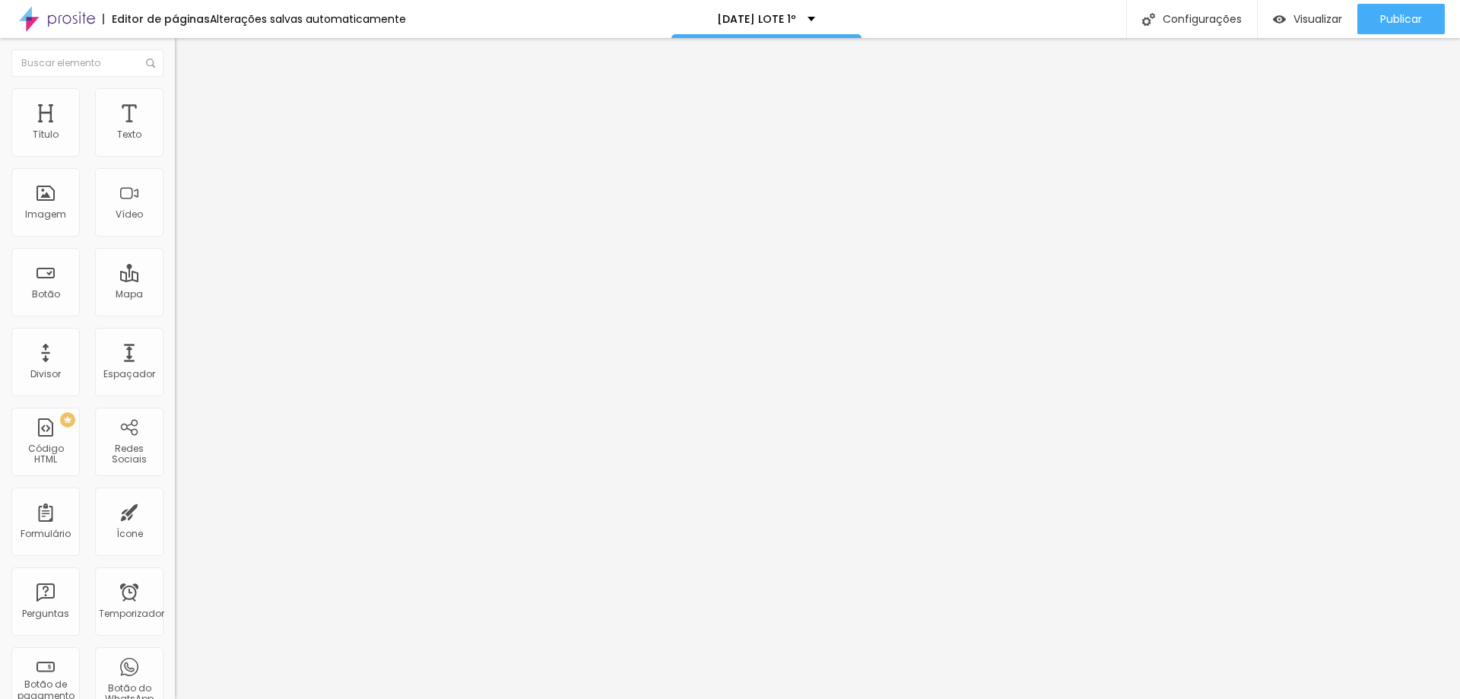
type input "/propostasnatal"
click at [1320, 21] on font "Visualizar" at bounding box center [1317, 18] width 49 height 15
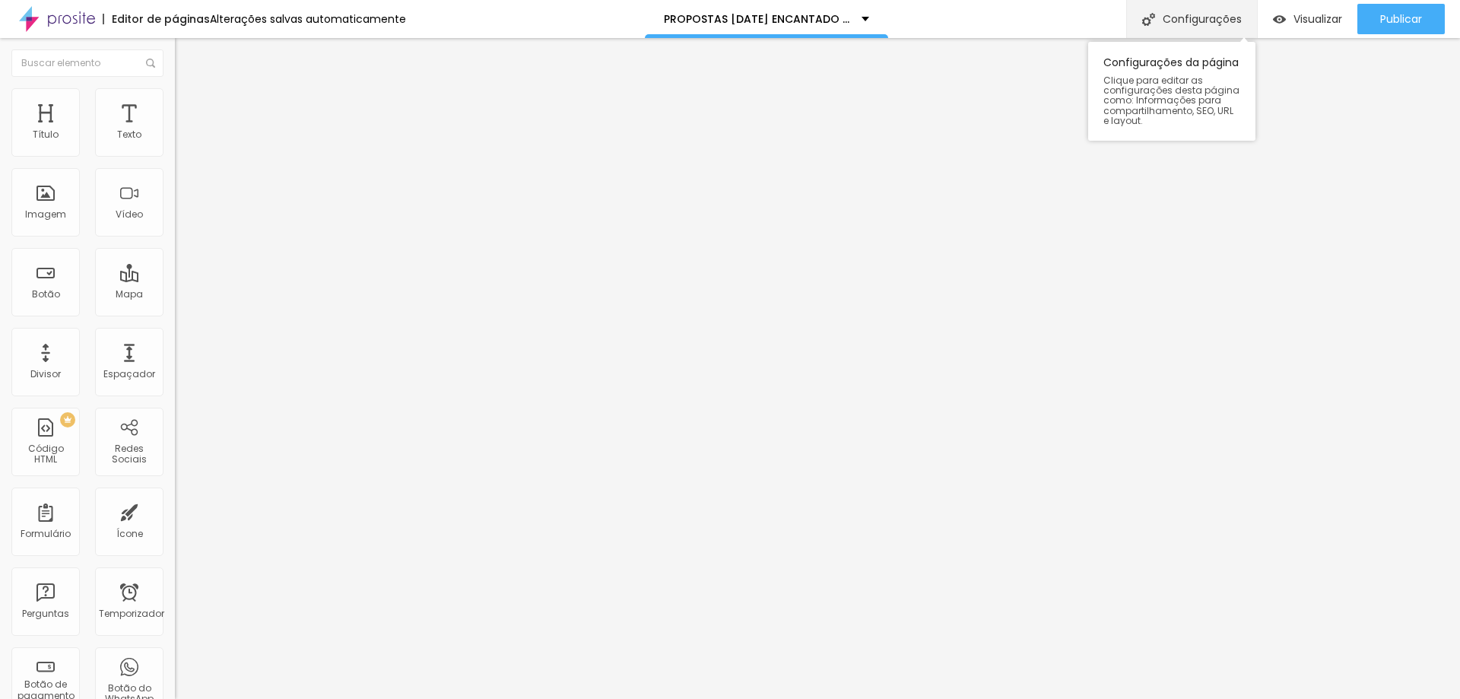
click at [1227, 23] on font "Configurações" at bounding box center [1202, 18] width 79 height 15
